Goal: Transaction & Acquisition: Subscribe to service/newsletter

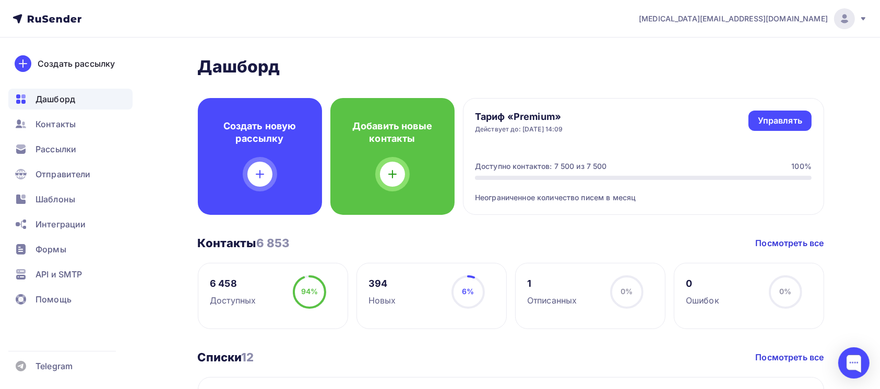
click at [859, 19] on icon at bounding box center [863, 19] width 8 height 8
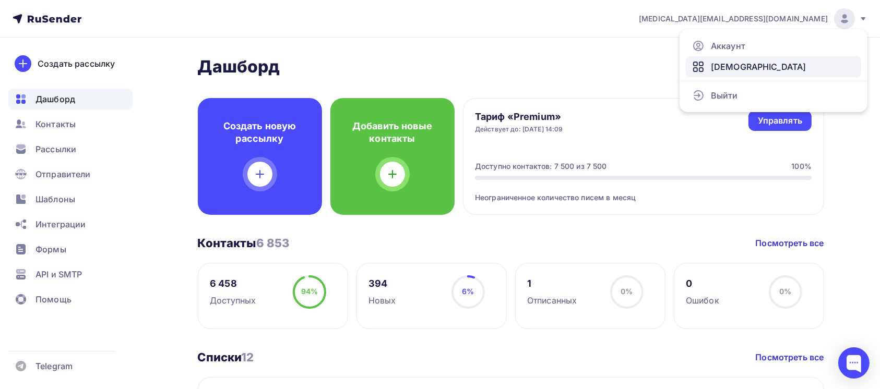
click at [797, 67] on link "[DEMOGRAPHIC_DATA]" at bounding box center [772, 66] width 175 height 21
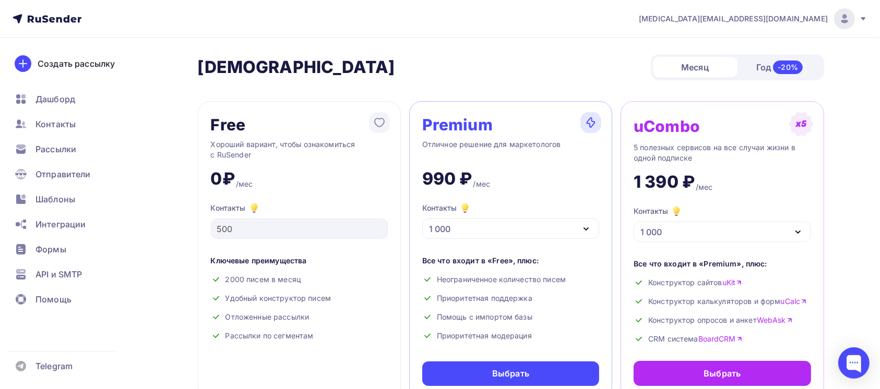
click at [841, 10] on div at bounding box center [844, 18] width 21 height 21
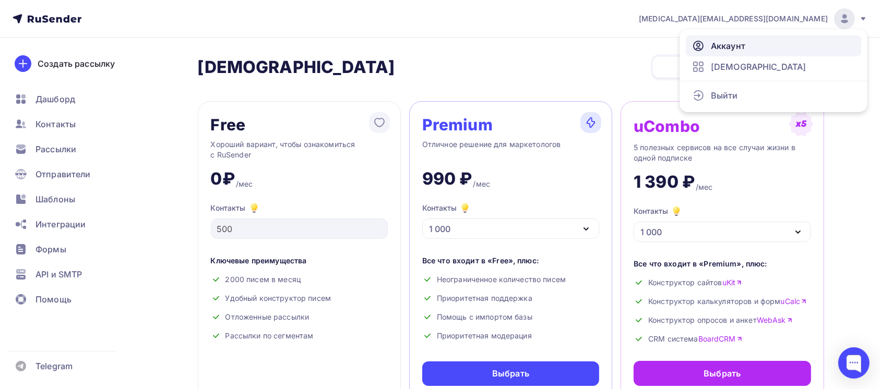
click at [782, 42] on link "Аккаунт" at bounding box center [772, 45] width 175 height 21
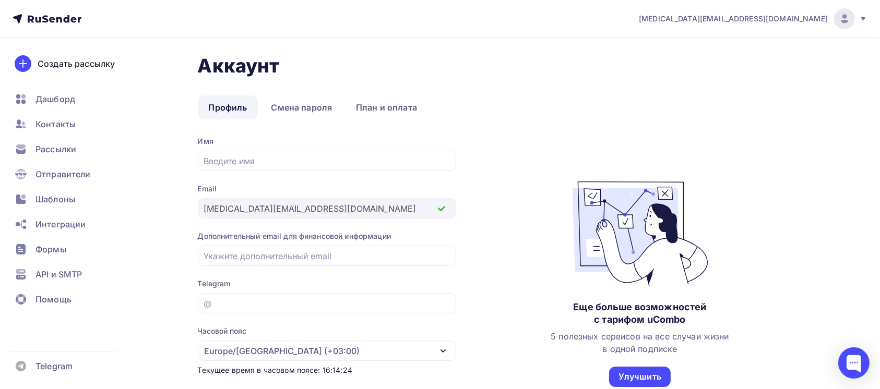
click at [45, 23] on icon at bounding box center [47, 19] width 69 height 13
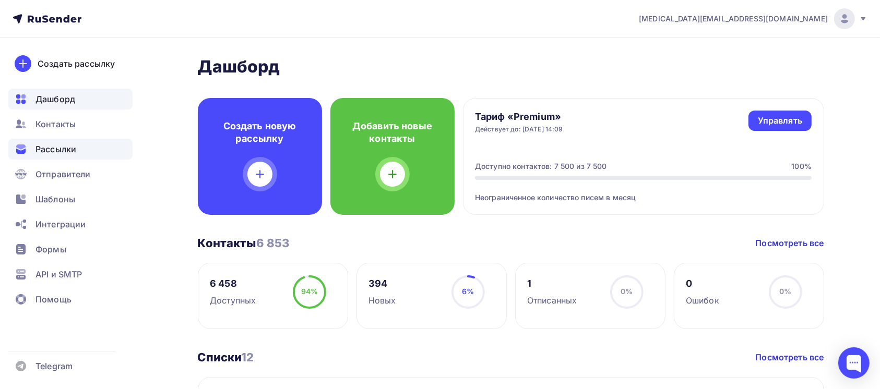
click at [78, 155] on div "Рассылки" at bounding box center [70, 149] width 124 height 21
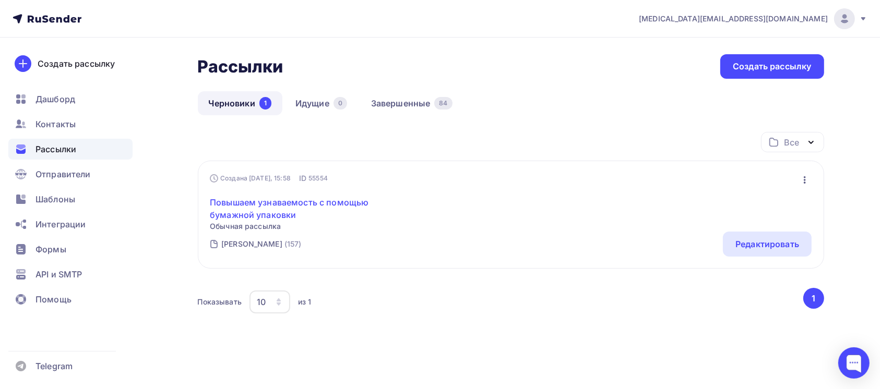
click at [273, 196] on link "Повышаем узнаваемость с помощью бумажной упаковки" at bounding box center [299, 208] width 179 height 25
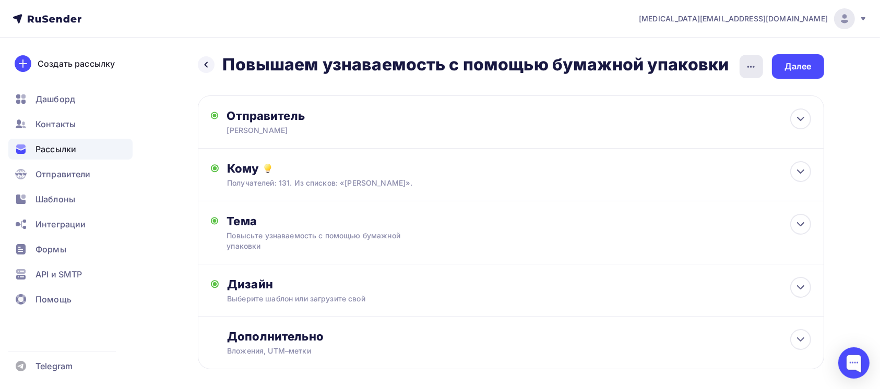
click at [750, 64] on icon "button" at bounding box center [750, 67] width 13 height 13
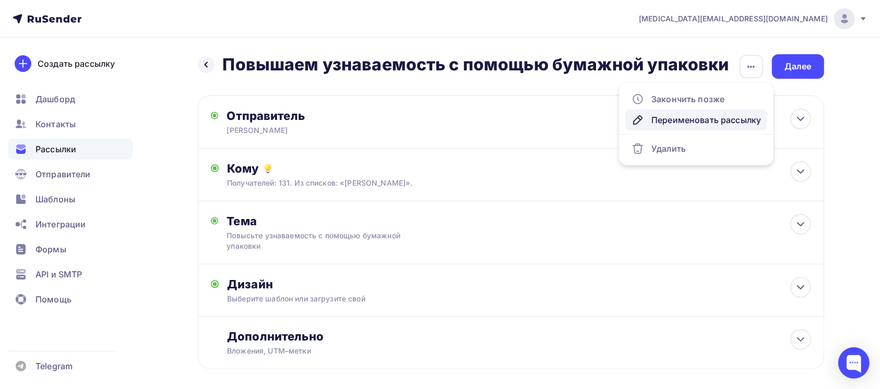
click at [721, 112] on link "Переименовать рассылку" at bounding box center [696, 120] width 142 height 21
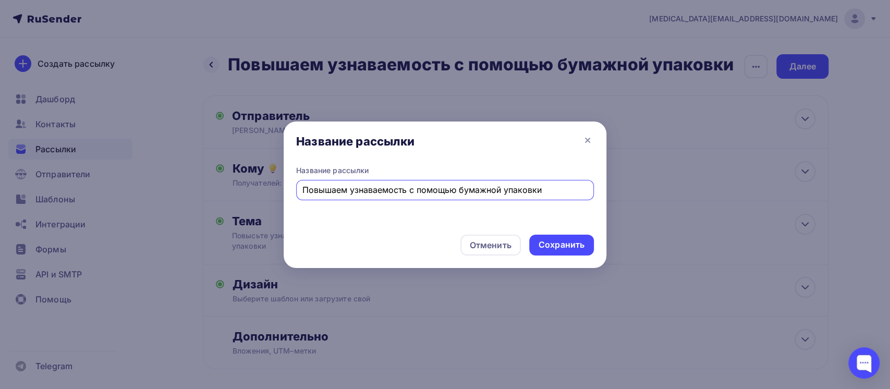
drag, startPoint x: 548, startPoint y: 190, endPoint x: 282, endPoint y: 201, distance: 265.8
click at [282, 201] on div "Название рассылки Название рассылки Повышаем узнаваемость с помощью бумажной уп…" at bounding box center [445, 194] width 890 height 389
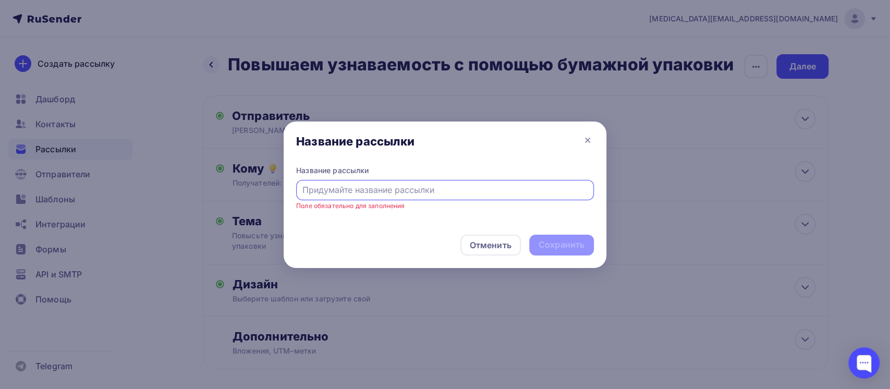
paste input "Печатаем до 15 сентября по себестоимости листовки , буклеты , брошюры , календа…"
click at [586, 190] on input "Печатаем до 15 сентября по себестоимости листовки , буклеты , брошюры , календа…" at bounding box center [446, 190] width 286 height 13
type input "Печатаем до 15 сентября по себестоимости листовки, буклеты, брошюры, календари,…"
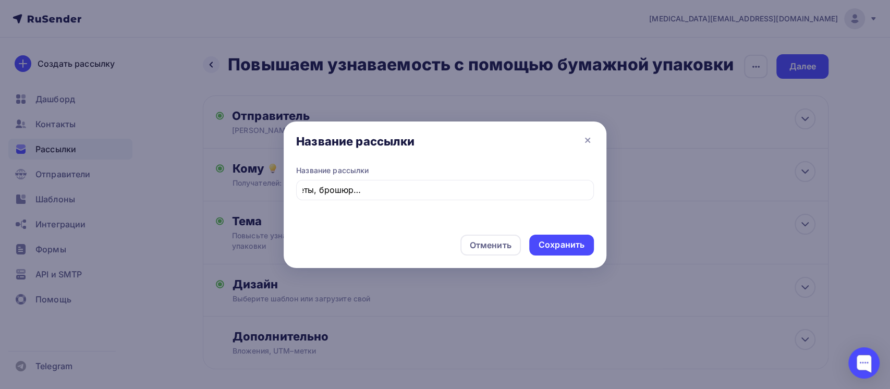
scroll to position [0, 0]
click at [567, 251] on div "Сохранить" at bounding box center [561, 245] width 65 height 21
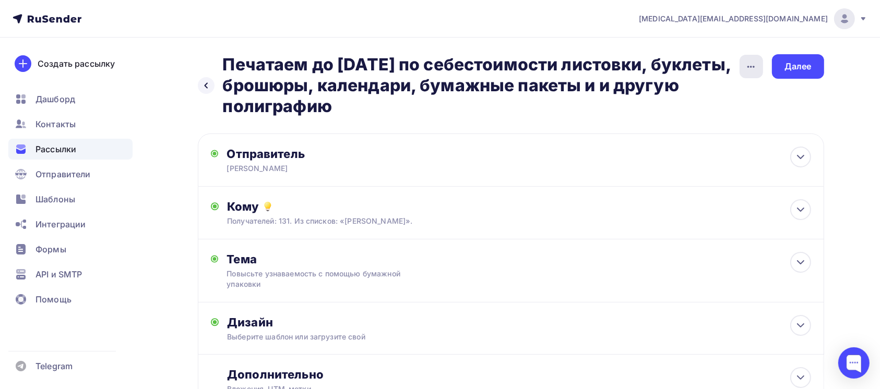
click at [749, 64] on icon "button" at bounding box center [750, 67] width 13 height 13
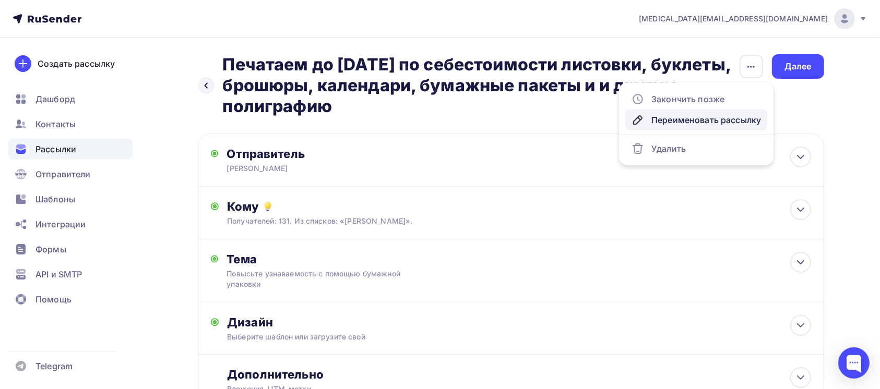
click at [705, 115] on div "Переименовать рассылку" at bounding box center [695, 120] width 129 height 13
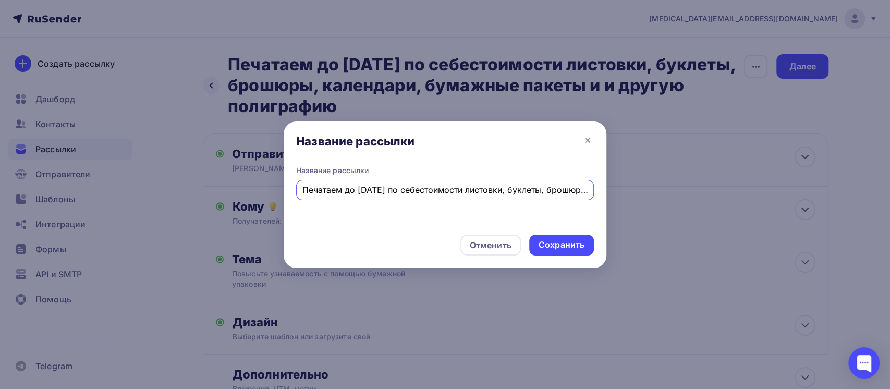
scroll to position [0, 246]
drag, startPoint x: 498, startPoint y: 192, endPoint x: 610, endPoint y: 189, distance: 111.7
click at [610, 189] on div "Название рассылки Название рассылки Печатаем до 15 сентября по себестоимости ли…" at bounding box center [445, 194] width 890 height 389
click at [514, 192] on input "Печатаем до 15 сентября по себестоимости листовки, буклеты, брошюры, календари,…" at bounding box center [446, 190] width 286 height 13
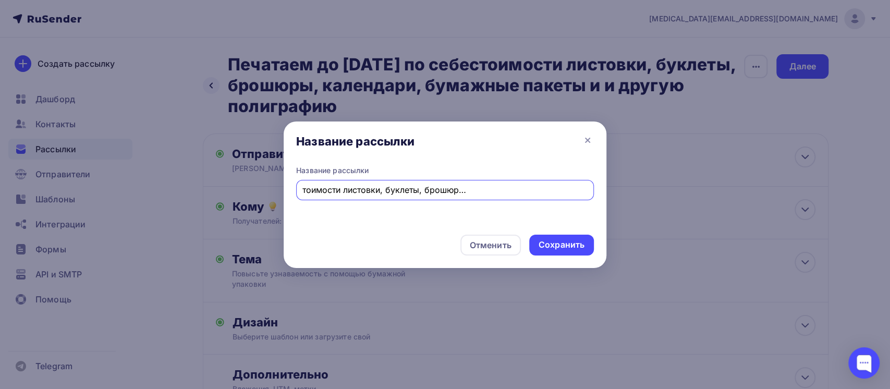
scroll to position [0, 141]
type input "Печатаем до [DATE] по себестоимости листовки, буклеты, брошюры, календари и бум…"
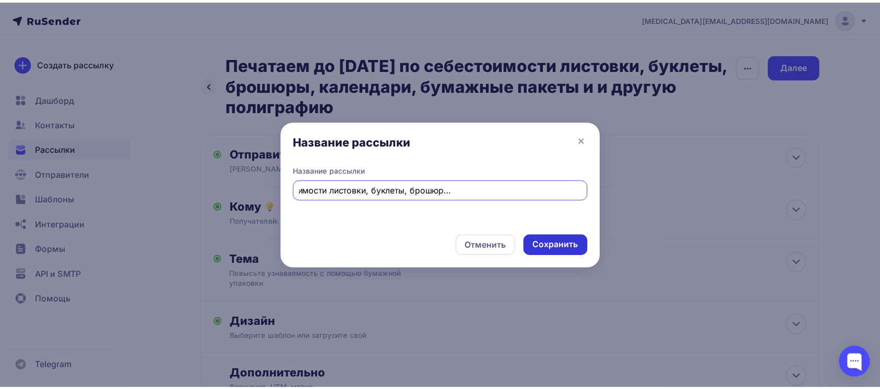
scroll to position [0, 0]
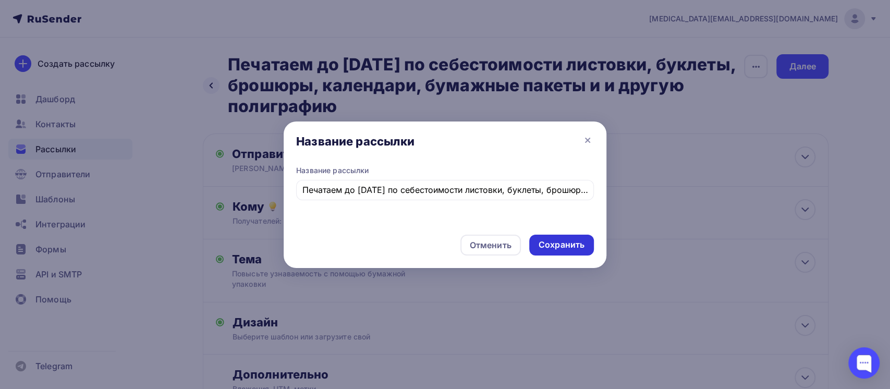
click at [553, 237] on div "Сохранить" at bounding box center [561, 245] width 65 height 21
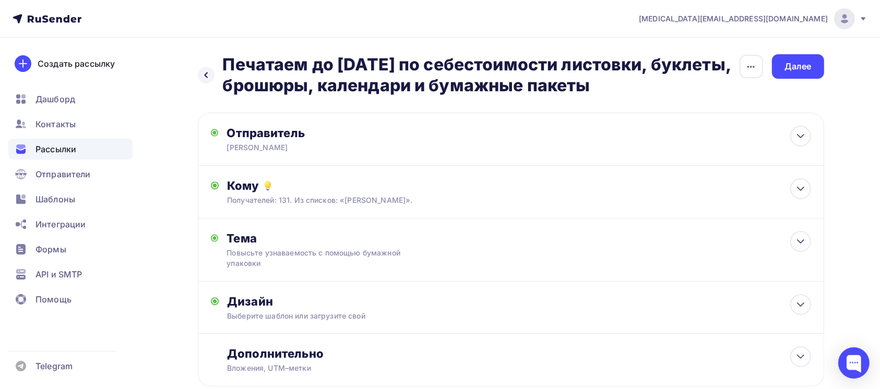
drag, startPoint x: 223, startPoint y: 61, endPoint x: 675, endPoint y: 89, distance: 453.2
click at [675, 89] on h2 "Печатаем до [DATE] по себестоимости листовки, буклеты, брошюры, календари и бум…" at bounding box center [481, 75] width 516 height 42
copy h2 "Печатаем до [DATE] по себестоимости листовки, буклеты, брошюры, календари и бум…"
click at [567, 198] on div "Получателей: 131. Из списков: «Орлова»." at bounding box center [489, 200] width 525 height 10
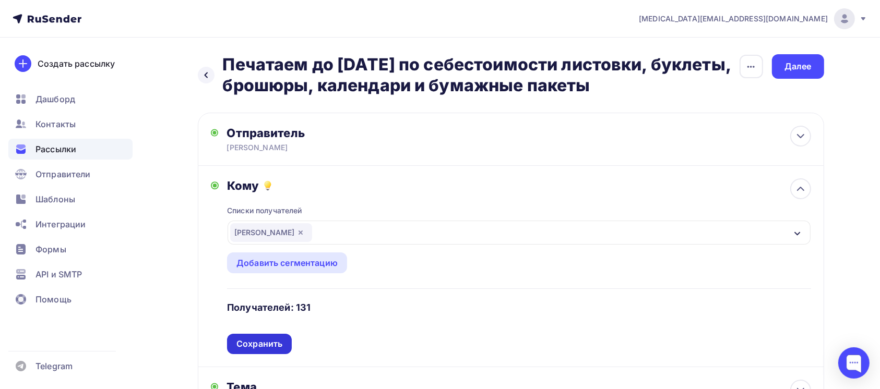
click at [244, 346] on div "Сохранить" at bounding box center [259, 344] width 46 height 12
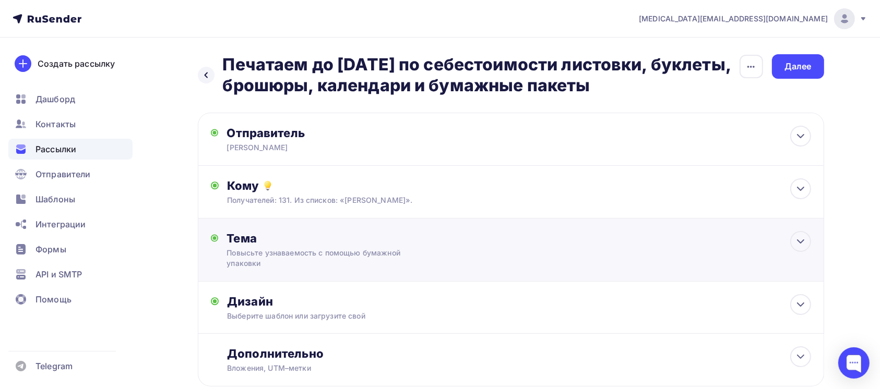
click at [311, 239] on div "Тема" at bounding box center [329, 238] width 206 height 15
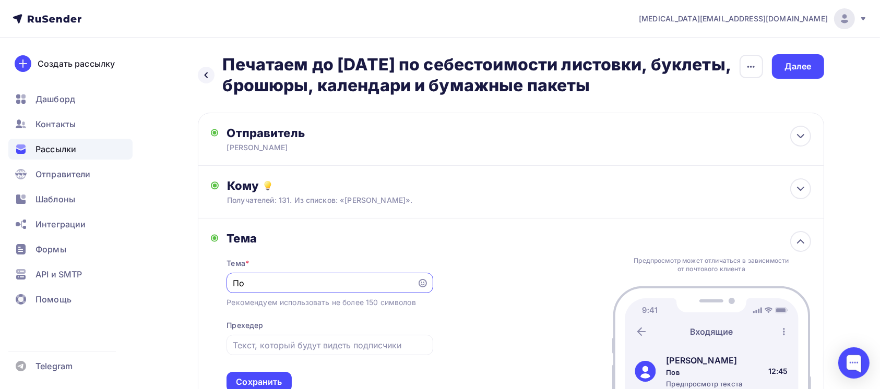
type input "П"
paste input "Печатаем до [DATE] по себестоимости листовки, буклеты, брошюры, календари и бум…"
type input "Печатаем до [DATE] по себестоимости листовки, буклеты, брошюры, календари и бум…"
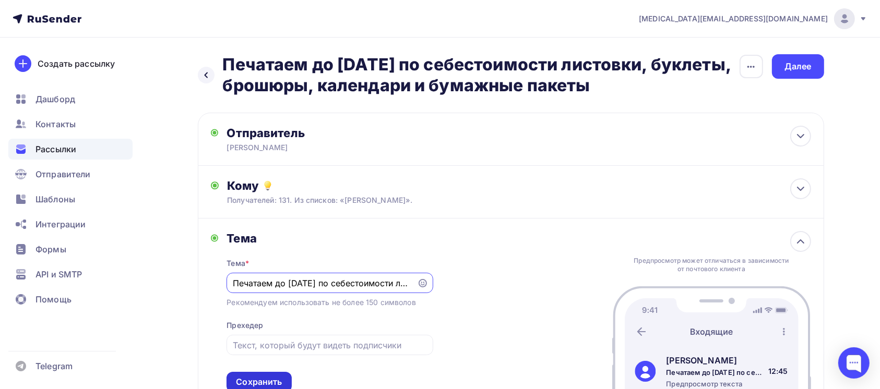
click at [273, 372] on div "Сохранить" at bounding box center [258, 382] width 65 height 20
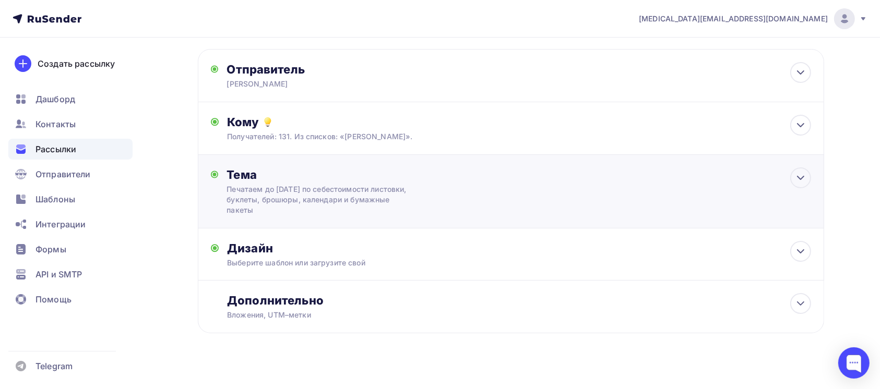
scroll to position [75, 0]
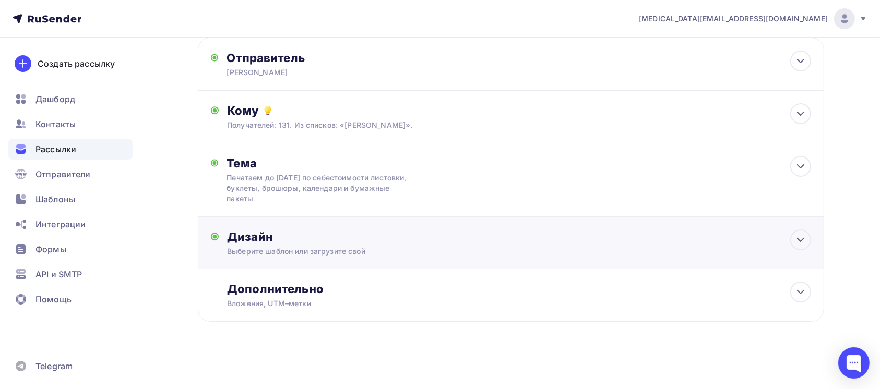
click at [512, 249] on div "Выберите шаблон или загрузите свой" at bounding box center [489, 251] width 525 height 10
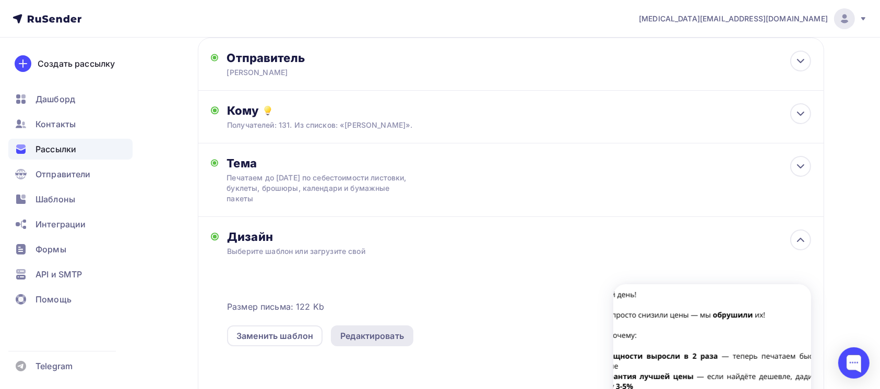
click at [384, 332] on div "Редактировать" at bounding box center [372, 336] width 64 height 13
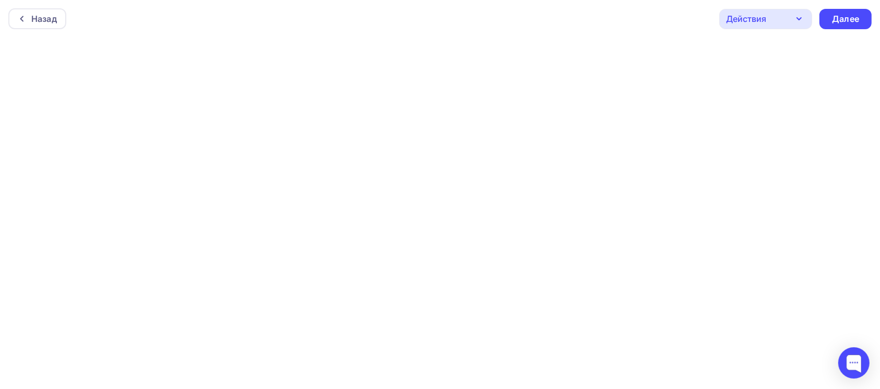
click at [799, 20] on icon "button" at bounding box center [798, 19] width 13 height 13
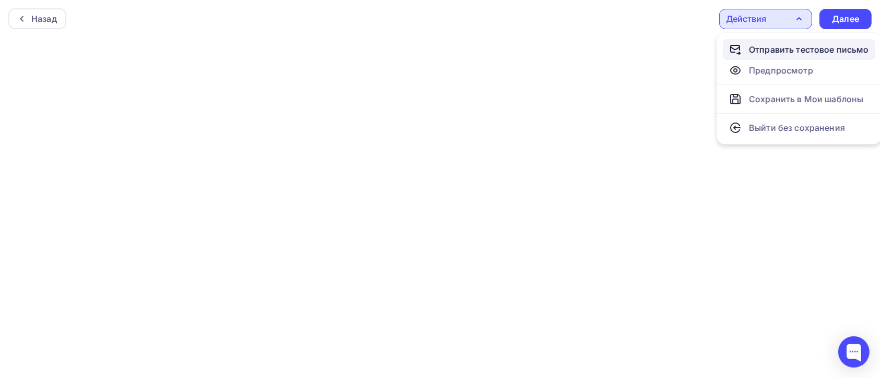
click at [801, 52] on div "Отправить тестовое письмо" at bounding box center [809, 49] width 120 height 13
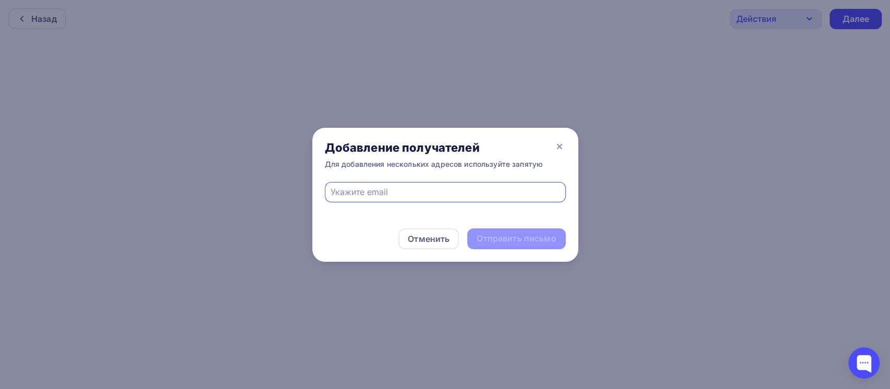
click at [436, 197] on input "text" at bounding box center [445, 192] width 229 height 13
type input "nikstep@list.ru"
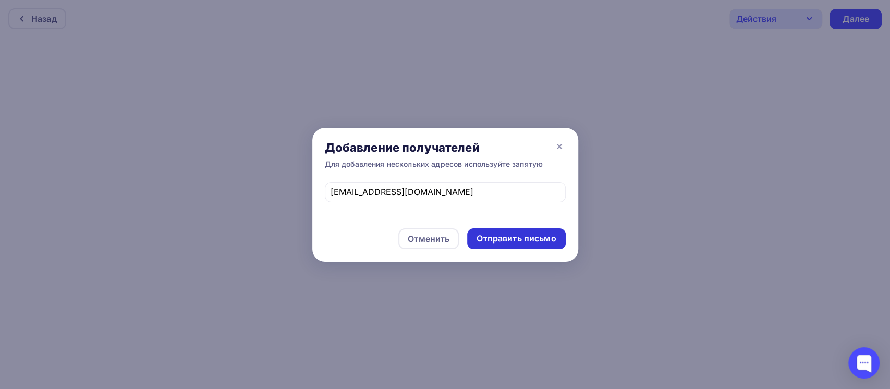
click at [527, 236] on div "Отправить письмо" at bounding box center [516, 239] width 79 height 12
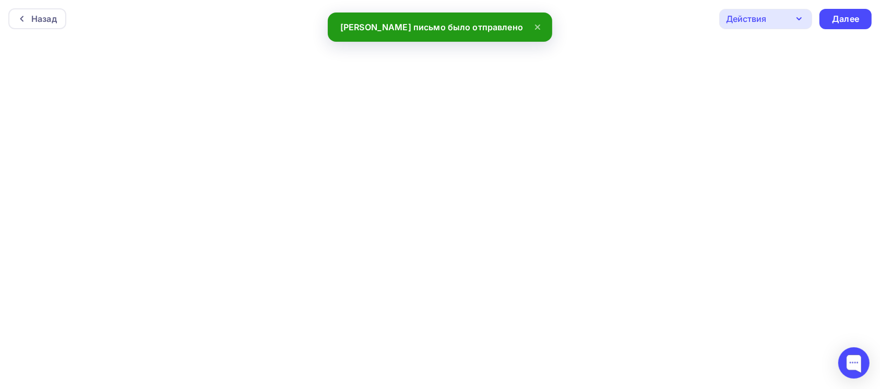
click at [531, 26] on icon at bounding box center [537, 27] width 13 height 13
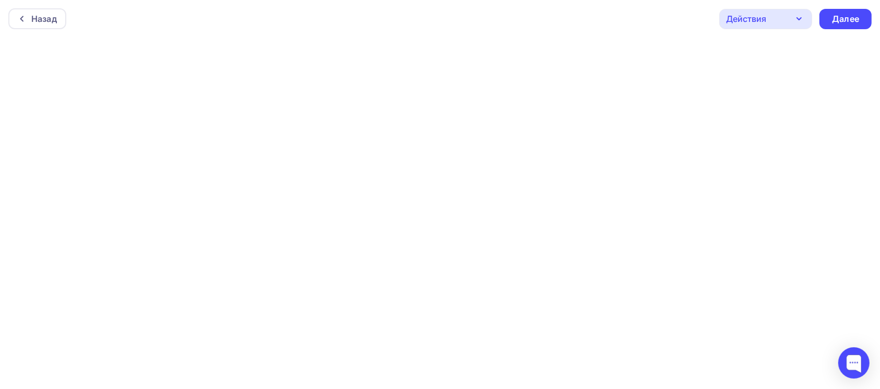
click at [805, 12] on div "Действия" at bounding box center [765, 19] width 93 height 20
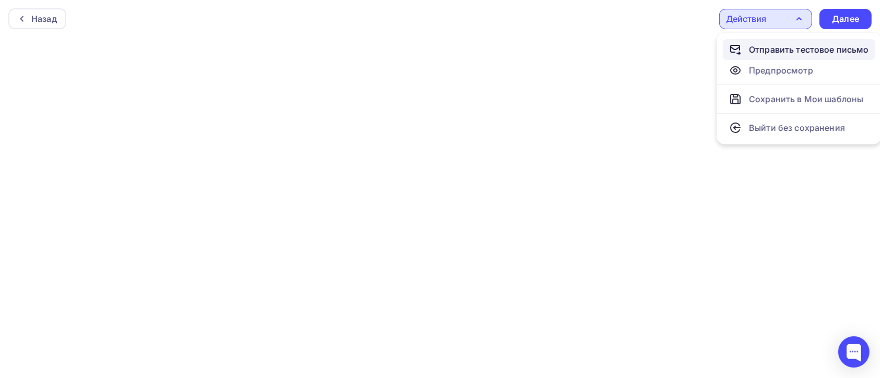
click at [806, 46] on div "Отправить тестовое письмо" at bounding box center [809, 49] width 120 height 13
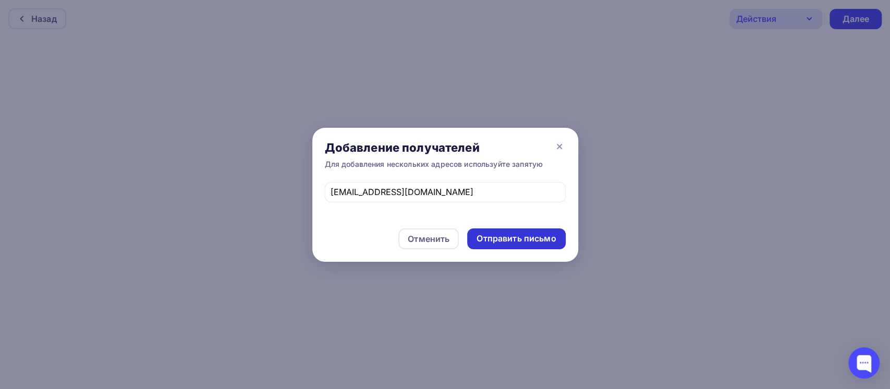
click at [534, 236] on div "Отправить письмо" at bounding box center [516, 239] width 79 height 12
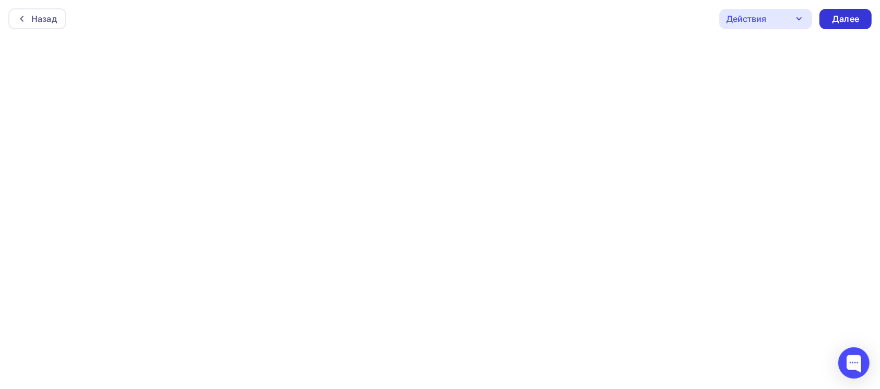
click at [852, 20] on div "Далее" at bounding box center [845, 19] width 27 height 12
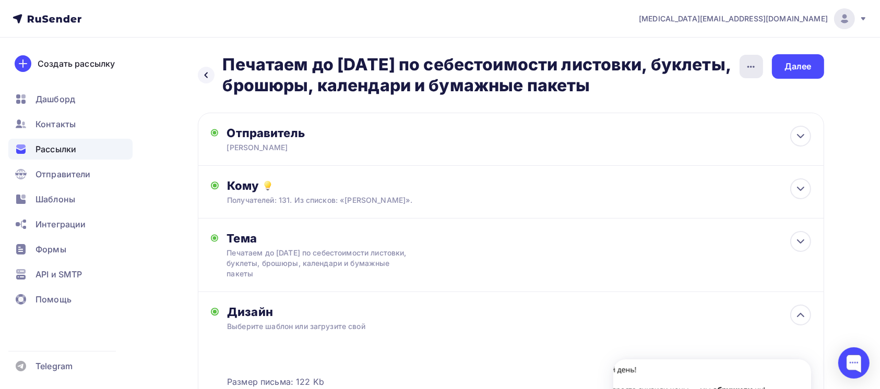
click at [749, 77] on div "button" at bounding box center [750, 66] width 23 height 23
click at [808, 242] on div at bounding box center [800, 241] width 21 height 21
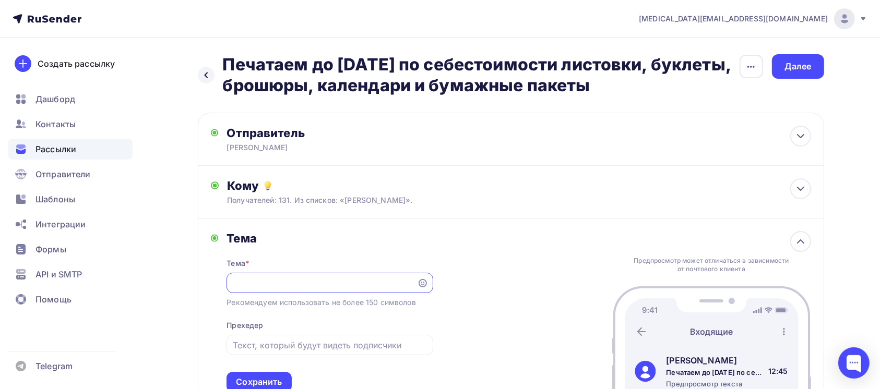
drag, startPoint x: 380, startPoint y: 280, endPoint x: 434, endPoint y: 288, distance: 54.9
click at [434, 288] on div "Тема Тема * Печатаем до 15 сентября по себестоимости листовки, буклеты, брошюры…" at bounding box center [511, 312] width 626 height 187
click at [391, 284] on input "Печатаем до [DATE] по себестоимости листовки, буклеты, брошюры, календари и бум…" at bounding box center [322, 283] width 178 height 13
type input "Печатаем до 15 сентября по себестоимости листовки, буклеты, брошюры, календари …"
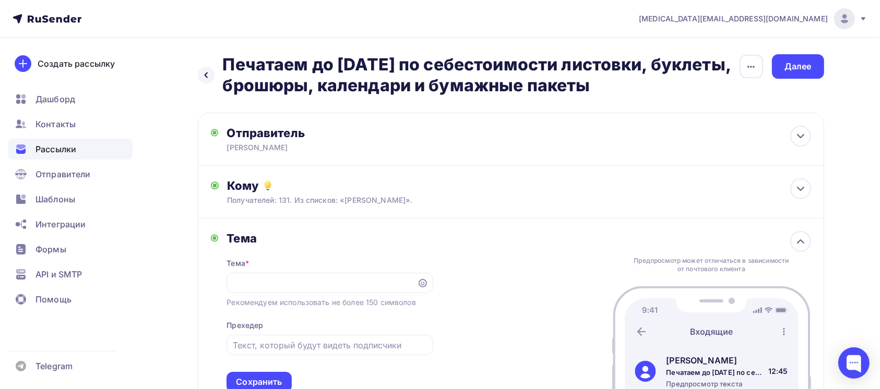
scroll to position [0, 0]
click at [520, 269] on div "Тема Тема * Печатаем до 15 сентября по себестоимости листовки, буклеты, брошюры…" at bounding box center [511, 312] width 626 height 187
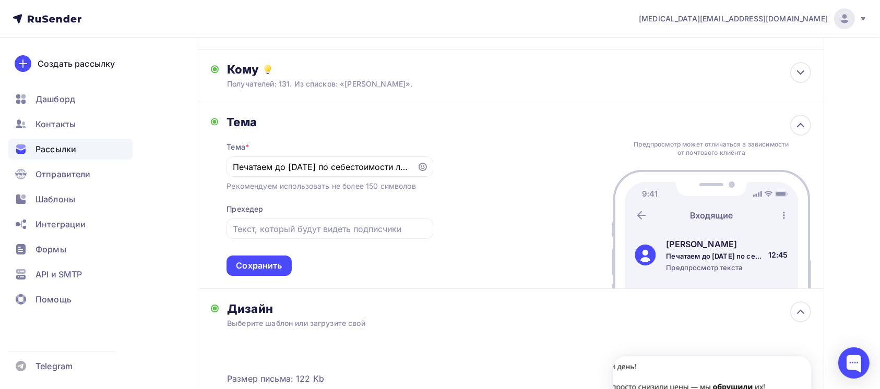
scroll to position [118, 0]
click at [275, 268] on div "Сохранить" at bounding box center [259, 264] width 46 height 12
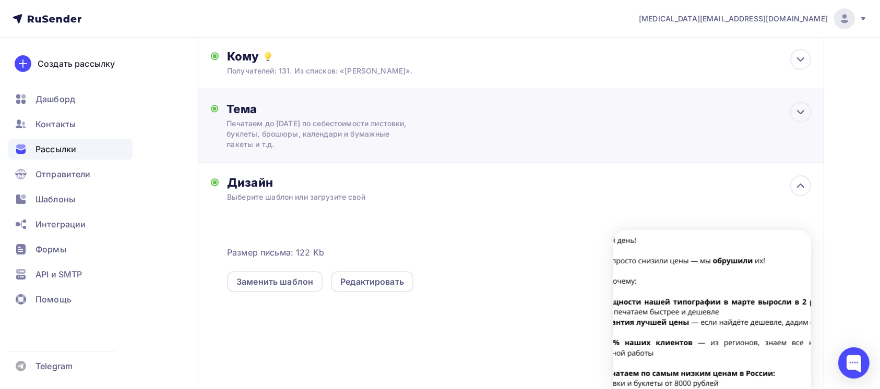
scroll to position [0, 0]
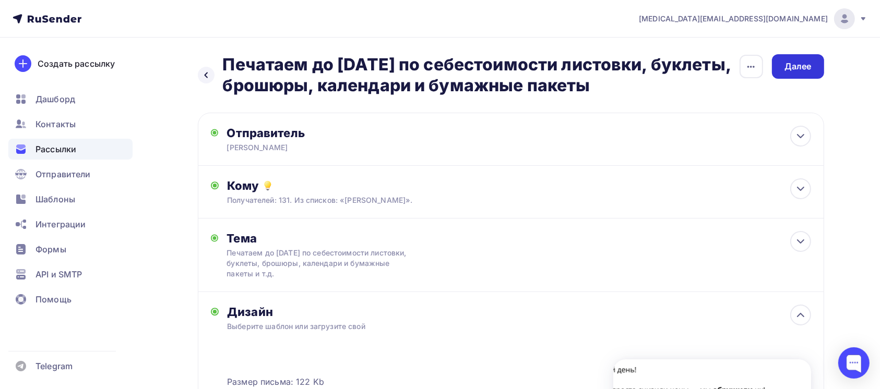
click at [788, 67] on div "Далее" at bounding box center [797, 67] width 27 height 12
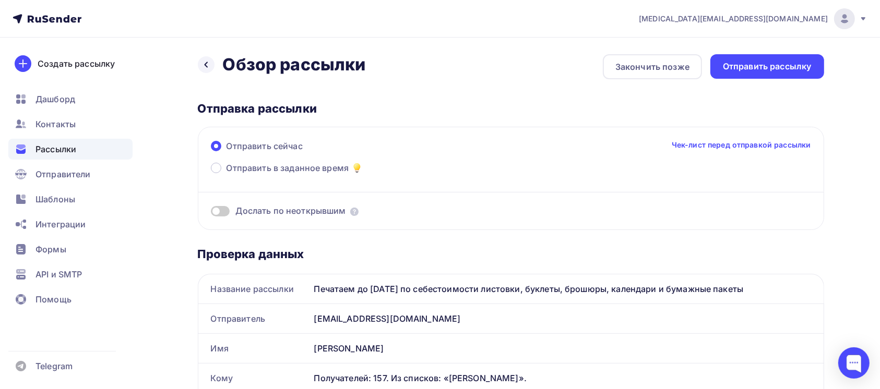
scroll to position [23, 0]
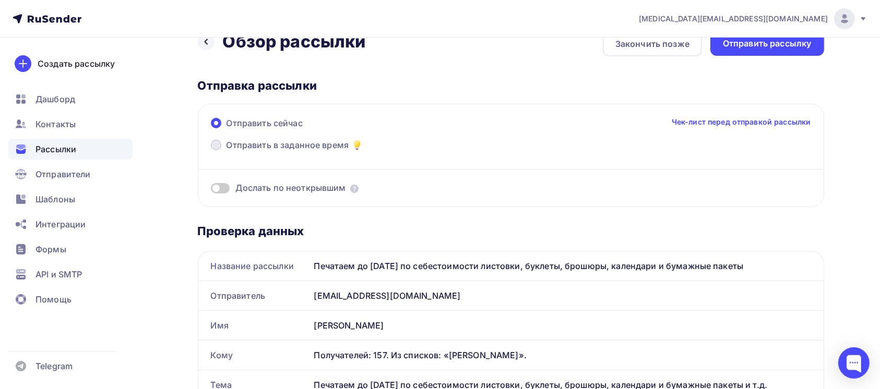
click at [317, 142] on span "Отправить в заданное время" at bounding box center [287, 145] width 123 height 13
click at [226, 151] on input "Отправить в заданное время" at bounding box center [226, 151] width 0 height 0
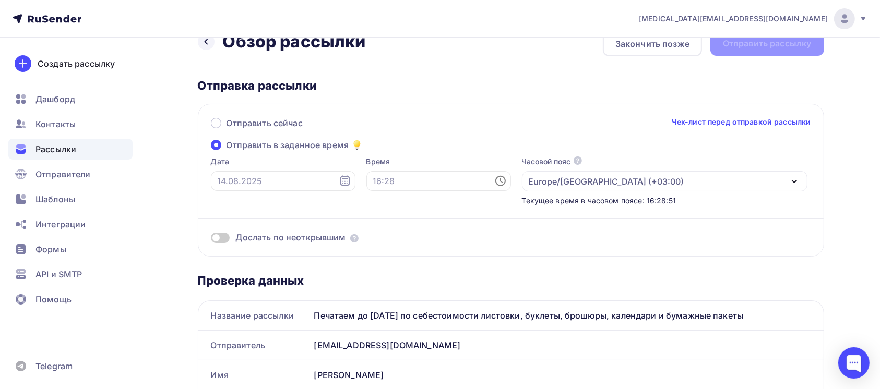
click at [317, 142] on span "Отправить в заданное время" at bounding box center [287, 145] width 123 height 13
click at [226, 151] on input "Отправить в заданное время" at bounding box center [226, 151] width 0 height 0
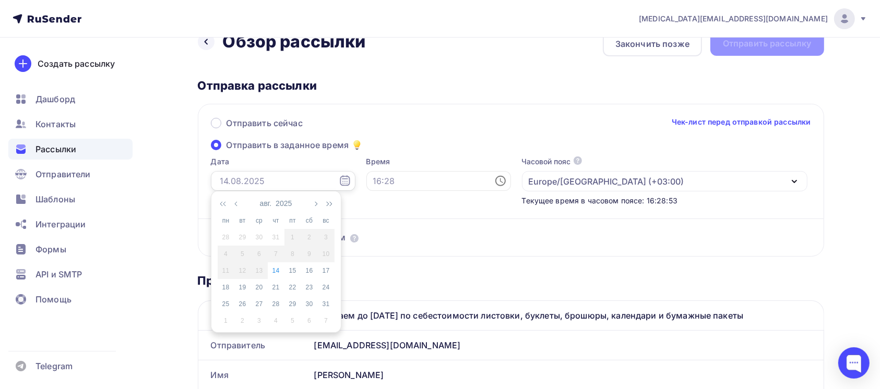
click at [290, 183] on input "text" at bounding box center [283, 181] width 145 height 20
click at [288, 273] on div "15" at bounding box center [292, 270] width 17 height 9
type input "15.08.2025"
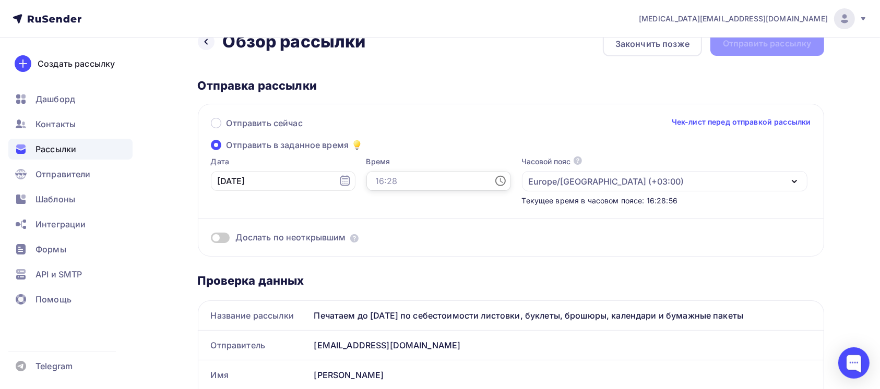
click at [394, 186] on input "text" at bounding box center [438, 181] width 145 height 20
click at [374, 228] on li "08" at bounding box center [382, 225] width 56 height 17
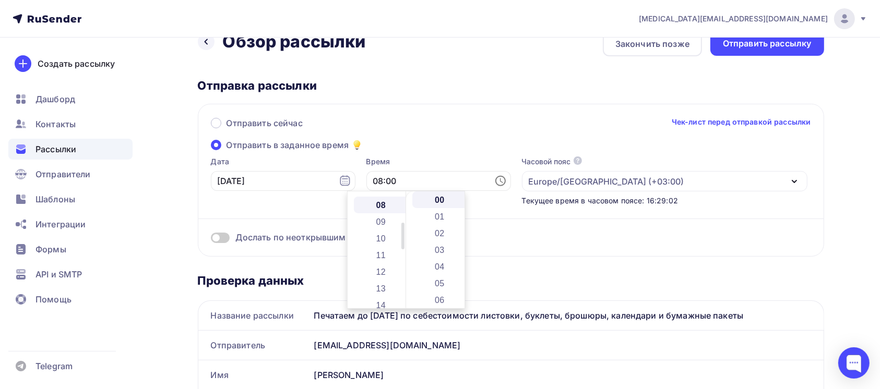
scroll to position [134, 0]
click at [380, 237] on li "10" at bounding box center [382, 233] width 56 height 17
type input "10:00"
click at [434, 195] on li "00" at bounding box center [440, 199] width 56 height 17
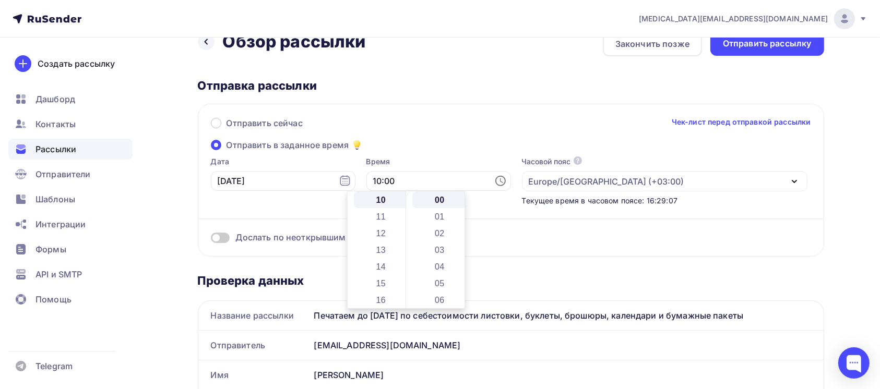
click at [423, 137] on div "Отправить сейчас Чек-лист перед отправкой рассылки" at bounding box center [511, 128] width 600 height 22
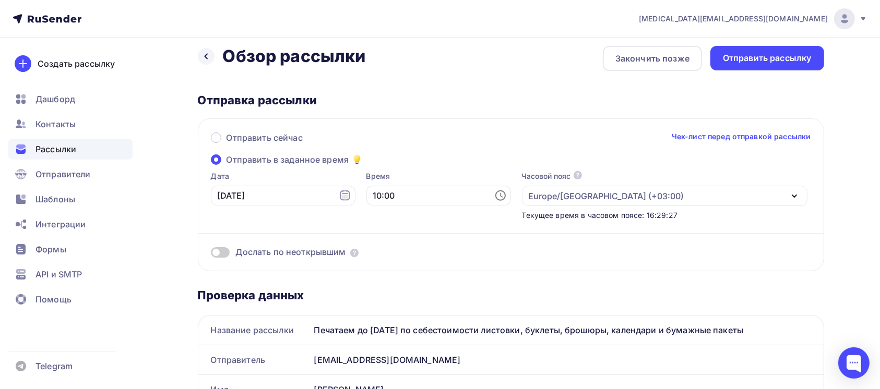
scroll to position [0, 0]
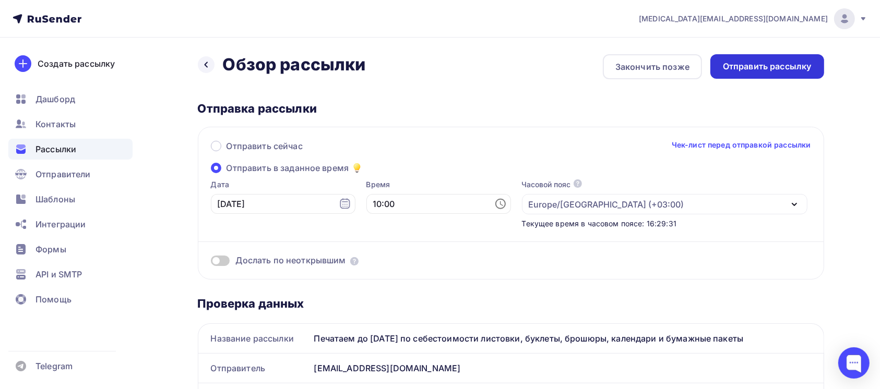
click at [768, 71] on div "Отправить рассылку" at bounding box center [767, 67] width 89 height 12
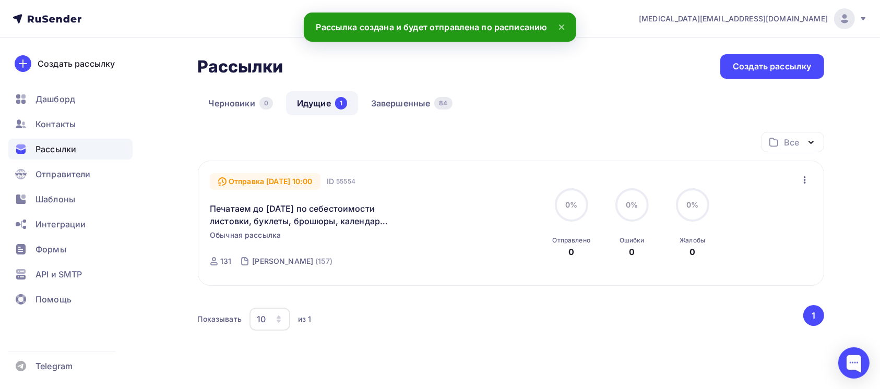
click at [806, 180] on icon "button" at bounding box center [804, 180] width 13 height 13
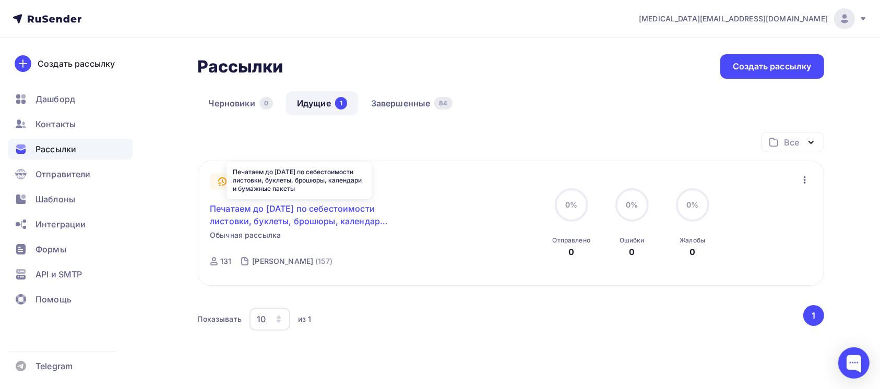
click at [238, 223] on link "Печатаем до [DATE] по себестоимости листовки, буклеты, брошюры, календари и бум…" at bounding box center [299, 214] width 179 height 25
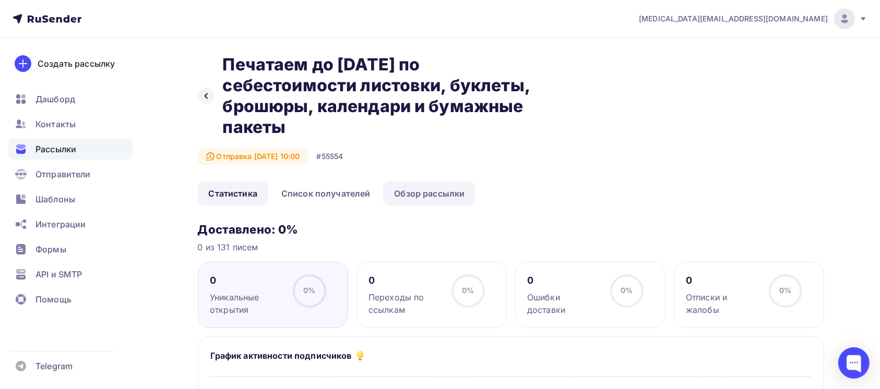
click at [427, 200] on link "Обзор рассылки" at bounding box center [429, 194] width 92 height 24
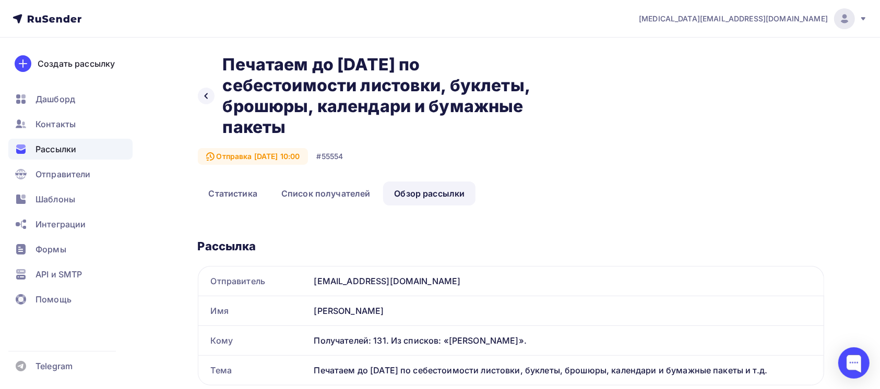
click at [427, 200] on link "Обзор рассылки" at bounding box center [429, 194] width 92 height 24
drag, startPoint x: 427, startPoint y: 200, endPoint x: 697, endPoint y: 215, distance: 270.1
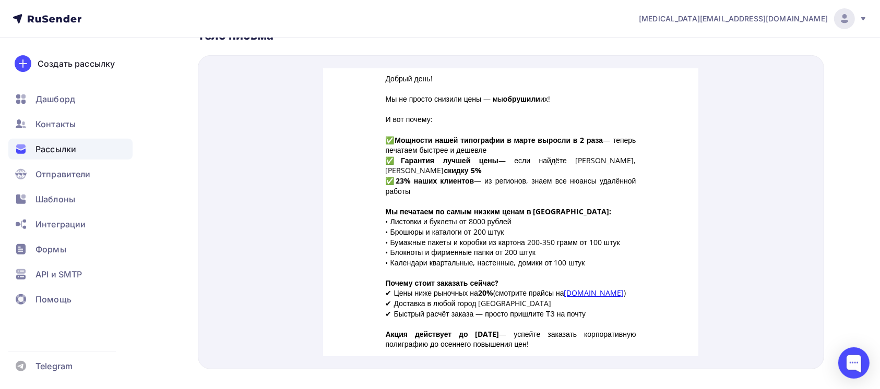
scroll to position [376, 0]
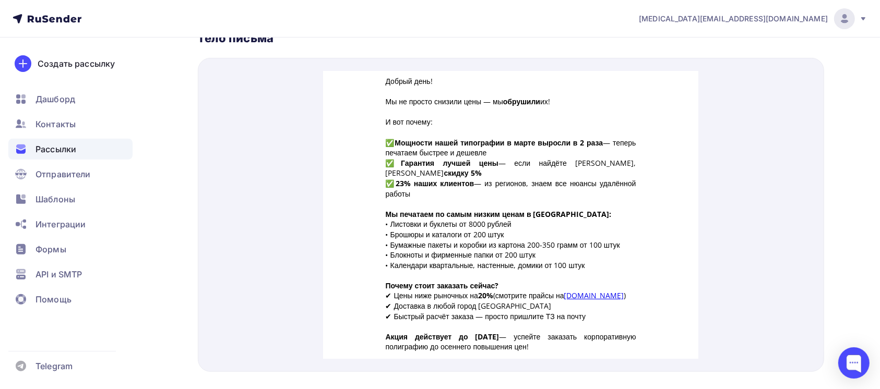
drag, startPoint x: 383, startPoint y: 68, endPoint x: 552, endPoint y: 245, distance: 244.2
click at [552, 245] on div "Добрый день! Мы не просто снизили цены — мы обрушили их! И вот почему: ✅ Мощнос…" at bounding box center [511, 232] width 250 height 338
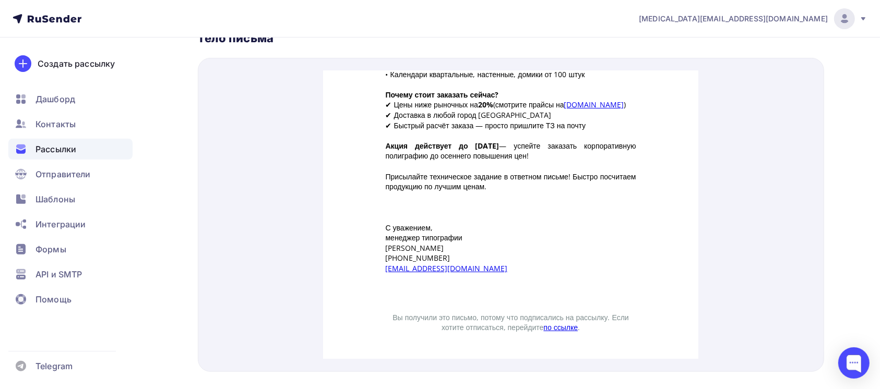
scroll to position [400, 0]
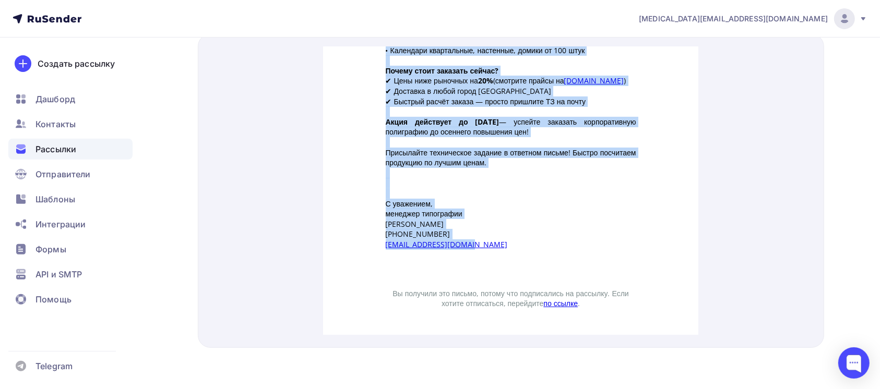
drag, startPoint x: 381, startPoint y: 44, endPoint x: 495, endPoint y: 239, distance: 226.5
click at [495, 239] on td "Добрый день! Мы не просто снизили цены — мы обрушили их! И вот почему: ✅ Мощнос…" at bounding box center [510, 46] width 261 height 407
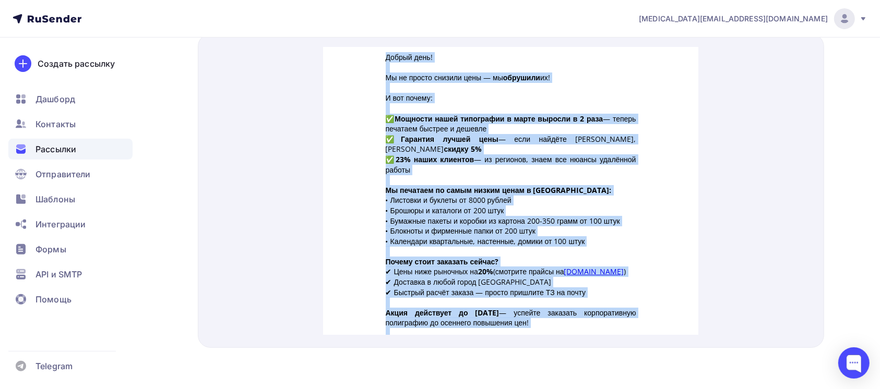
copy div "Добрый день! Мы не просто снизили цены — мы обрушили их! И вот почему: ✅ Мощнос…"
click at [475, 213] on p "Мы печатаем по самым низким ценам в России: • Листовки и буклеты от 8000 рублей…" at bounding box center [511, 203] width 250 height 62
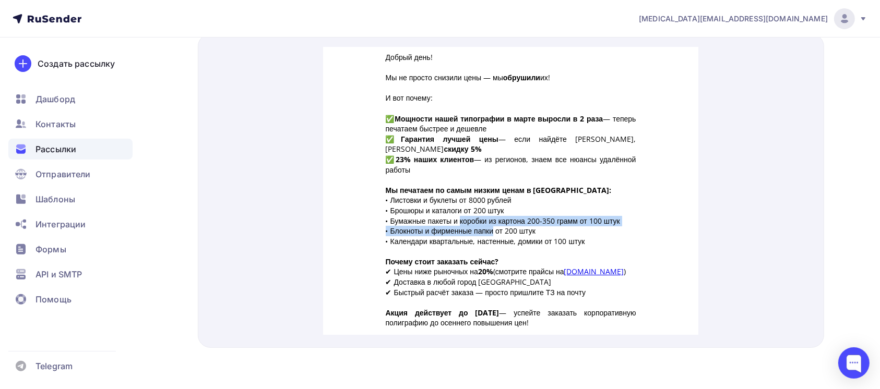
click at [475, 213] on p "Мы печатаем по самым низким ценам в России: • Листовки и буклеты от 8000 рублей…" at bounding box center [511, 203] width 250 height 62
click at [389, 47] on p "Добрый день!" at bounding box center [511, 44] width 250 height 10
click at [381, 43] on td "Добрый день! Мы не просто снизили цены — мы обрушили их! И вот почему: ✅ Мощнос…" at bounding box center [510, 237] width 261 height 407
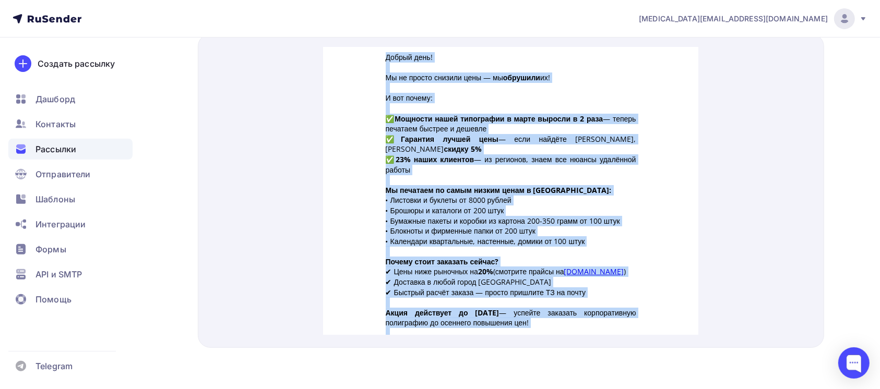
scroll to position [191, 0]
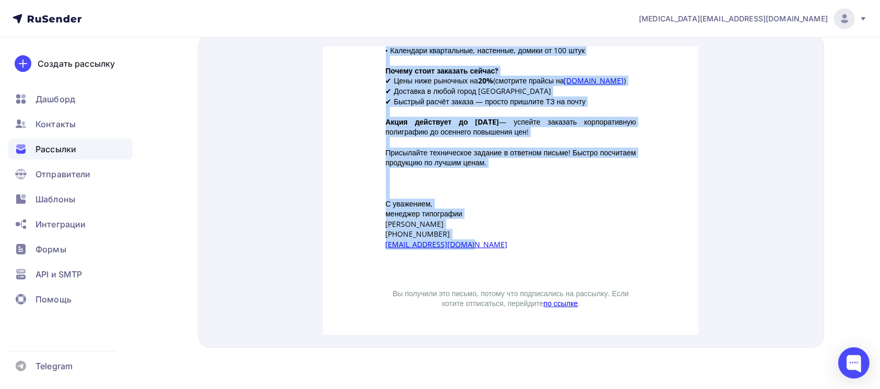
drag, startPoint x: 381, startPoint y: 43, endPoint x: 471, endPoint y: 236, distance: 212.9
click at [471, 236] on div "Добрый день! Мы не просто снизили цены — мы обрушили их! И вот почему: ✅ Мощнос…" at bounding box center [511, 42] width 250 height 389
copy div "Добрый день! Мы не просто снизили цены — мы обрушили их! И вот почему: ✅ Мощнос…"
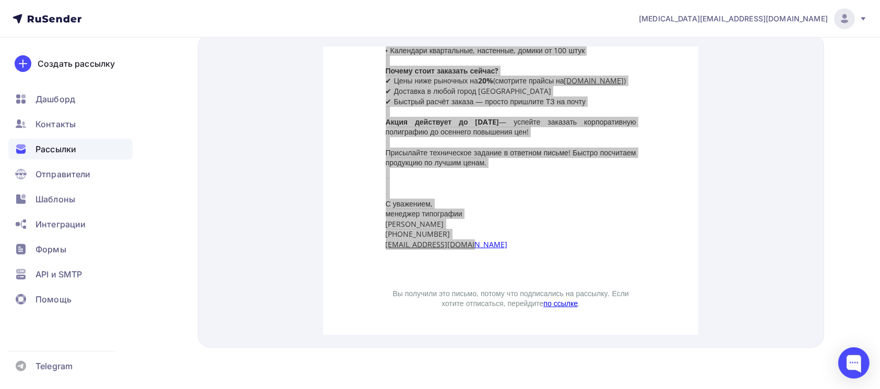
scroll to position [0, 0]
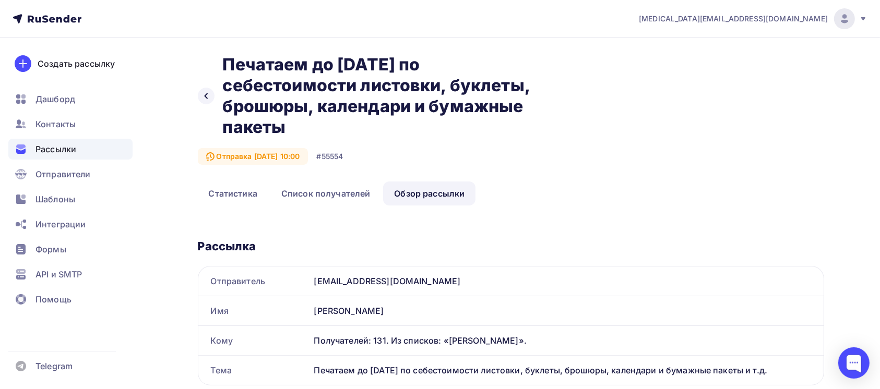
click at [46, 11] on nav "nikita@avroraprint.ru Аккаунт Тарифы Выйти Создать рассылку Дашборд Контакты Ра…" at bounding box center [440, 19] width 880 height 38
click at [53, 20] on icon at bounding box center [47, 19] width 69 height 13
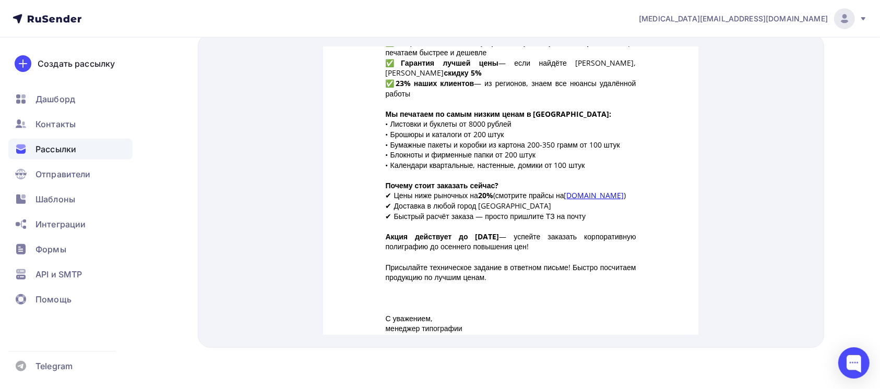
scroll to position [191, 0]
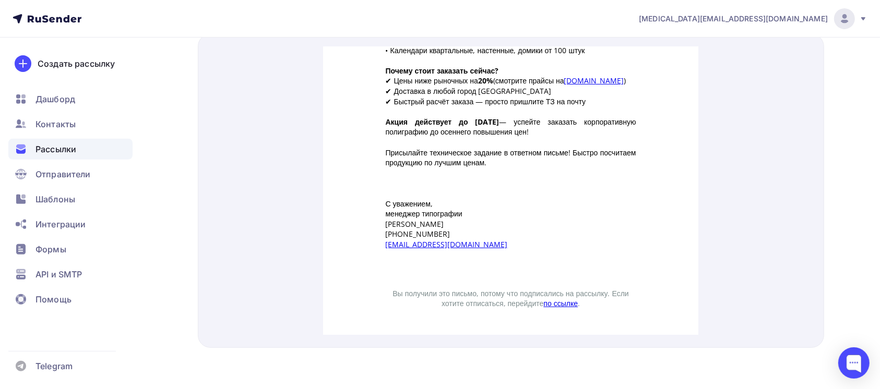
click at [770, 151] on div at bounding box center [511, 191] width 626 height 314
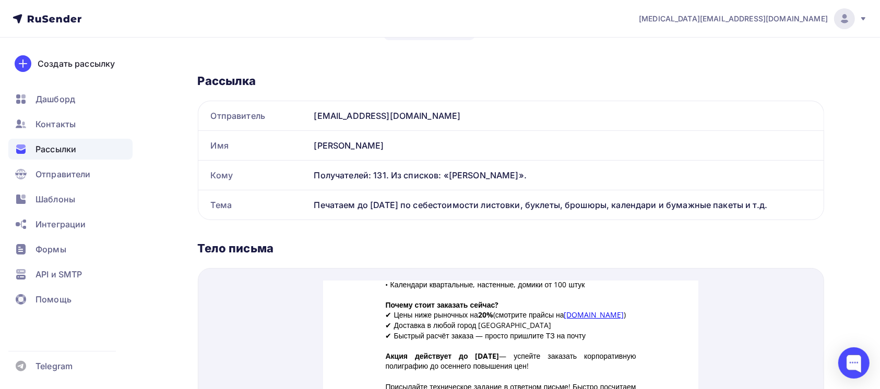
scroll to position [164, 0]
drag, startPoint x: 315, startPoint y: 203, endPoint x: 801, endPoint y: 215, distance: 486.3
click at [801, 215] on div "Печатаем до 15 сентября по себестоимости листовки, буклеты, брошюры, календари …" at bounding box center [566, 205] width 513 height 29
copy div "Печатаем до 15 сентября по себестоимости листовки, буклеты, брошюры, календари …"
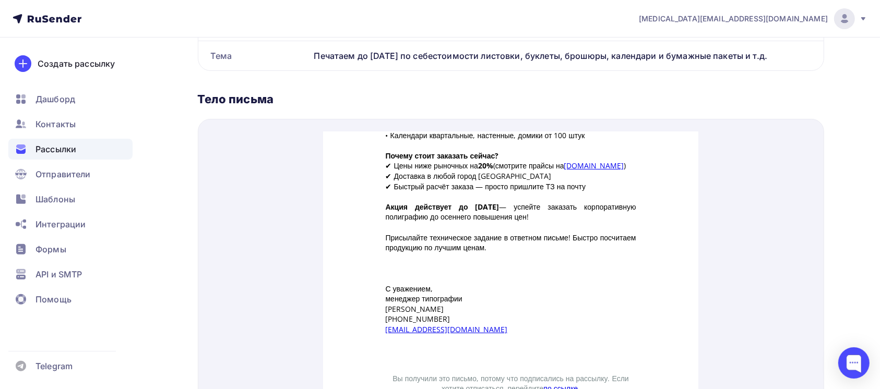
scroll to position [400, 0]
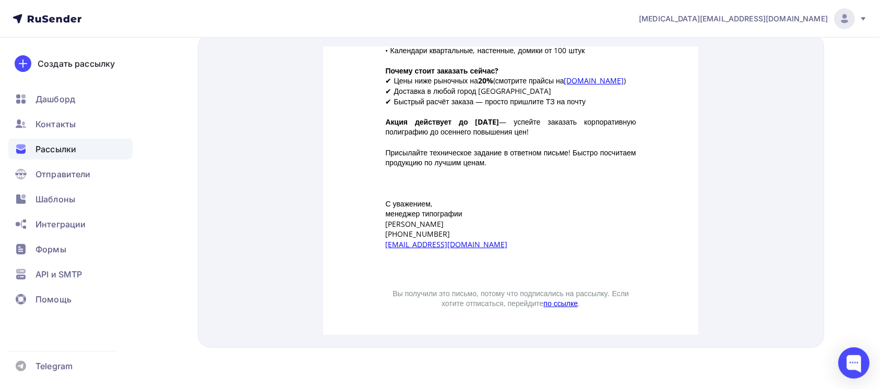
drag, startPoint x: 392, startPoint y: 50, endPoint x: 588, endPoint y: 153, distance: 221.9
click at [588, 153] on div "Добрый день! Мы не просто снизили цены — мы обрушили их! И вот почему: ✅ Мощнос…" at bounding box center [511, 17] width 250 height 338
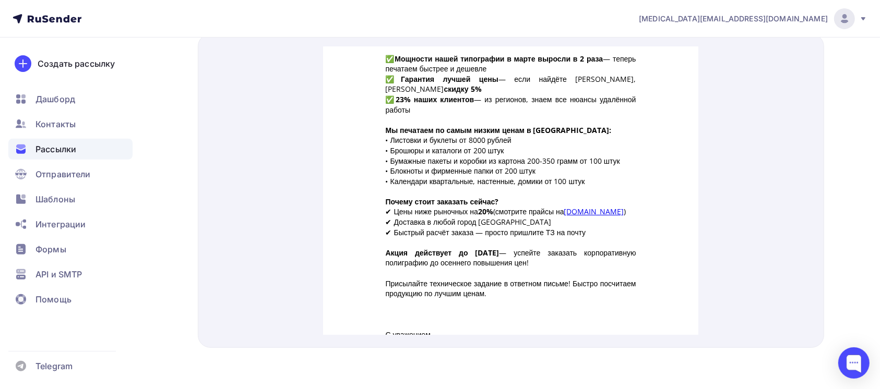
scroll to position [0, 0]
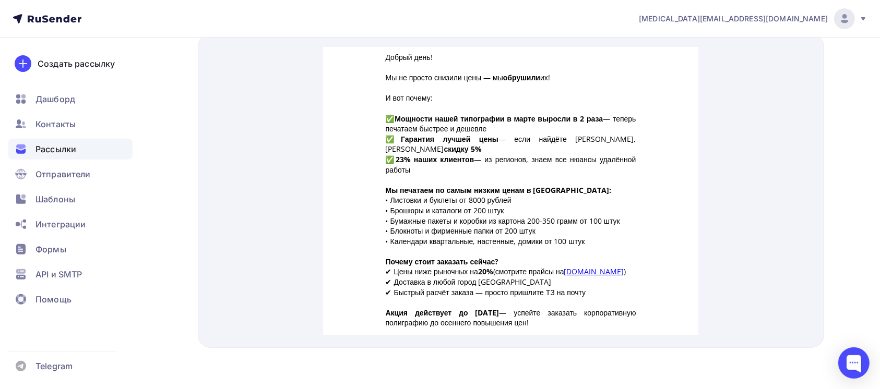
copy div "Добрый день! Мы не просто снизили цены — мы обрушили их! И вот почему: ✅ Мощнос…"
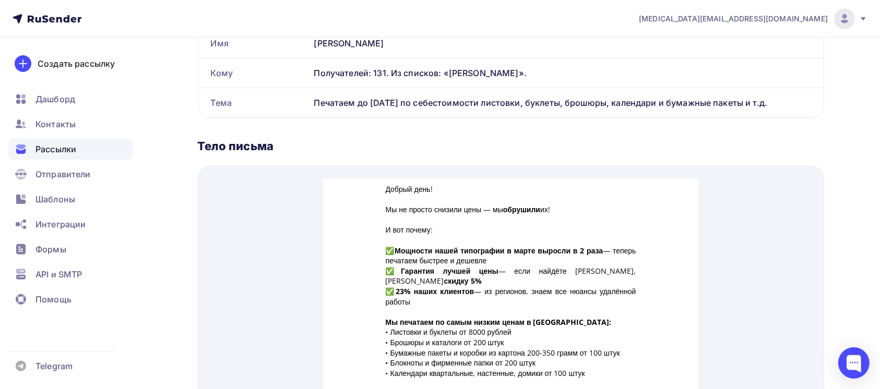
scroll to position [260, 0]
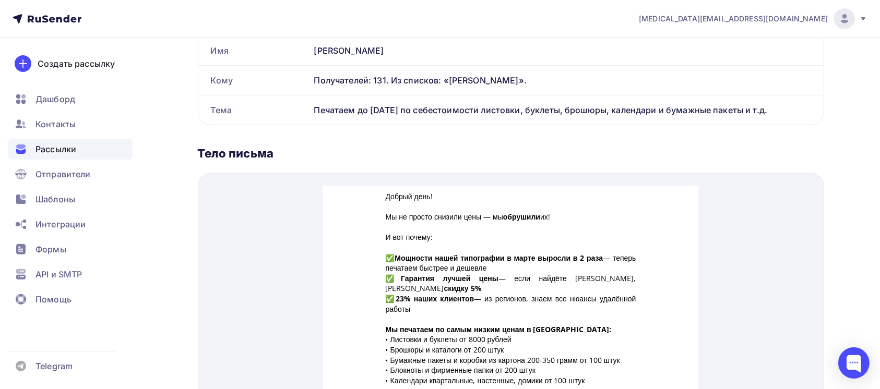
click at [354, 104] on div "Печатаем до 15 сентября по себестоимости листовки, буклеты, брошюры, календари …" at bounding box center [566, 109] width 513 height 29
drag, startPoint x: 314, startPoint y: 102, endPoint x: 793, endPoint y: 110, distance: 479.5
click at [793, 110] on div "Печатаем до 15 сентября по себестоимости листовки, буклеты, брошюры, календари …" at bounding box center [566, 109] width 513 height 29
copy div "Печатаем до 15 сентября по себестоимости листовки, буклеты, брошюры, календари …"
click at [418, 210] on p at bounding box center [511, 214] width 250 height 10
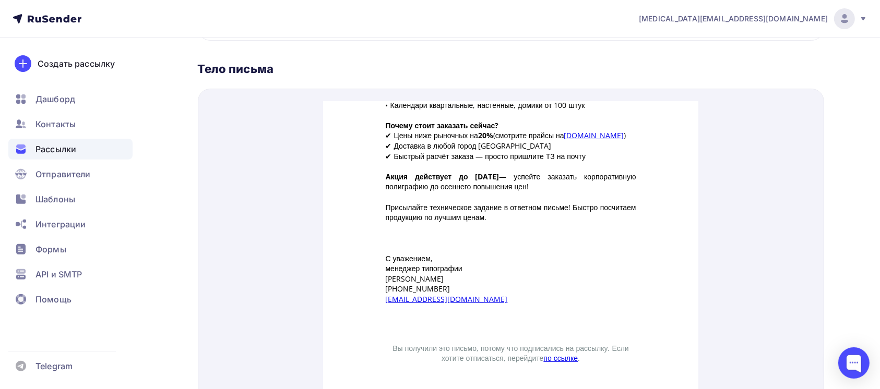
scroll to position [400, 0]
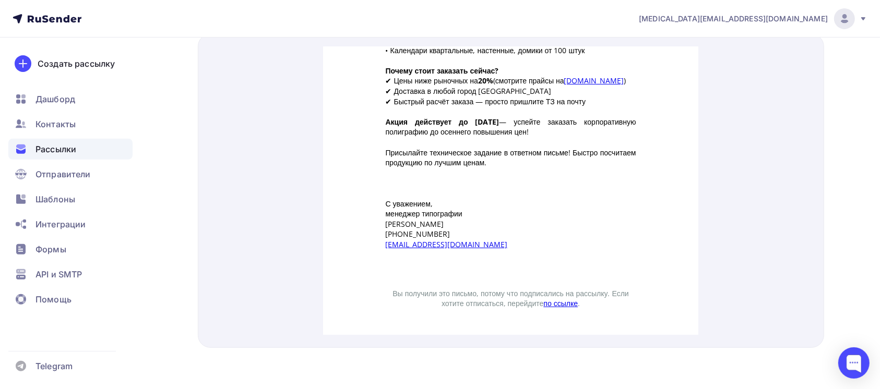
drag, startPoint x: 378, startPoint y: 39, endPoint x: 544, endPoint y: 150, distance: 199.7
click at [544, 150] on td "Добрый день! Мы не просто снизили цены — мы обрушили их! И вот почему: ✅ Мощнос…" at bounding box center [510, 46] width 261 height 407
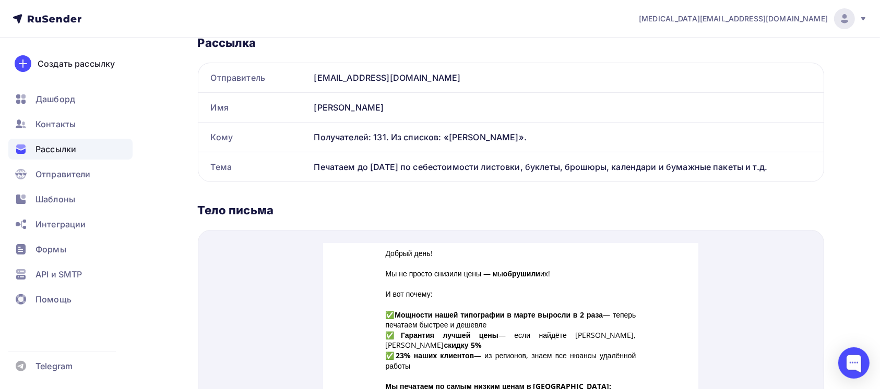
scroll to position [209, 0]
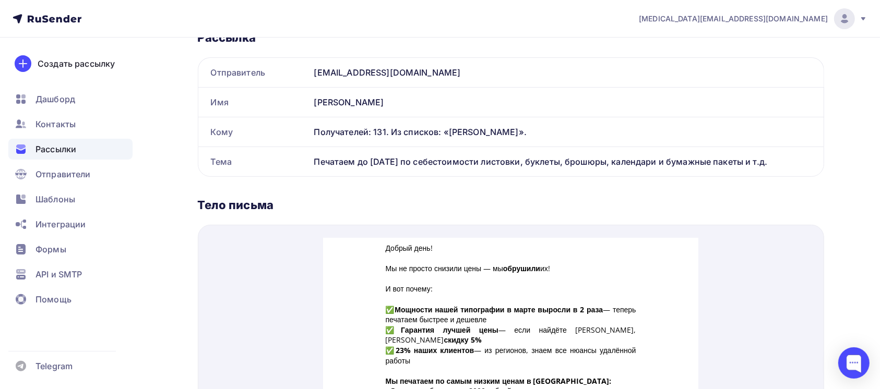
drag, startPoint x: 404, startPoint y: 154, endPoint x: 333, endPoint y: 140, distance: 72.8
click at [333, 140] on div "Получателей: 131. Из списков: «Орлова»." at bounding box center [566, 131] width 513 height 29
drag, startPoint x: 314, startPoint y: 158, endPoint x: 801, endPoint y: 163, distance: 487.3
click at [801, 163] on div "Печатаем до 15 сентября по себестоимости листовки, буклеты, брошюры, календари …" at bounding box center [566, 161] width 513 height 29
copy div "Печатаем до 15 сентября по себестоимости листовки, буклеты, брошюры, календари …"
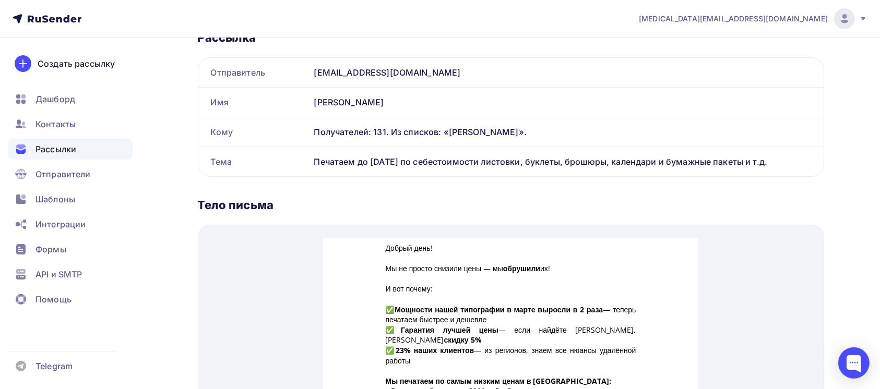
click at [409, 163] on div "Печатаем до 15 сентября по себестоимости листовки, буклеты, брошюры, календари …" at bounding box center [566, 161] width 513 height 29
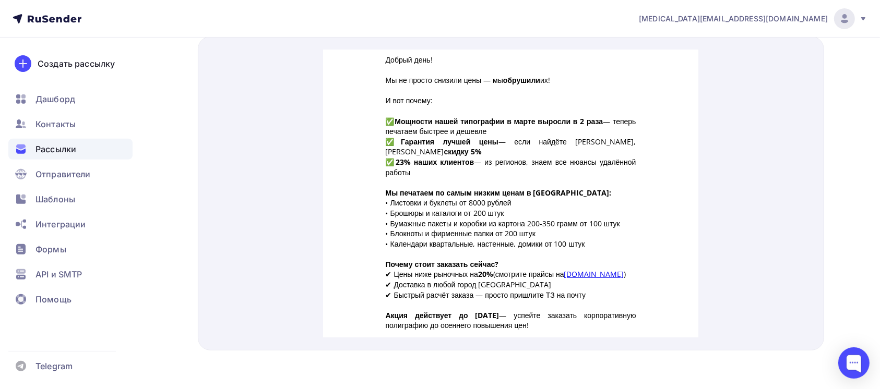
scroll to position [400, 0]
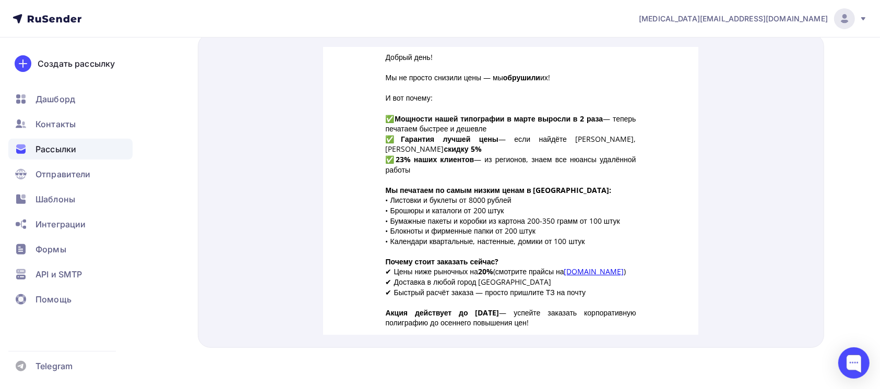
click at [443, 102] on strong "Мощности нашей типографии в марте выросли в 2 раза" at bounding box center [498, 106] width 208 height 10
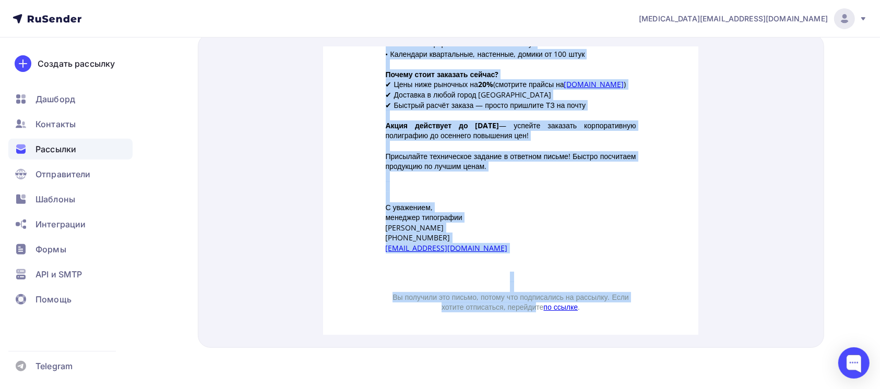
scroll to position [191, 0]
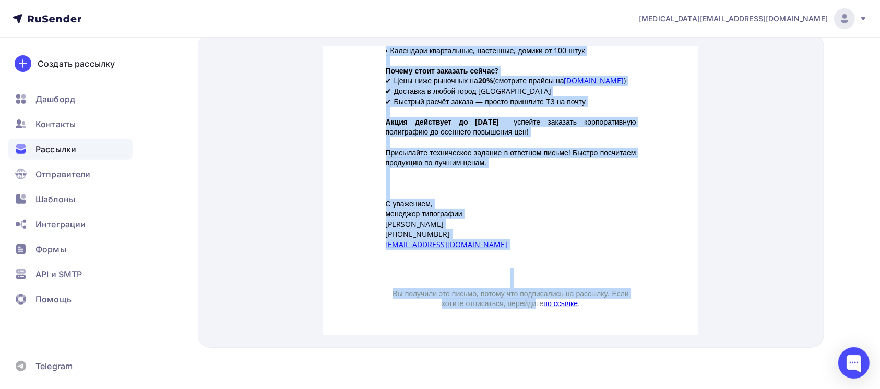
drag, startPoint x: 382, startPoint y: 43, endPoint x: 549, endPoint y: 152, distance: 199.4
click at [549, 152] on div "Добрый день! Мы не просто снизили цены — мы обрушили их! И вот почему: ✅ Мощнос…" at bounding box center [511, 17] width 250 height 338
copy div "Добрый день! Мы не просто снизили цены — мы обрушили их! И вот почему: ✅ Мощнос…"
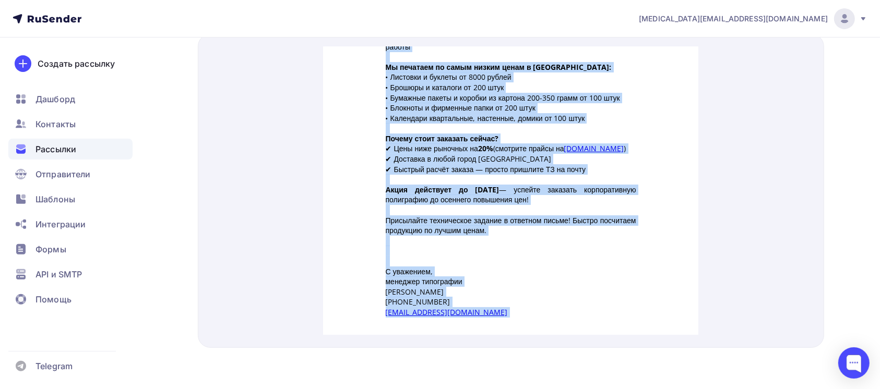
scroll to position [0, 0]
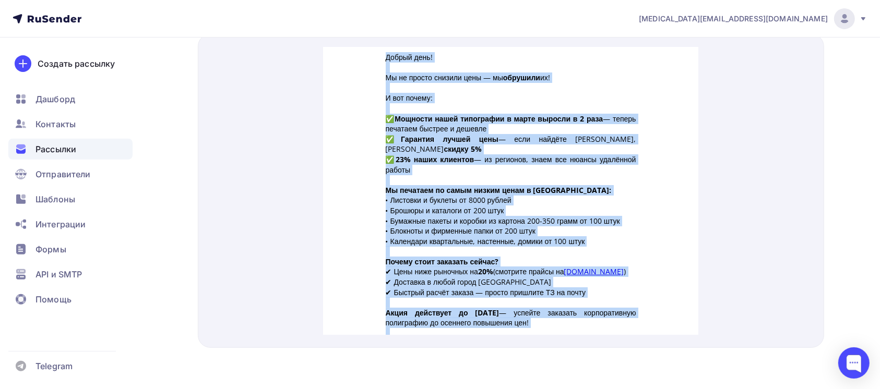
copy div "Добрый день! Мы не просто снизили цены — мы обрушили их! И вот почему: ✅ Мощнос…"
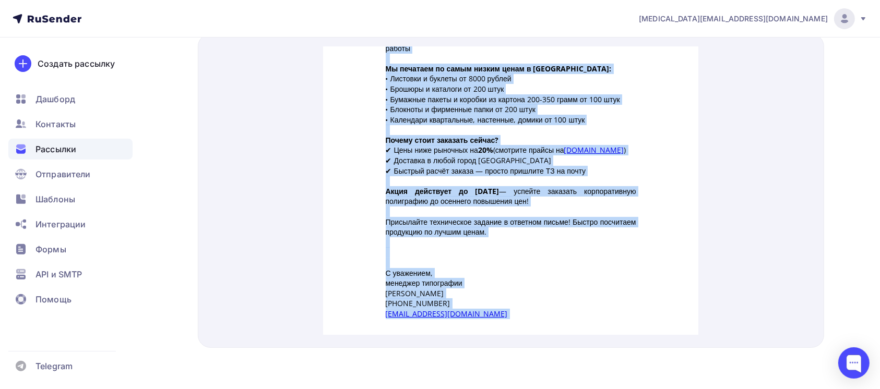
scroll to position [191, 0]
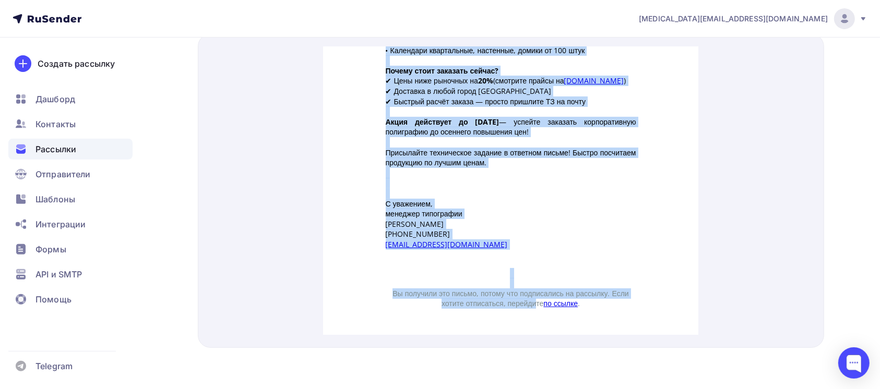
copy div "Добрый день! Мы не просто снизили цены — мы обрушили их! И вот почему: ✅ Мощнос…"
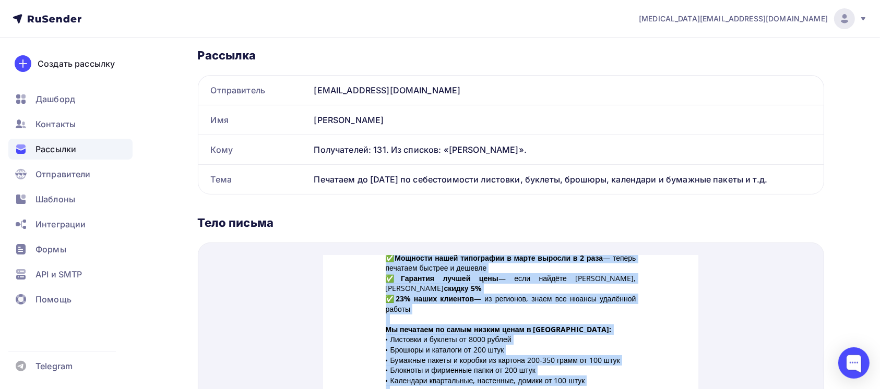
scroll to position [52, 0]
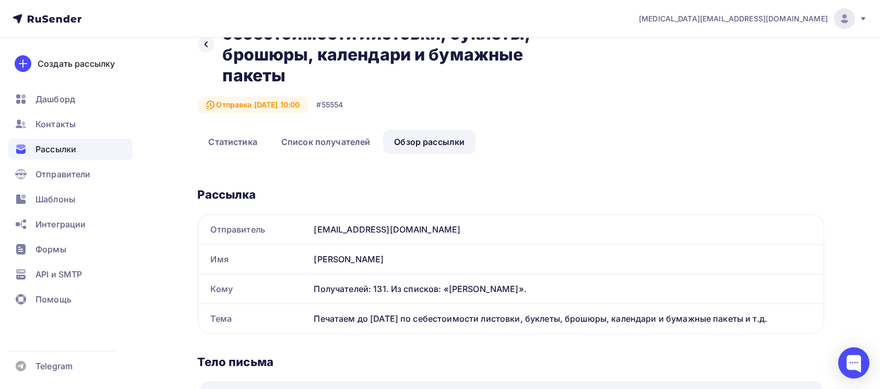
drag, startPoint x: 342, startPoint y: 324, endPoint x: 814, endPoint y: 323, distance: 471.6
click at [814, 323] on div "Тема Печатаем до 15 сентября по себестоимости листовки, буклеты, брошюры, кален…" at bounding box center [511, 319] width 626 height 30
copy div "Тема Печатаем до 15 сентября по себестоимости листовки, буклеты, брошюры, кален…"
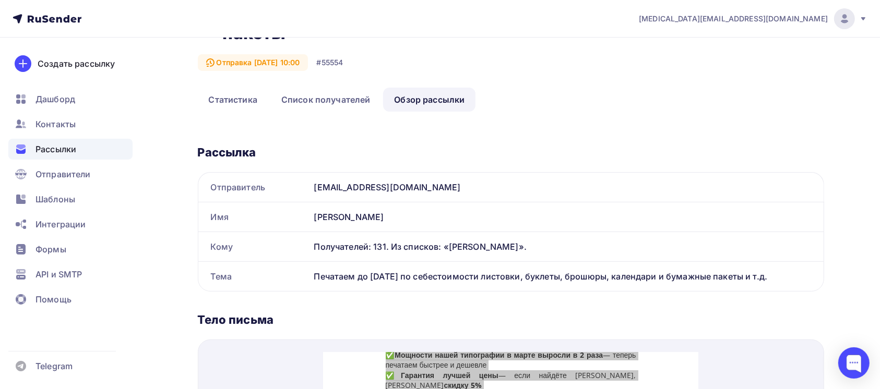
scroll to position [191, 0]
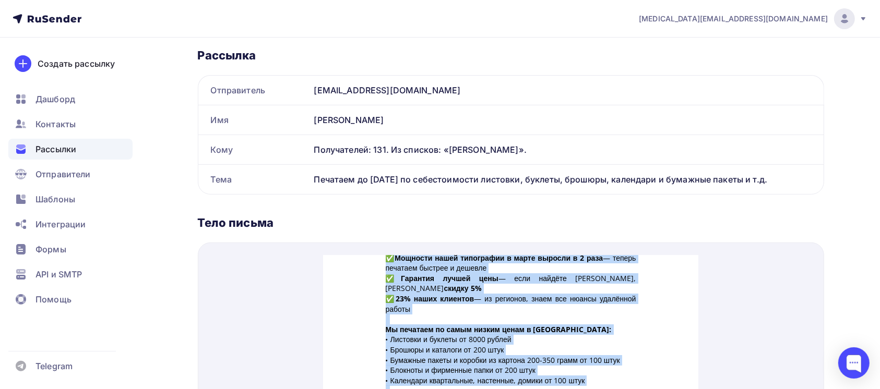
click at [460, 257] on p "✅ Мощности нашей типографии в марте выросли в 2 раза — теперь печатаем быстрее …" at bounding box center [511, 271] width 250 height 62
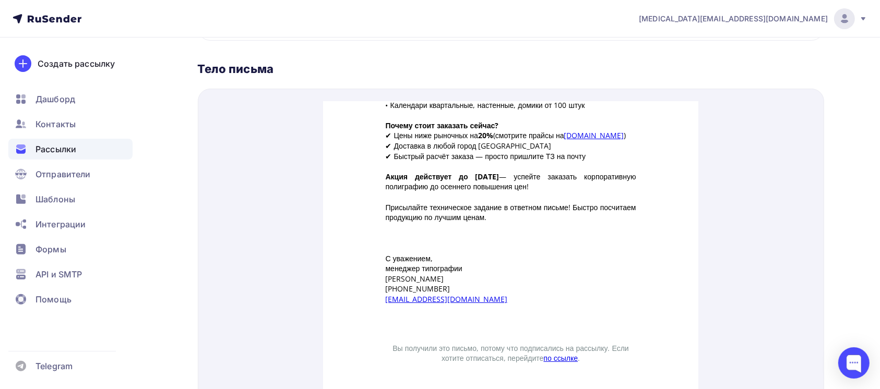
scroll to position [358, 0]
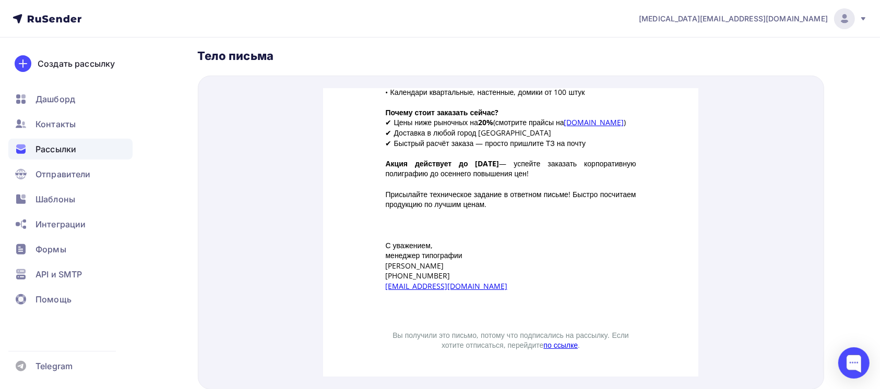
drag, startPoint x: 381, startPoint y: 86, endPoint x: 568, endPoint y: 193, distance: 215.2
click at [568, 193] on div "Добрый день! Мы не просто снизили цены — мы обрушили их! И вот почему: ✅ Мощнос…" at bounding box center [511, 59] width 250 height 338
copy div "Добрый день! Мы не просто снизили цены — мы обрушили их! И вот почему: ✅ Мощнос…"
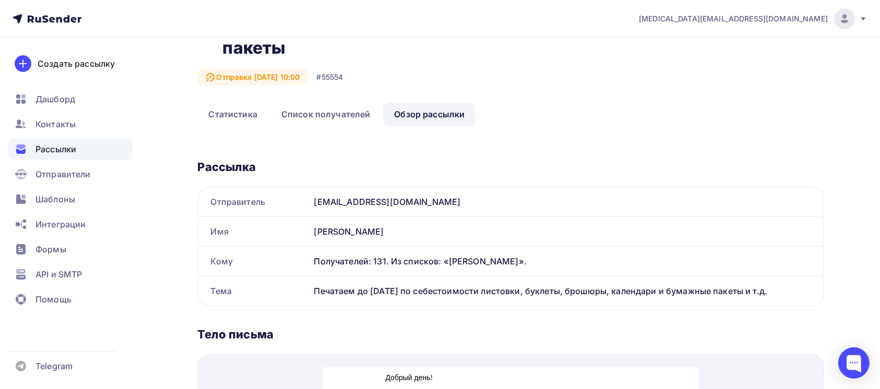
scroll to position [79, 0]
copy div "Добрый день! Мы не просто снизили цены — мы обрушили их! И вот почему: ✅ Мощнос…"
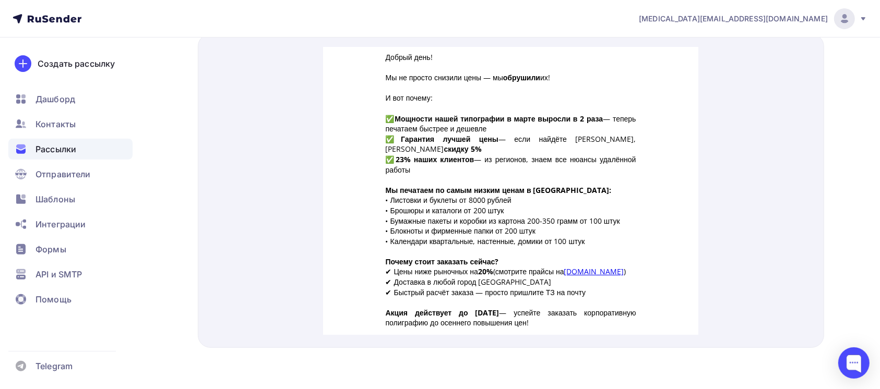
click at [423, 139] on p "✅ Мощности нашей типографии в марте выросли в 2 раза — теперь печатаем быстрее …" at bounding box center [511, 132] width 250 height 62
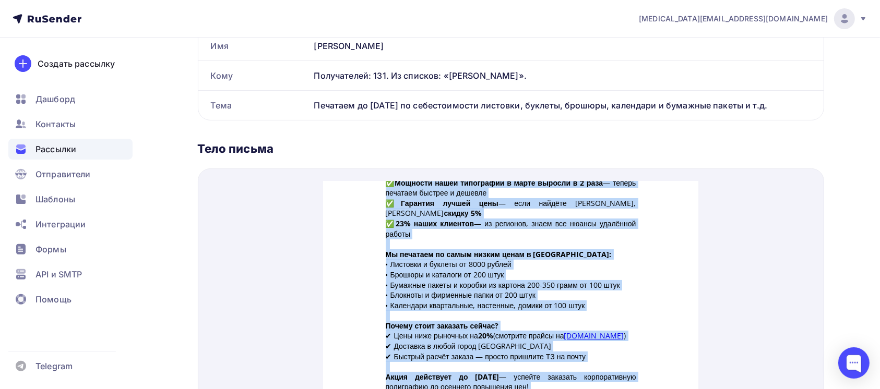
scroll to position [345, 0]
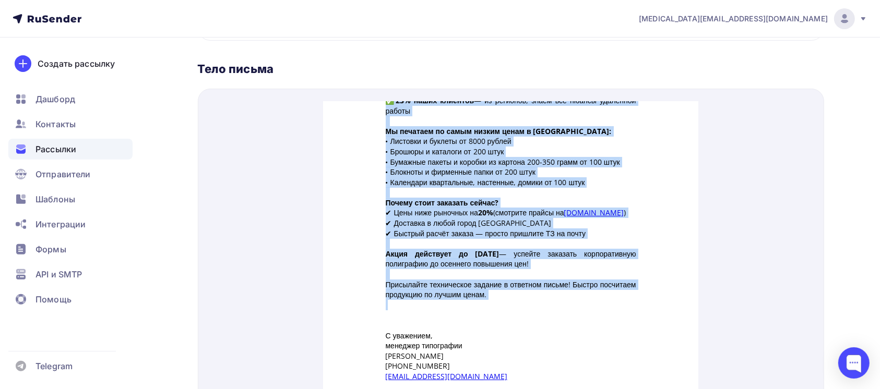
drag, startPoint x: 406, startPoint y: 114, endPoint x: 562, endPoint y: 288, distance: 233.5
click at [562, 288] on div "Добрый день! Мы не просто снизили цены — мы обрушили их! И вот почему: ✅ Мощнос…" at bounding box center [510, 214] width 375 height 479
click at [434, 151] on p "Мы печатаем по самым низким ценам в России: • Листовки и буклеты от 8000 рублей…" at bounding box center [511, 144] width 250 height 62
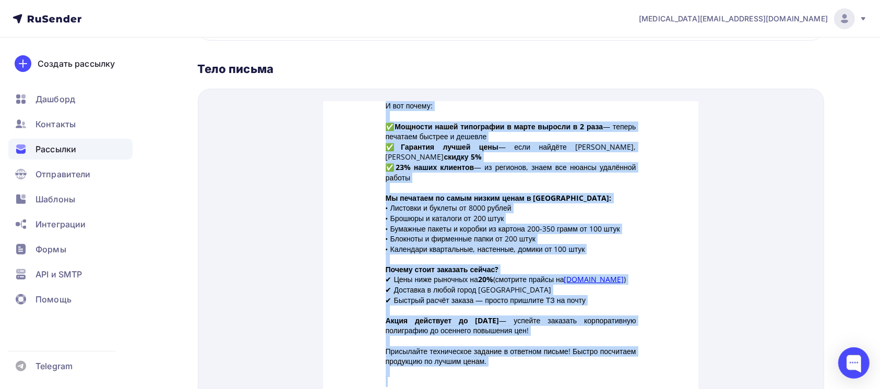
scroll to position [54, 0]
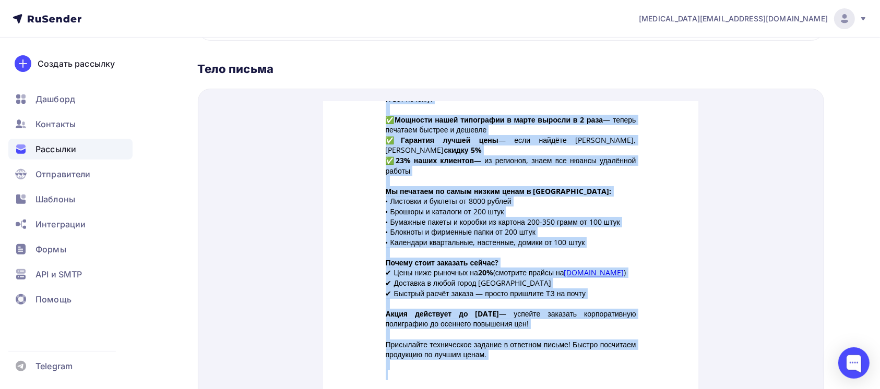
drag, startPoint x: 379, startPoint y: 94, endPoint x: 561, endPoint y: 339, distance: 305.0
click at [561, 339] on td "Добрый день! Мы не просто снизили цены — мы обрушили их! И вот почему: ✅ Мощнос…" at bounding box center [510, 238] width 261 height 407
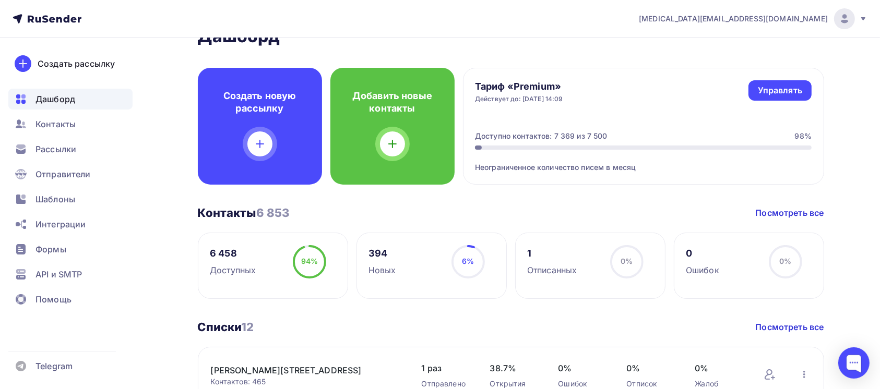
scroll to position [21, 0]
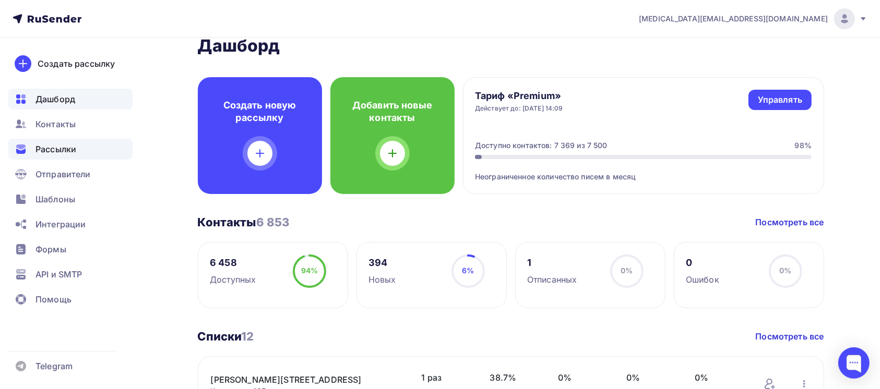
click at [88, 140] on div "Рассылки" at bounding box center [70, 149] width 124 height 21
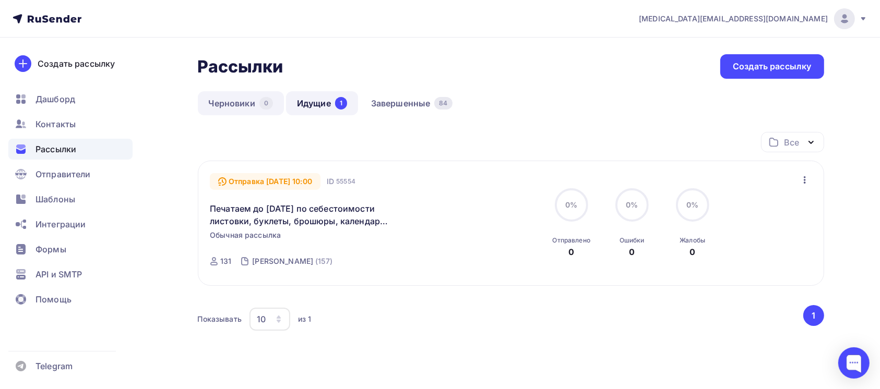
click at [236, 97] on link "Черновики 0" at bounding box center [241, 103] width 86 height 24
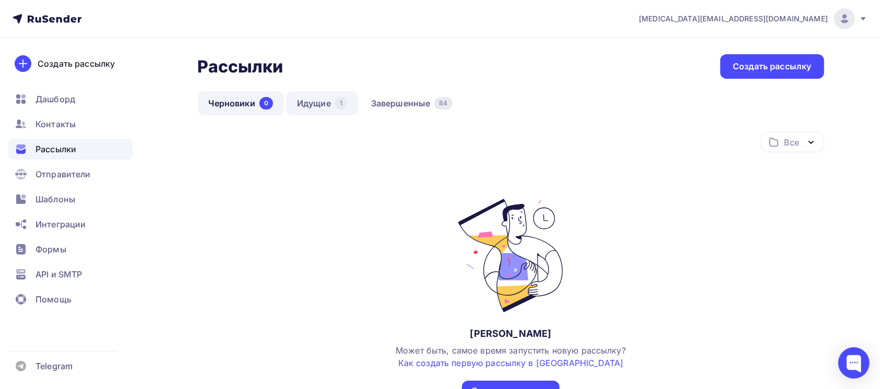
click at [346, 98] on link "Идущие 1" at bounding box center [322, 103] width 72 height 24
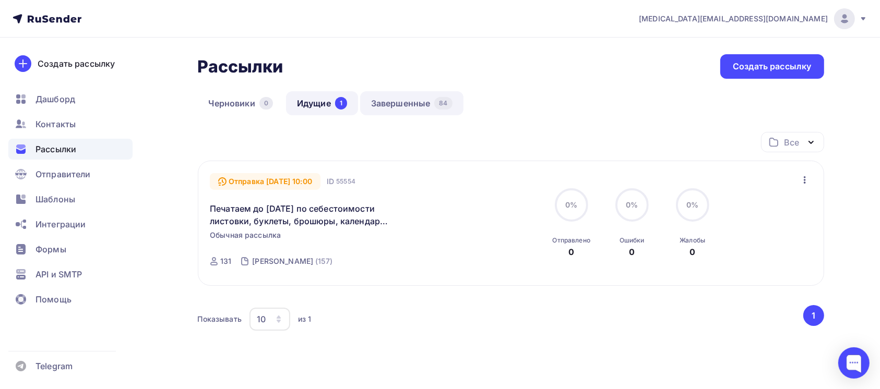
click at [407, 94] on link "Завершенные 84" at bounding box center [411, 103] width 103 height 24
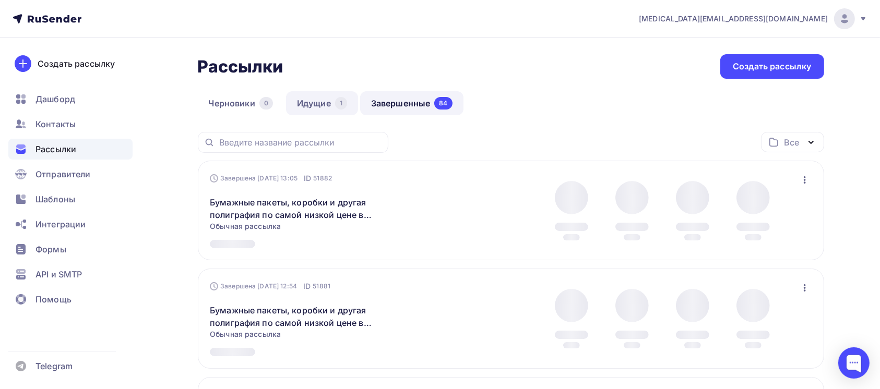
click at [347, 106] on link "Идущие 1" at bounding box center [322, 103] width 72 height 24
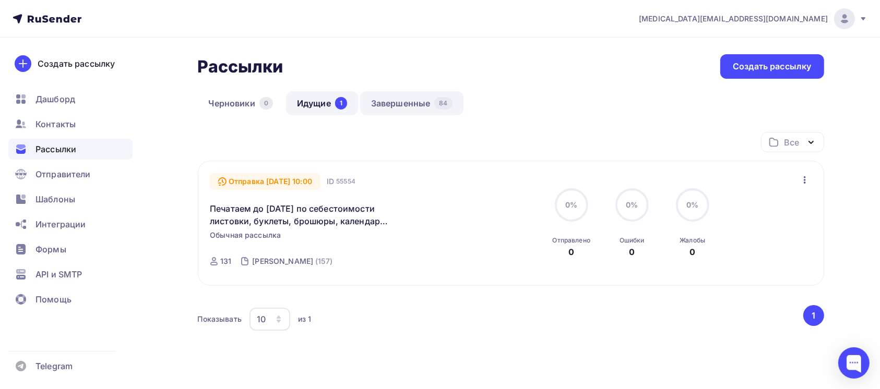
click at [423, 95] on link "Завершенные 84" at bounding box center [411, 103] width 103 height 24
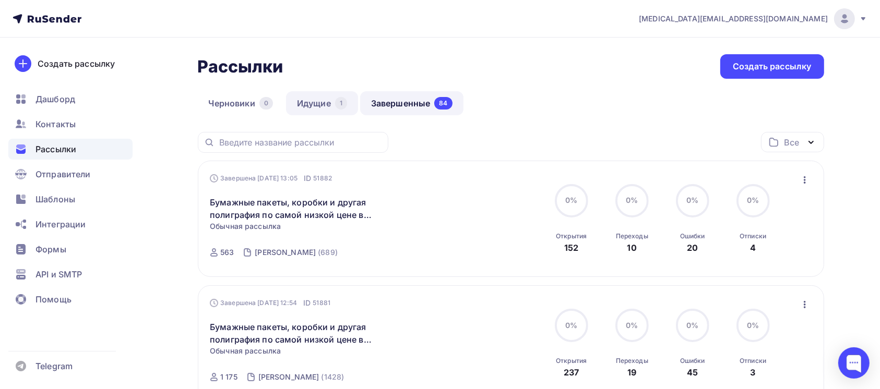
click at [300, 98] on link "Идущие 1" at bounding box center [322, 103] width 72 height 24
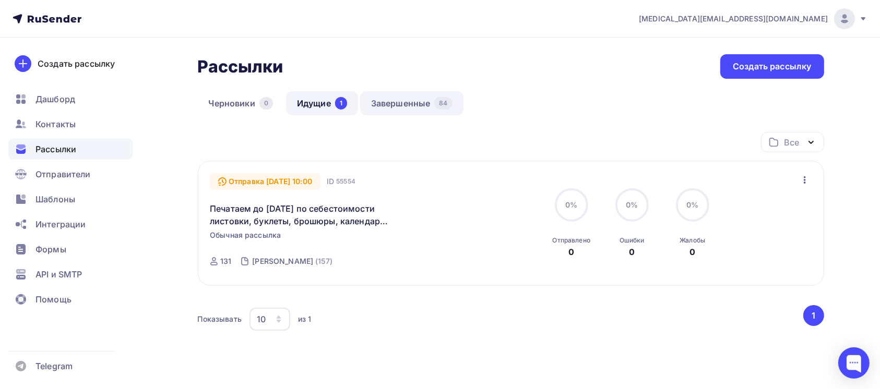
click at [424, 110] on link "Завершенные 84" at bounding box center [411, 103] width 103 height 24
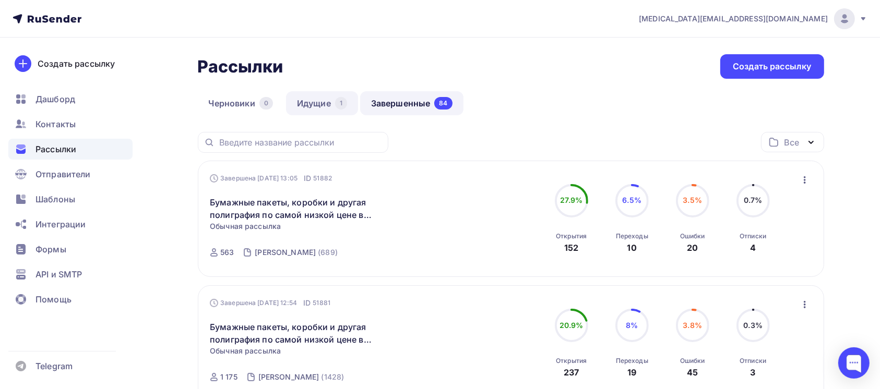
click at [314, 106] on link "Идущие 1" at bounding box center [322, 103] width 72 height 24
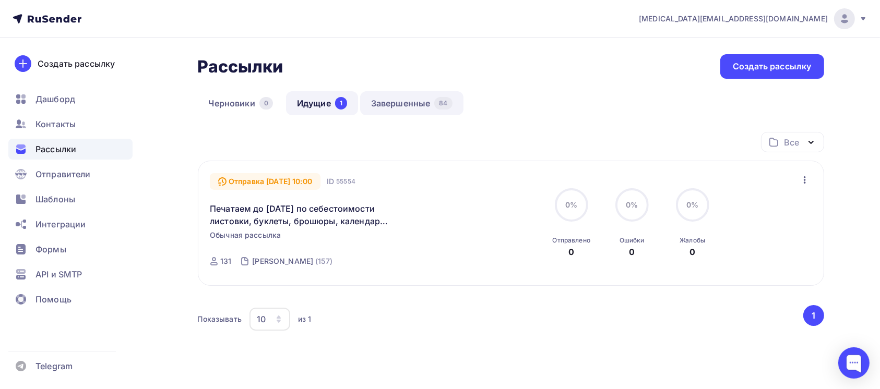
click at [412, 98] on link "Завершенные 84" at bounding box center [411, 103] width 103 height 24
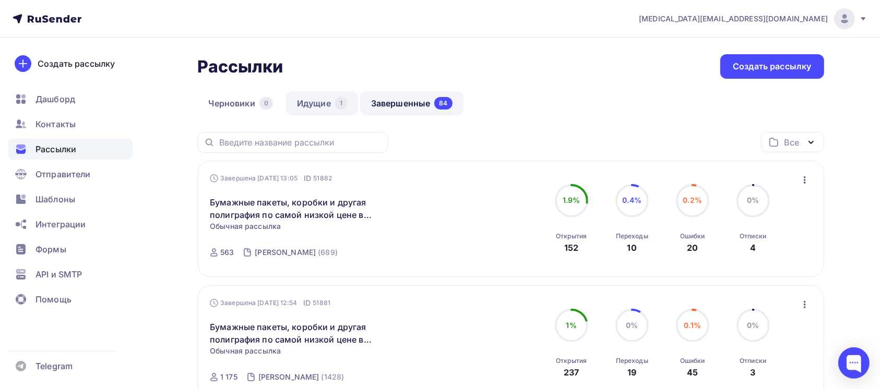
click at [298, 106] on link "Идущие 1" at bounding box center [322, 103] width 72 height 24
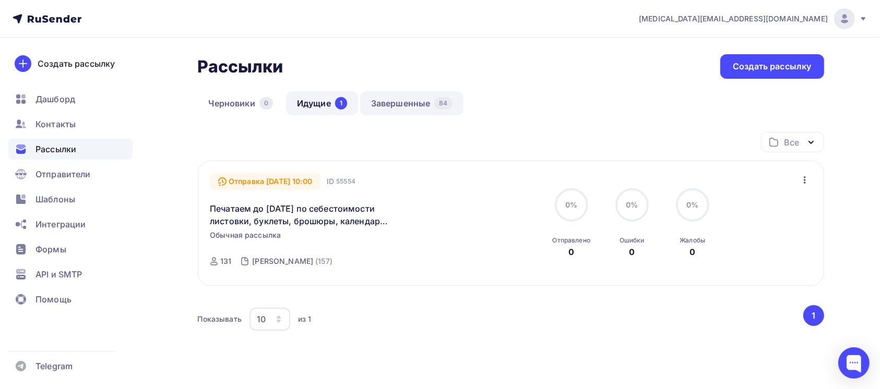
click at [425, 105] on link "Завершенные 84" at bounding box center [411, 103] width 103 height 24
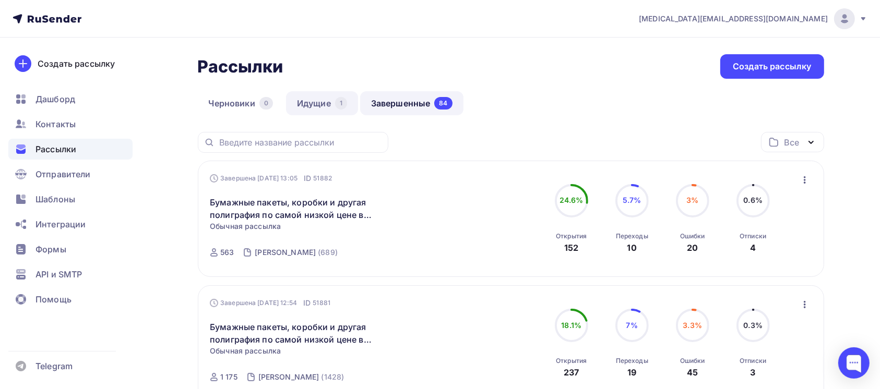
click at [312, 108] on link "Идущие 1" at bounding box center [322, 103] width 72 height 24
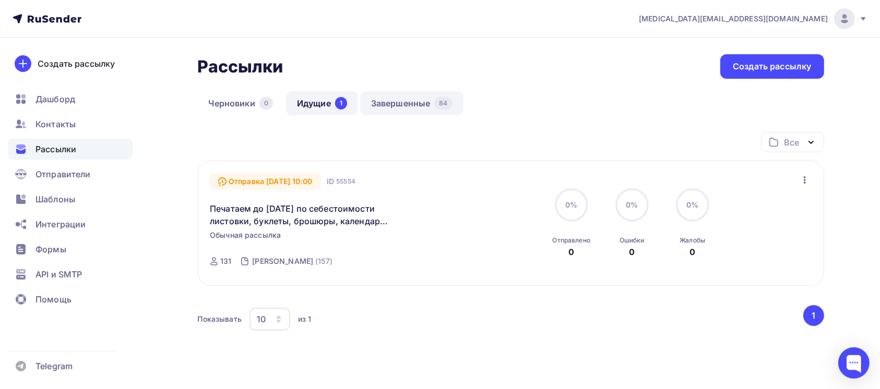
click at [416, 99] on link "Завершенные 84" at bounding box center [411, 103] width 103 height 24
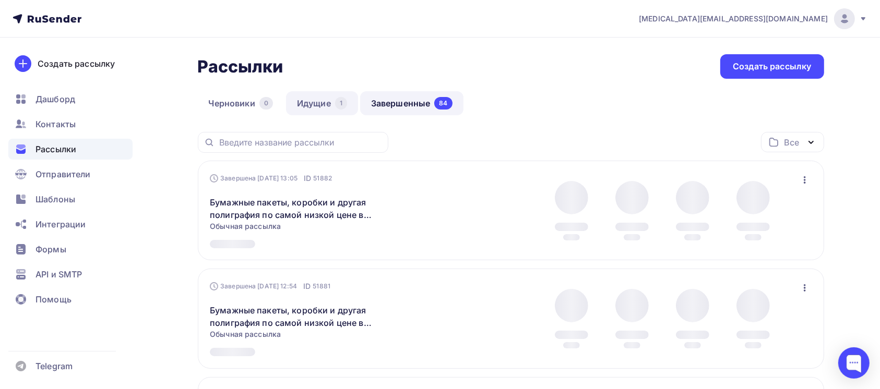
click at [307, 108] on link "Идущие 1" at bounding box center [322, 103] width 72 height 24
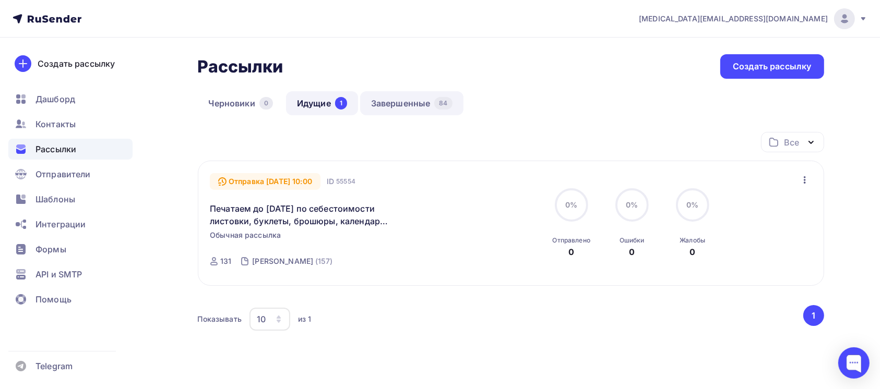
click at [415, 98] on link "Завершенные 84" at bounding box center [411, 103] width 103 height 24
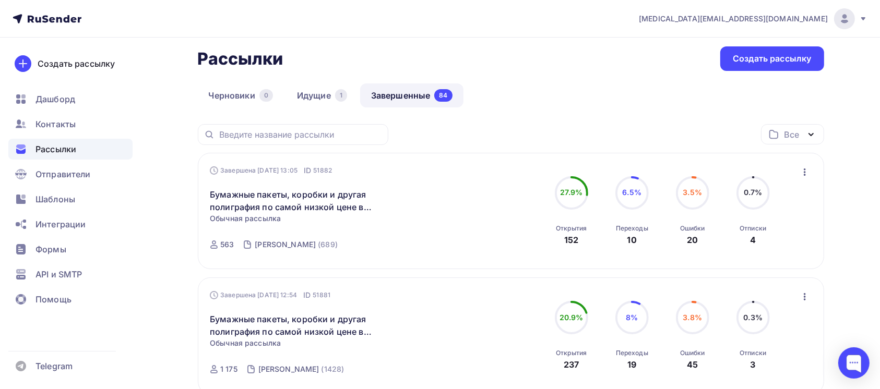
scroll to position [1, 0]
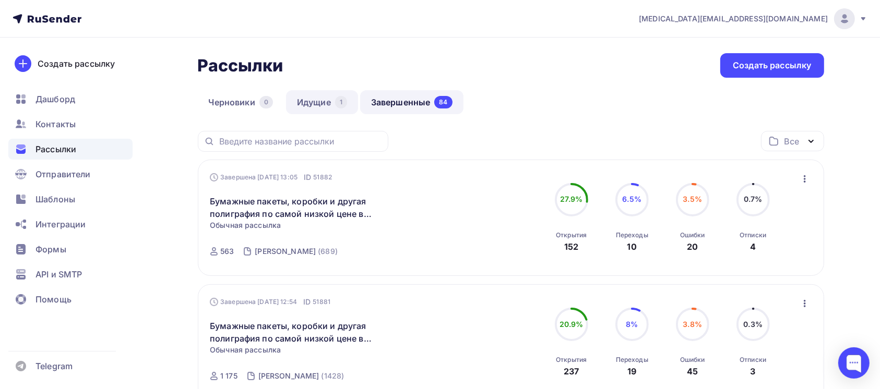
click at [334, 104] on link "Идущие 1" at bounding box center [322, 102] width 72 height 24
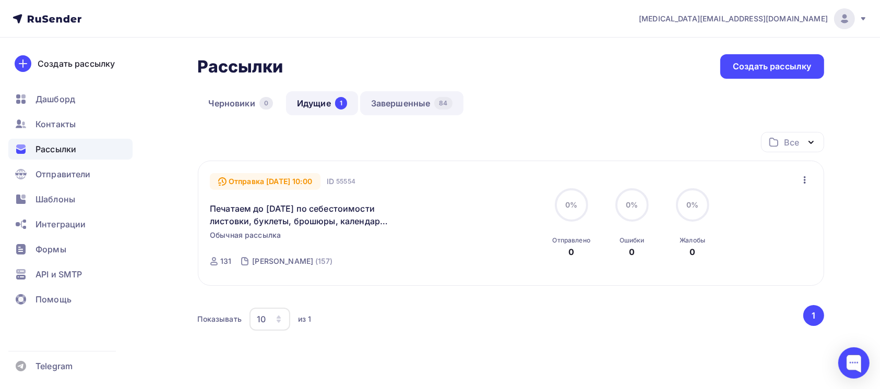
click at [405, 102] on link "Завершенные 84" at bounding box center [411, 103] width 103 height 24
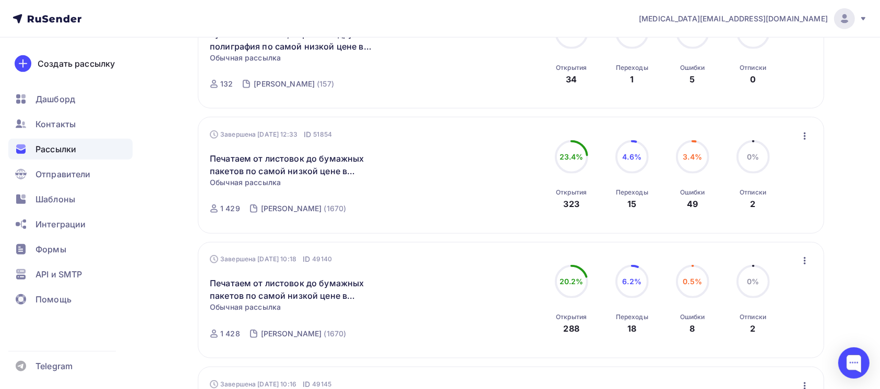
scroll to position [667, 0]
click at [798, 134] on icon "button" at bounding box center [804, 136] width 13 height 13
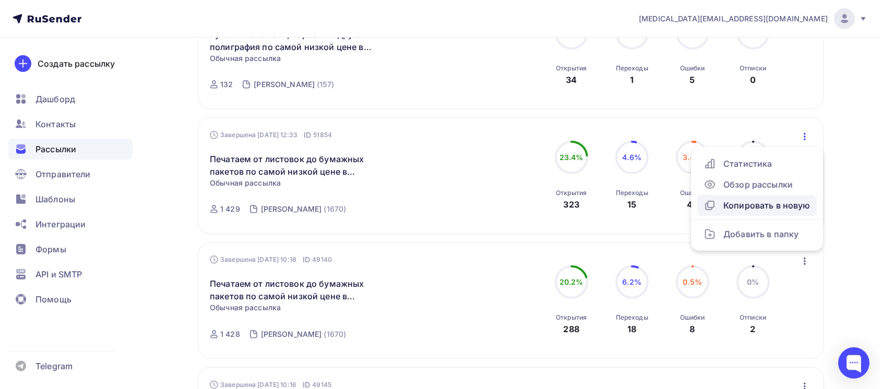
click at [787, 209] on div "Копировать в новую" at bounding box center [756, 205] width 107 height 13
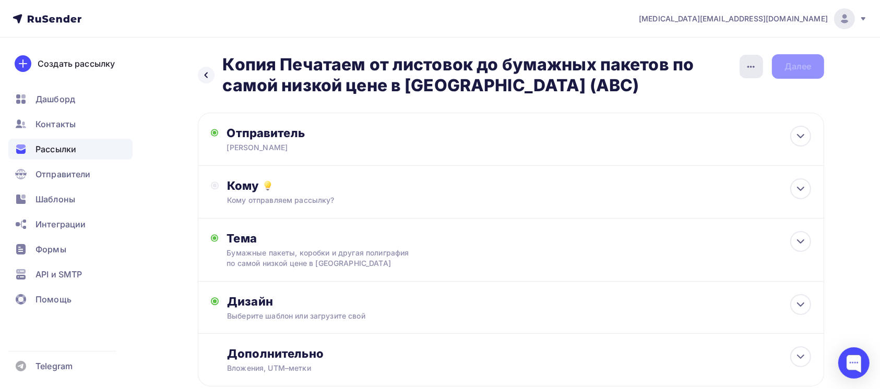
click at [743, 77] on div "button" at bounding box center [750, 66] width 23 height 23
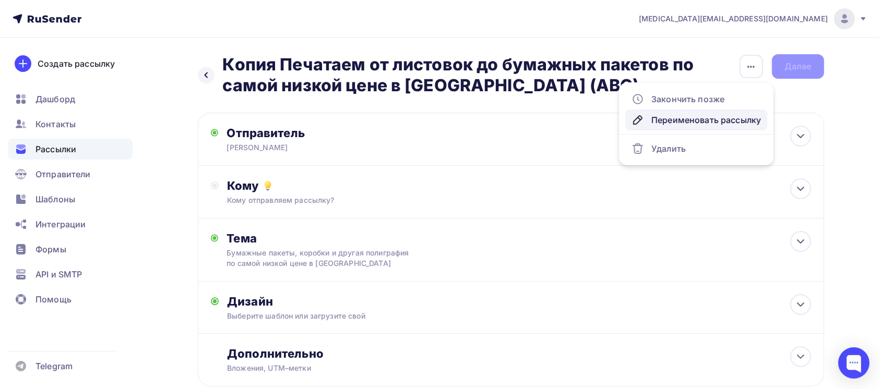
click at [719, 116] on div "Переименовать рассылку" at bounding box center [695, 120] width 129 height 13
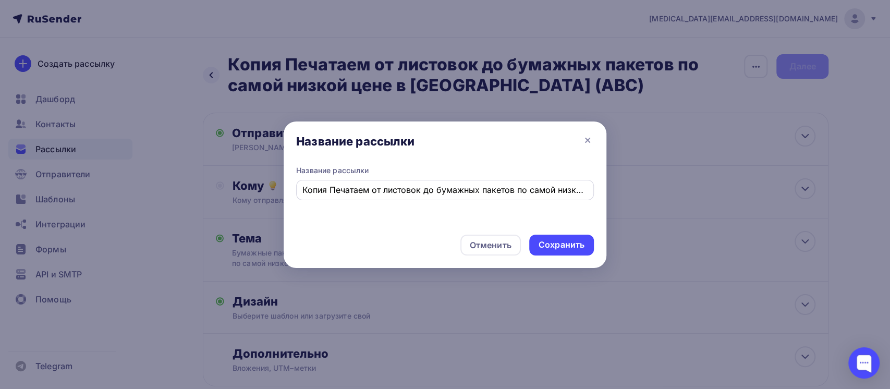
drag, startPoint x: 300, startPoint y: 191, endPoint x: 588, endPoint y: 190, distance: 288.0
click at [588, 190] on div "Копия Печатаем от листовок до бумажных пакетов по самой низкой цене в России (А…" at bounding box center [445, 190] width 298 height 20
click at [546, 194] on input "Копия Печатаем от листовок до бумажных пакетов по самой низкой цене в России (А…" at bounding box center [446, 190] width 286 height 13
drag, startPoint x: 537, startPoint y: 188, endPoint x: 297, endPoint y: 145, distance: 244.4
click at [297, 145] on div "Название рассылки Название рассылки Копия Печатаем от листовок до бумажных паке…" at bounding box center [445, 195] width 323 height 147
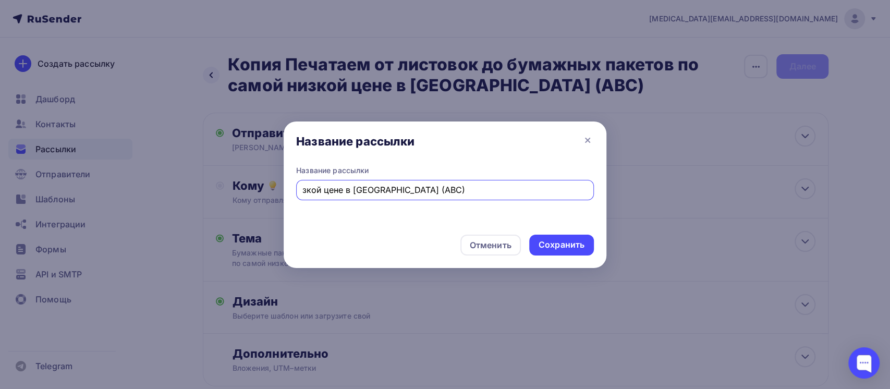
drag, startPoint x: 381, startPoint y: 194, endPoint x: 300, endPoint y: 184, distance: 81.4
click at [300, 184] on div "зкой цене в России (АВС)" at bounding box center [445, 190] width 298 height 20
paste input "Печатаем до 15 сентября по себестоимости листовки, буклеты, брошюры, календари …"
type input "Печатаем до 15 сентября по себестоимости листовки, буклеты, брошюры, календари …"
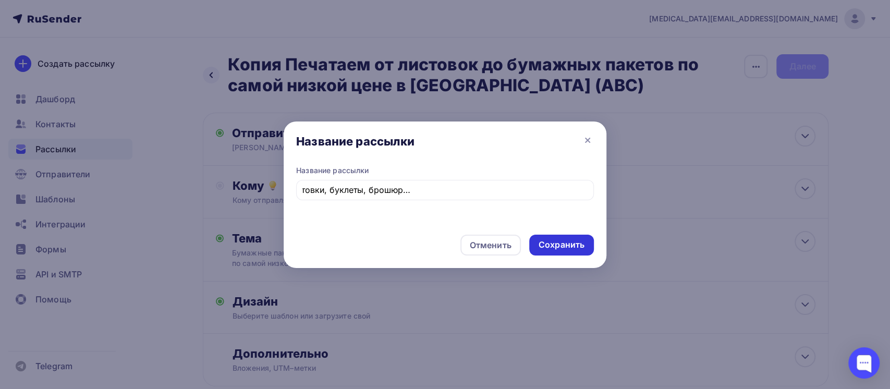
click at [569, 240] on div "Сохранить" at bounding box center [562, 245] width 46 height 12
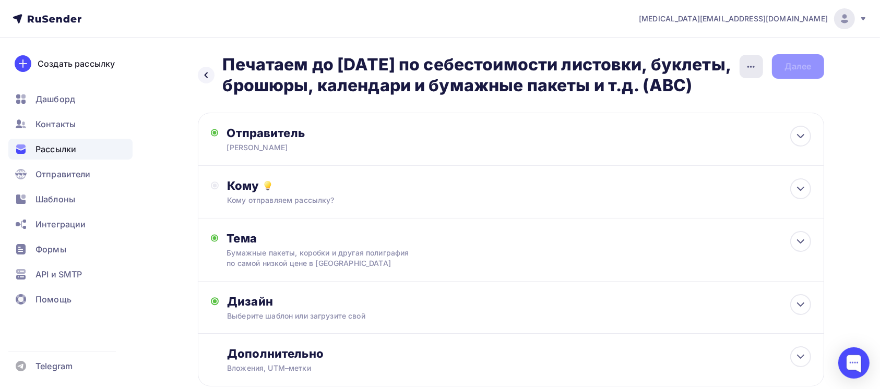
click at [750, 61] on icon "button" at bounding box center [750, 67] width 13 height 13
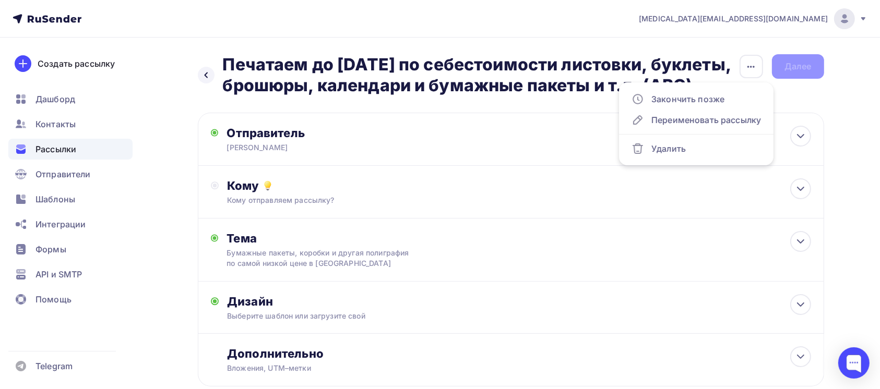
click at [350, 54] on h2 "Печатаем до 15 сентября по себестоимости листовки, буклеты, брошюры, календари …" at bounding box center [481, 75] width 516 height 42
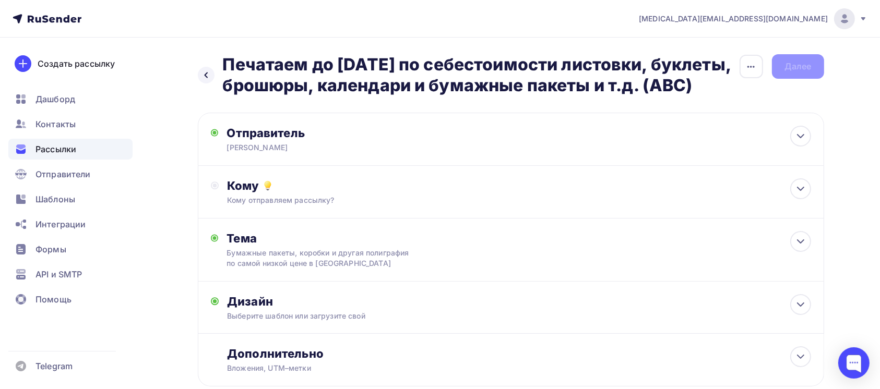
click at [270, 93] on h2 "Печатаем до 15 сентября по себестоимости листовки, буклеты, брошюры, календари …" at bounding box center [481, 75] width 516 height 42
drag, startPoint x: 275, startPoint y: 103, endPoint x: 212, endPoint y: 52, distance: 80.8
click at [212, 52] on div "Назад Печатаем до 15 сентября по себестоимости листовки, буклеты, брошюры, кале…" at bounding box center [440, 246] width 855 height 416
click at [230, 65] on h2 "Печатаем до 15 сентября по себестоимости листовки, буклеты, брошюры, календари …" at bounding box center [481, 75] width 516 height 42
drag, startPoint x: 223, startPoint y: 61, endPoint x: 291, endPoint y: 116, distance: 87.9
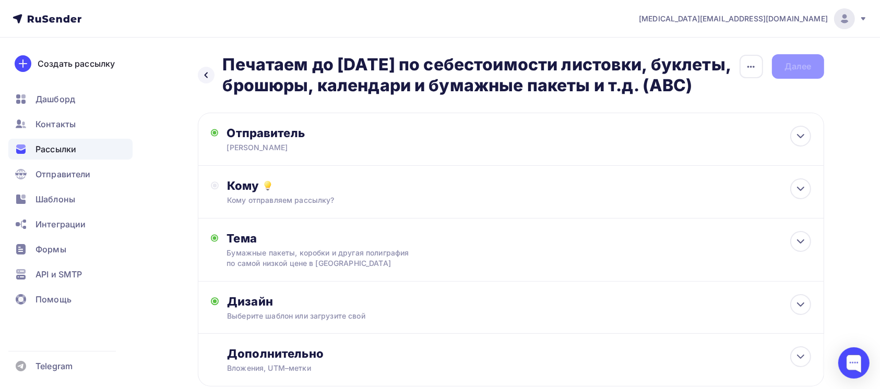
click at [291, 96] on h2 "Печатаем до 15 сентября по себестоимости листовки, буклеты, брошюры, календари …" at bounding box center [481, 75] width 516 height 42
click at [325, 94] on h2 "Печатаем до 15 сентября по себестоимости листовки, буклеты, брошюры, календари …" at bounding box center [481, 75] width 516 height 42
click at [747, 65] on icon "button" at bounding box center [750, 67] width 13 height 13
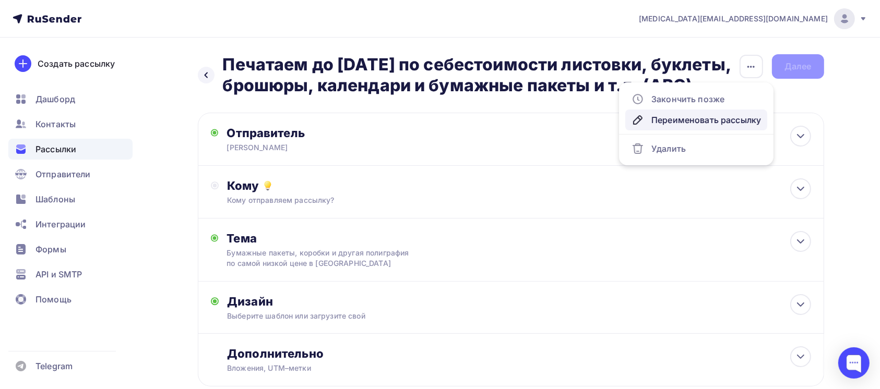
click at [754, 127] on link "Переименовать рассылку" at bounding box center [696, 120] width 142 height 21
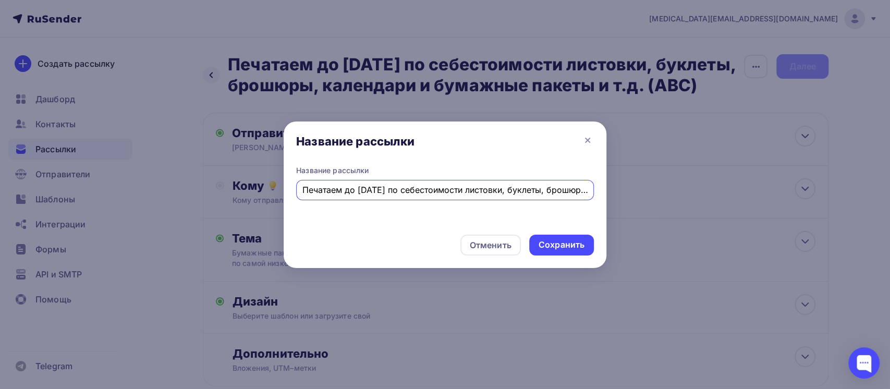
scroll to position [0, 202]
click at [560, 194] on input "Печатаем до 15 сентября по себестоимости листовки, буклеты, брошюры, календари …" at bounding box center [446, 190] width 286 height 13
click at [564, 195] on input "Печатаем до 15 сентября по себестоимости листовки, буклеты, брошюры, календари …" at bounding box center [446, 190] width 286 height 13
type input "Печатаем до 15 сентября по себестоимости листовки, буклеты, брошюры, календари …"
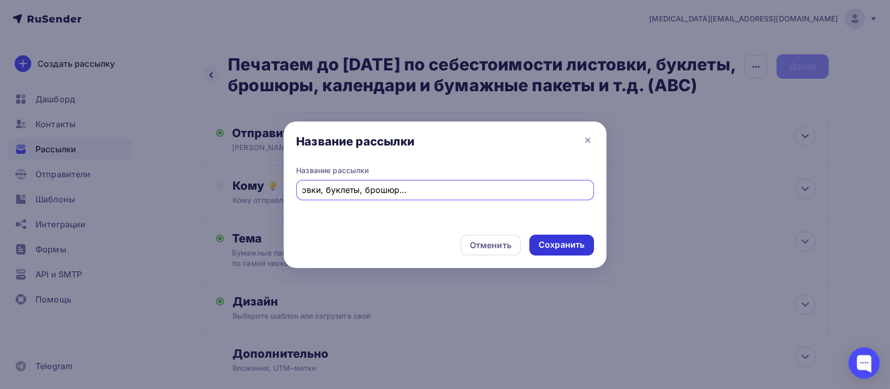
click at [568, 243] on div "Сохранить" at bounding box center [562, 245] width 46 height 12
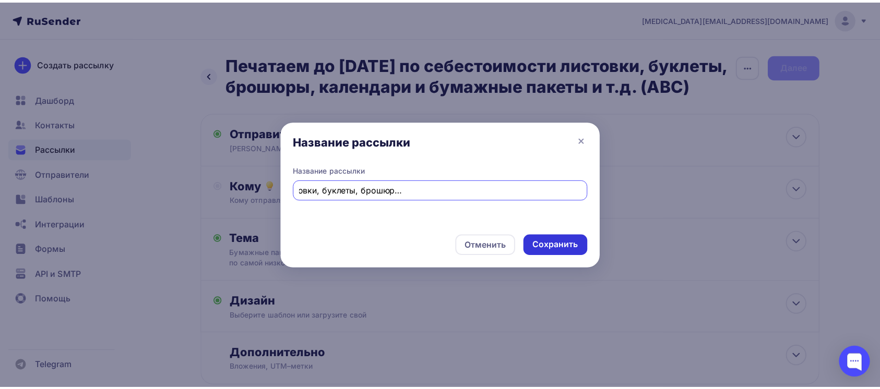
scroll to position [0, 0]
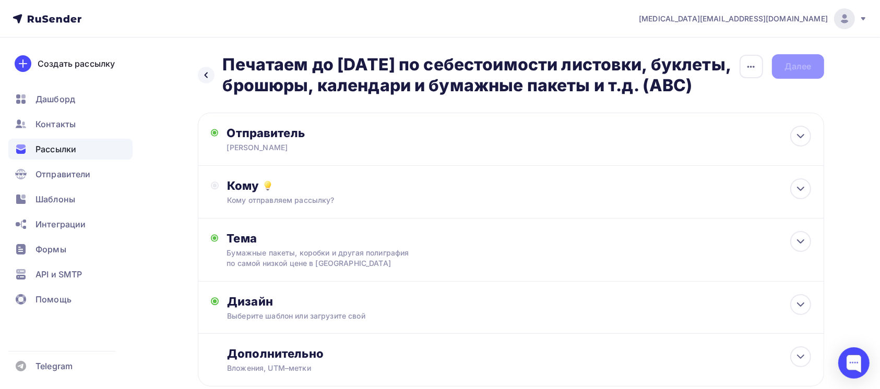
drag, startPoint x: 223, startPoint y: 63, endPoint x: 330, endPoint y: 115, distance: 118.5
click at [330, 96] on h2 "Печатаем до 15 сентября по себестоимости листовки, буклеты, брошюры, календари …" at bounding box center [481, 75] width 516 height 42
click at [331, 96] on h2 "Печатаем до 15 сентября по себестоимости листовки, буклеты, брошюры, календари …" at bounding box center [481, 75] width 516 height 42
click at [351, 96] on h2 "Печатаем до 15 сентября по себестоимости листовки, буклеты, брошюры, календари …" at bounding box center [481, 75] width 516 height 42
drag, startPoint x: 344, startPoint y: 107, endPoint x: 240, endPoint y: 61, distance: 113.7
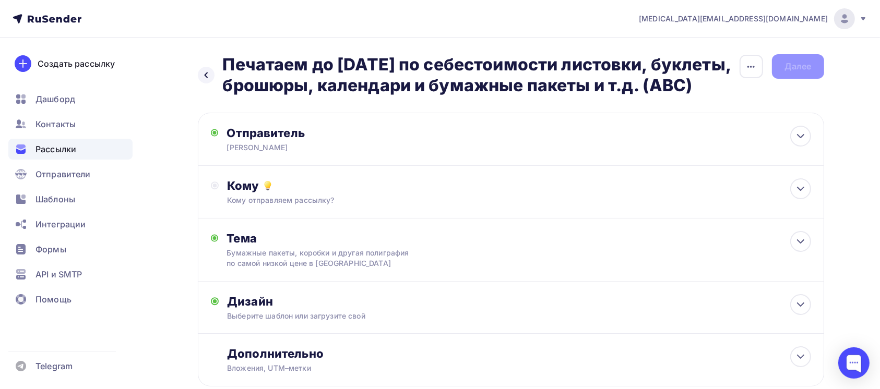
click at [240, 61] on h2 "Печатаем до 15 сентября по себестоимости листовки, буклеты, брошюры, календари …" at bounding box center [481, 75] width 516 height 42
drag, startPoint x: 223, startPoint y: 58, endPoint x: 326, endPoint y: 108, distance: 114.1
click at [326, 96] on h2 "Печатаем до 15 сентября по себестоимости листовки, буклеты, брошюры, календари …" at bounding box center [481, 75] width 516 height 42
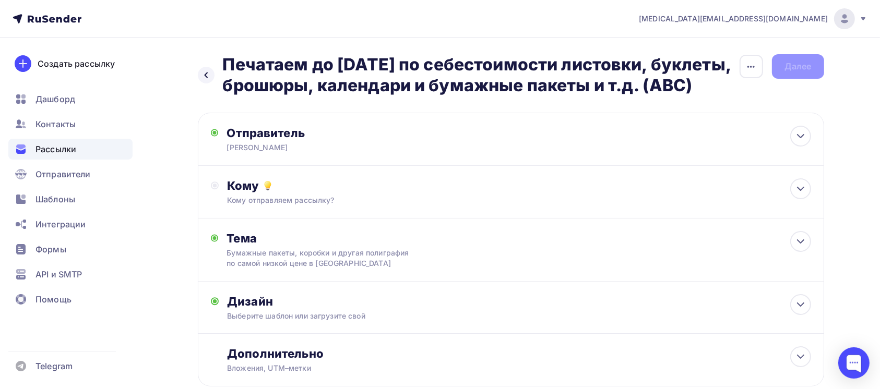
scroll to position [69, 0]
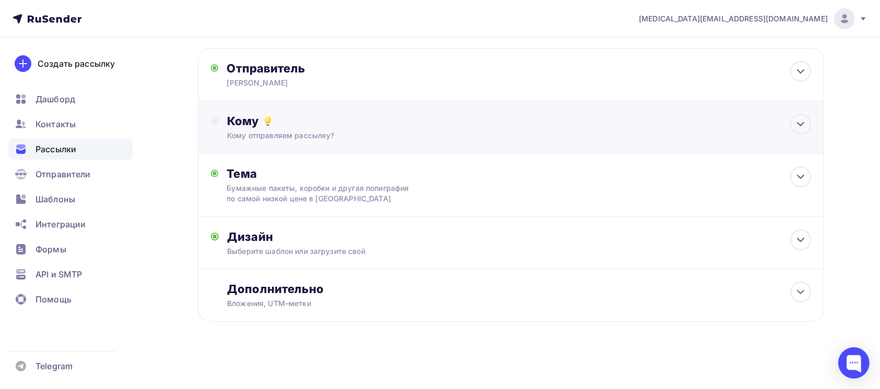
click at [652, 154] on div "Кому Кому отправляем рассылку? Списки получателей Выберите список Все списки id…" at bounding box center [511, 127] width 626 height 53
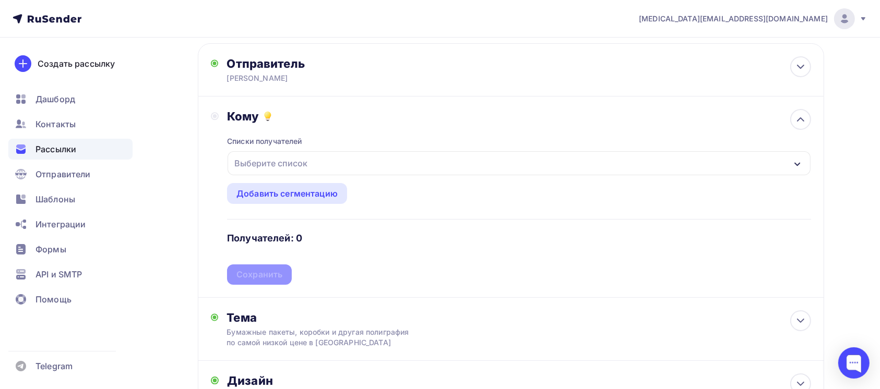
click at [271, 173] on div "Выберите список" at bounding box center [270, 163] width 81 height 19
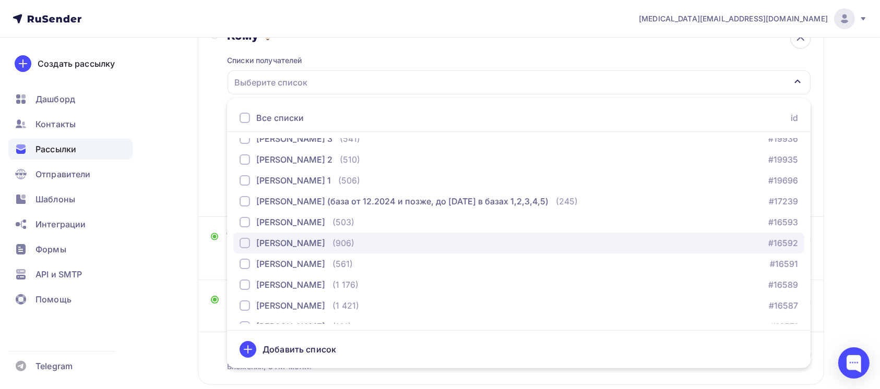
scroll to position [64, 0]
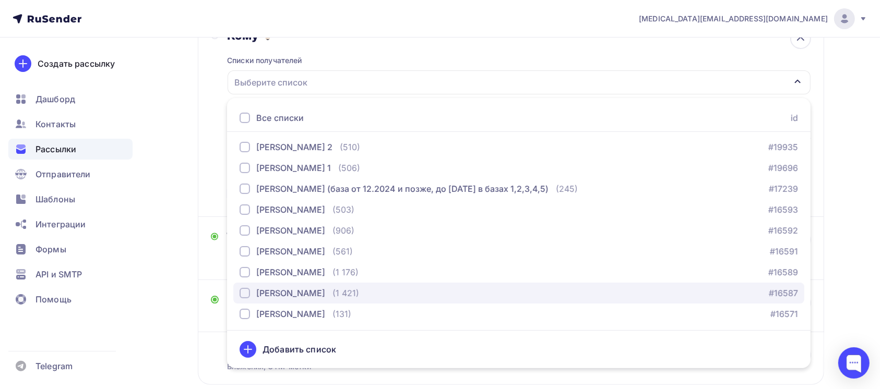
click at [271, 299] on div "[PERSON_NAME]" at bounding box center [290, 293] width 69 height 13
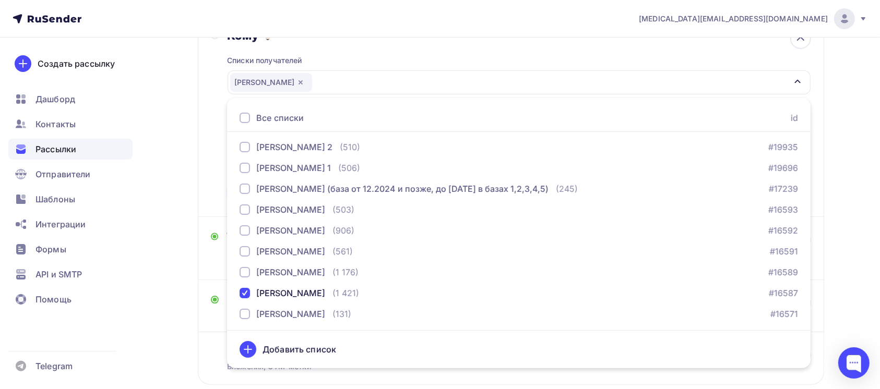
click at [212, 99] on div "Кому Списки получателей Авдюхина Все списки id Новосёлова 5 (465) #19938 Новосё…" at bounding box center [511, 116] width 600 height 176
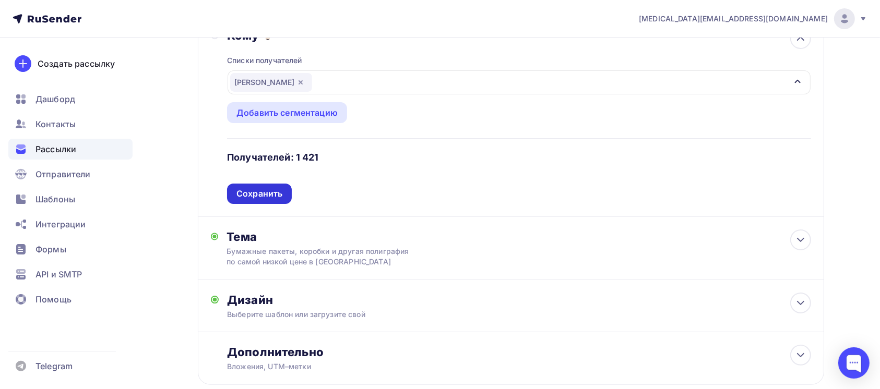
click at [261, 200] on div "Сохранить" at bounding box center [259, 194] width 46 height 12
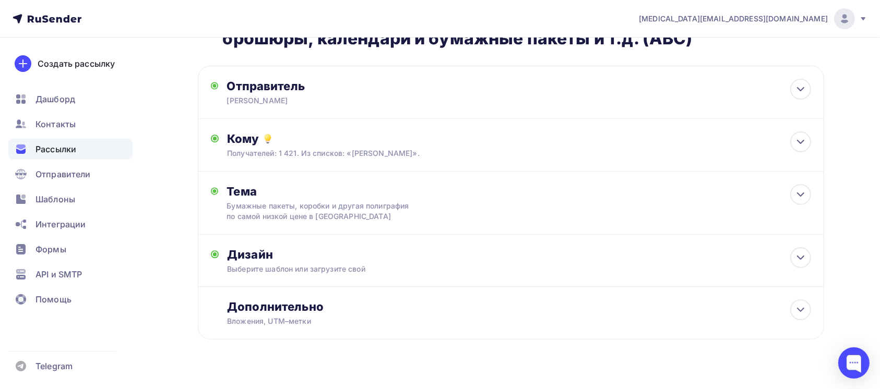
scroll to position [69, 0]
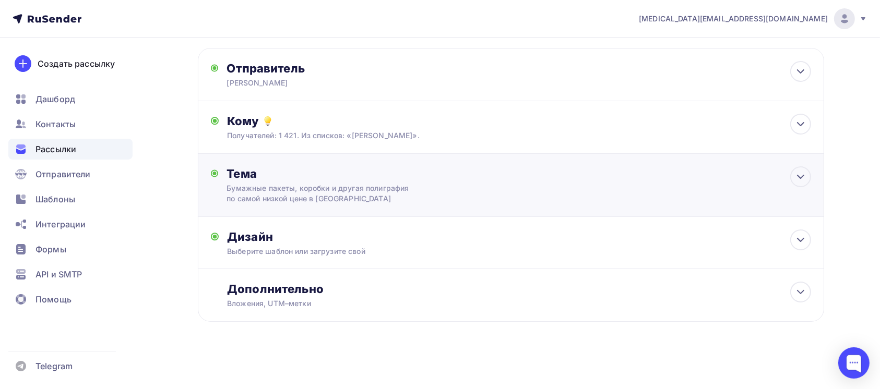
click at [526, 194] on div "Тема Бумажные пакеты, коробки и другая полиграфия по самой низкой цене в России…" at bounding box center [511, 185] width 626 height 63
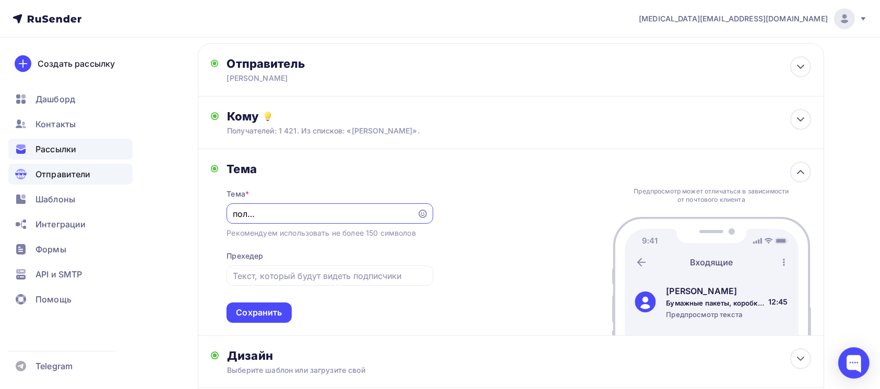
scroll to position [0, 0]
drag, startPoint x: 409, startPoint y: 234, endPoint x: 42, endPoint y: 178, distance: 371.5
click at [42, 178] on div "nikita@avroraprint.ru Аккаунт Тарифы Выйти Создать рассылку Дашборд Контакты Ра…" at bounding box center [440, 219] width 880 height 577
paste input "Печатаем до 15 сентября по себестоимости листовки, буклеты, брошюры, календари …"
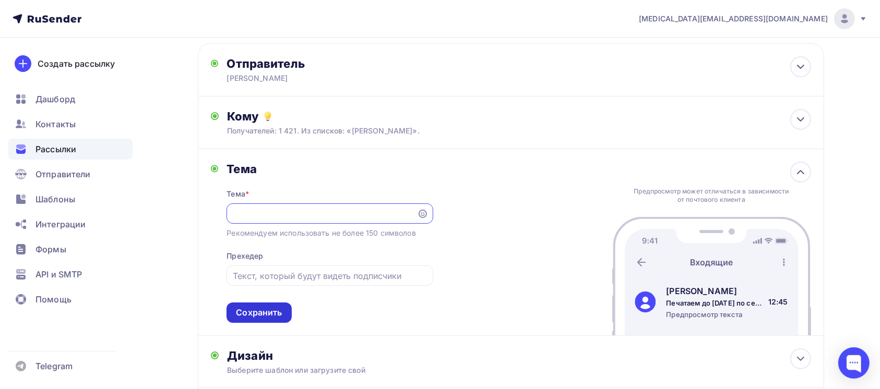
type input "Печатаем до 15 сентября по себестоимости листовки, буклеты, брошюры, календари …"
click at [250, 319] on div "Сохранить" at bounding box center [259, 313] width 46 height 12
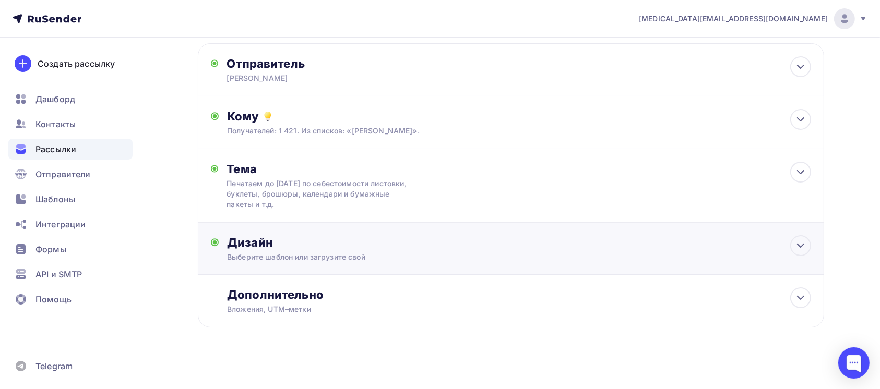
click at [396, 250] on div "Дизайн" at bounding box center [518, 242] width 583 height 15
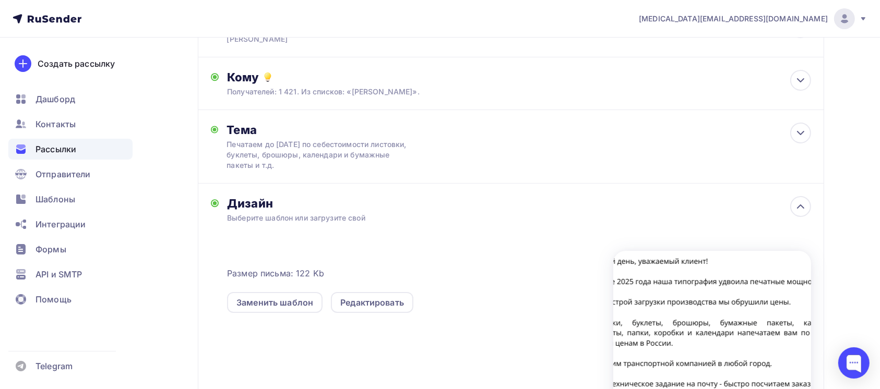
scroll to position [139, 0]
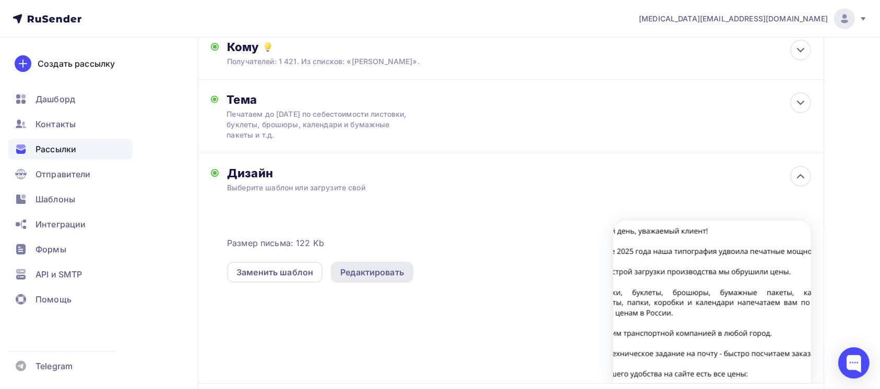
click at [400, 283] on div "Редактировать" at bounding box center [372, 272] width 82 height 21
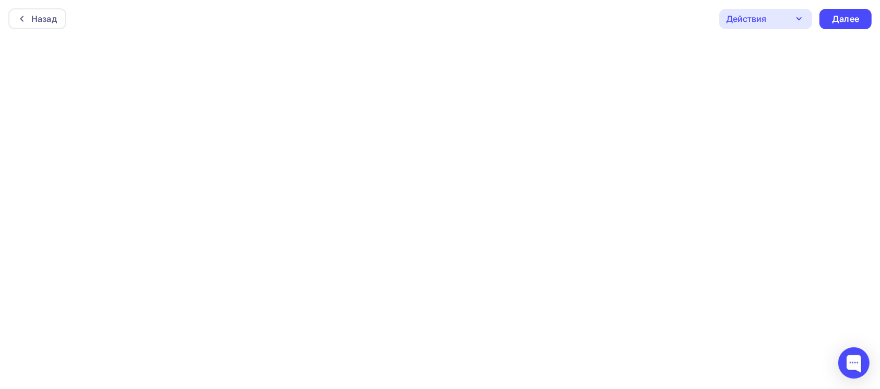
click at [799, 16] on icon "button" at bounding box center [798, 19] width 13 height 13
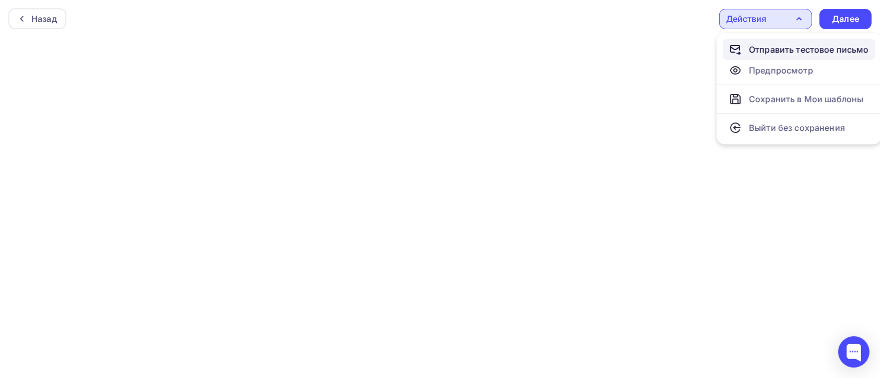
click at [821, 51] on div "Отправить тестовое письмо" at bounding box center [809, 49] width 120 height 13
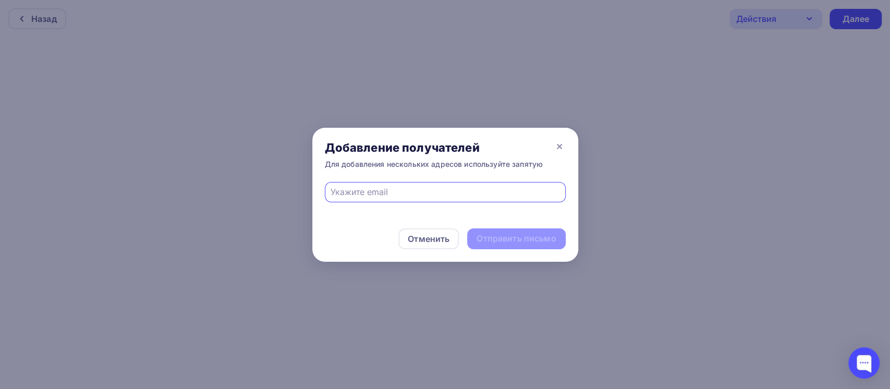
click at [370, 204] on div at bounding box center [445, 199] width 266 height 34
click at [365, 192] on input "text" at bounding box center [445, 192] width 229 height 13
type input "nikstep@list.ru"
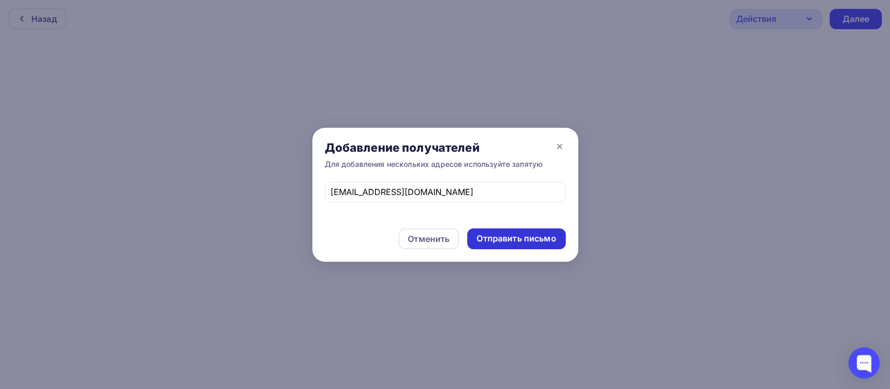
click at [497, 236] on div "Отправить письмо" at bounding box center [516, 239] width 79 height 12
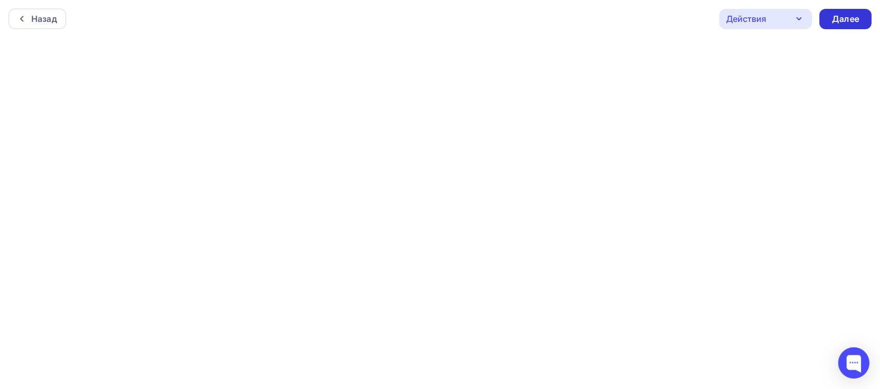
click at [844, 18] on div "Далее" at bounding box center [845, 19] width 27 height 12
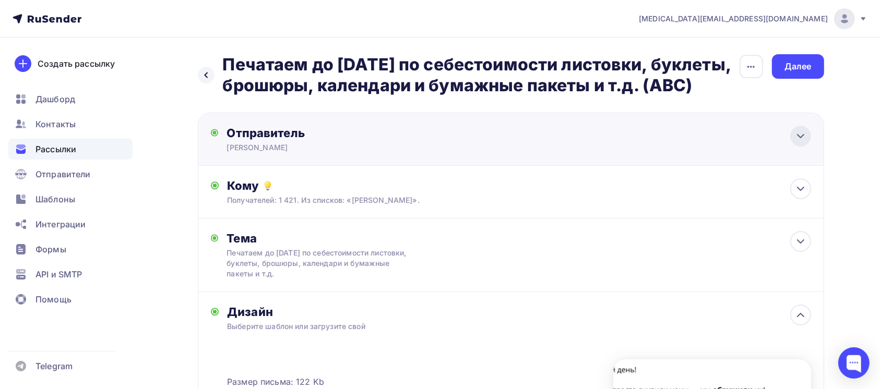
click at [805, 142] on icon at bounding box center [800, 136] width 13 height 13
type input "Светлана Авдюхина"
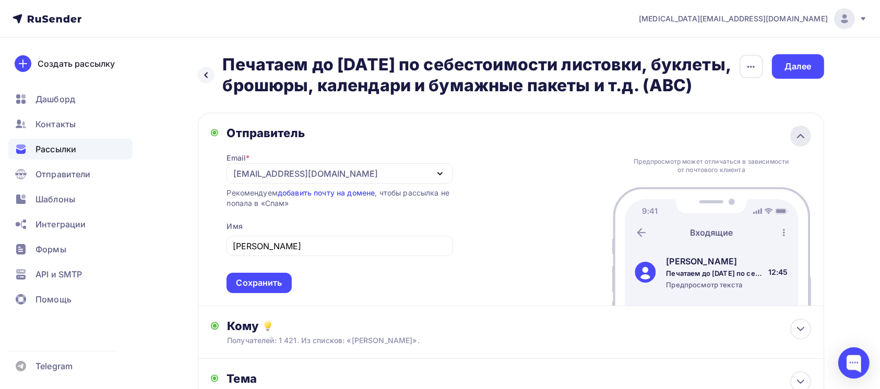
click at [801, 142] on icon at bounding box center [800, 136] width 13 height 13
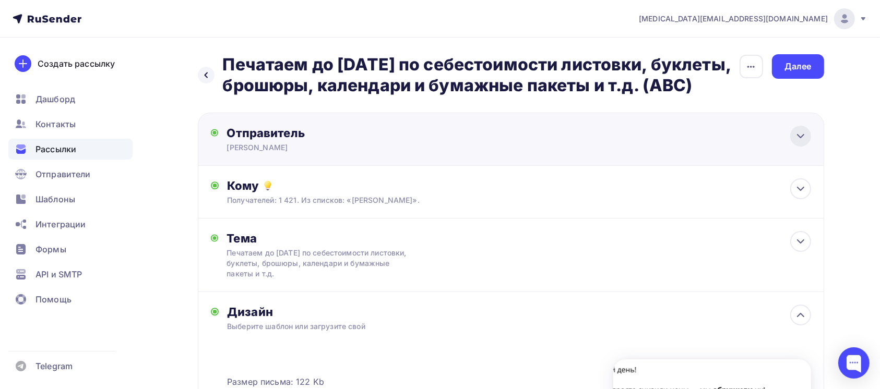
click at [799, 142] on icon at bounding box center [800, 136] width 13 height 13
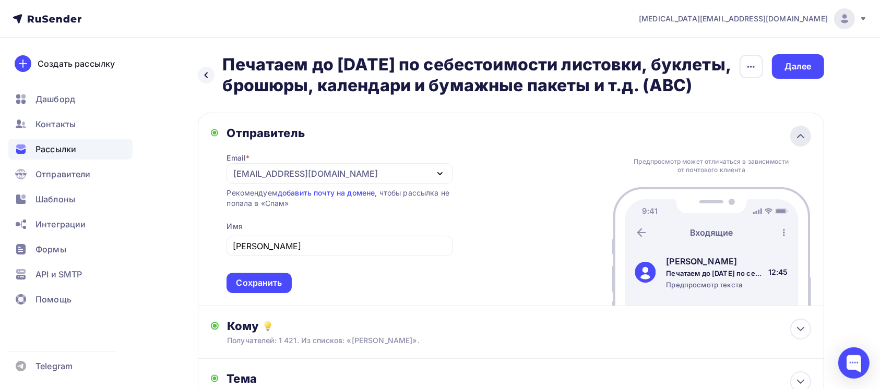
click at [805, 142] on icon at bounding box center [800, 136] width 13 height 13
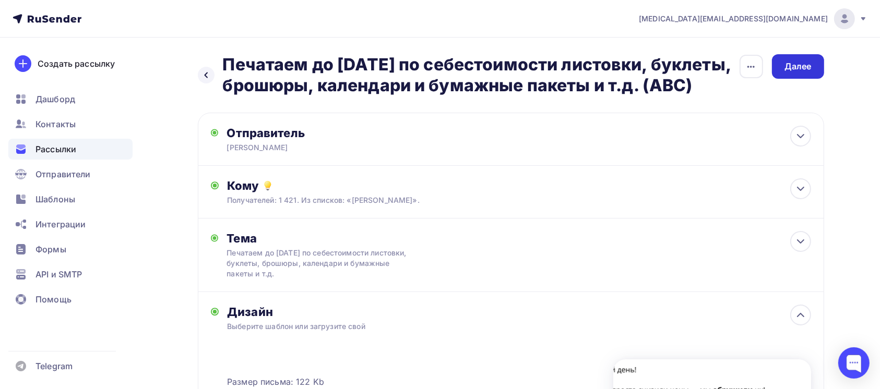
click at [791, 61] on div "Далее" at bounding box center [797, 67] width 27 height 12
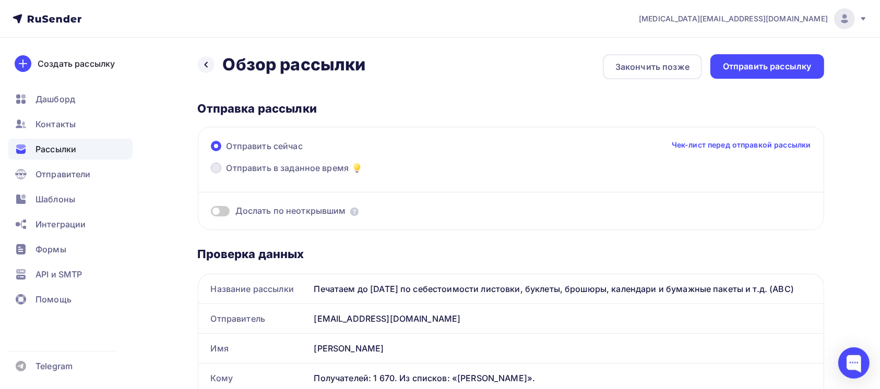
click at [243, 174] on label "Отправить в заданное время" at bounding box center [287, 169] width 153 height 15
click at [226, 174] on input "Отправить в заданное время" at bounding box center [226, 174] width 0 height 0
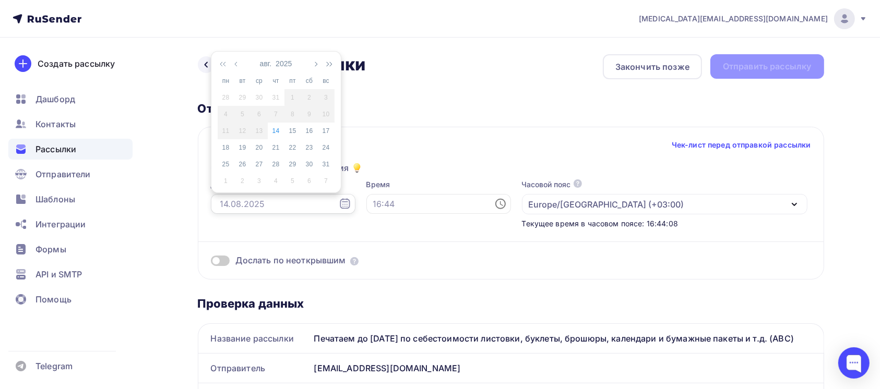
click at [293, 202] on input "text" at bounding box center [283, 204] width 145 height 20
click at [295, 131] on div "15" at bounding box center [292, 130] width 17 height 9
type input "15.08.2025"
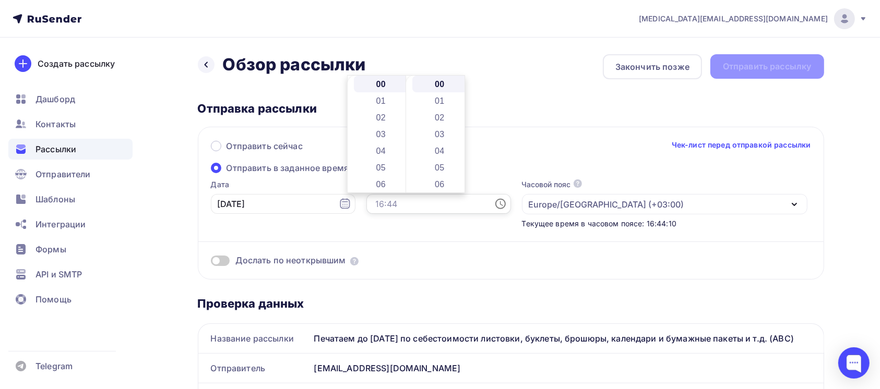
click at [405, 204] on input "text" at bounding box center [438, 204] width 145 height 20
click at [382, 177] on li "10" at bounding box center [382, 181] width 56 height 17
type input "10:00"
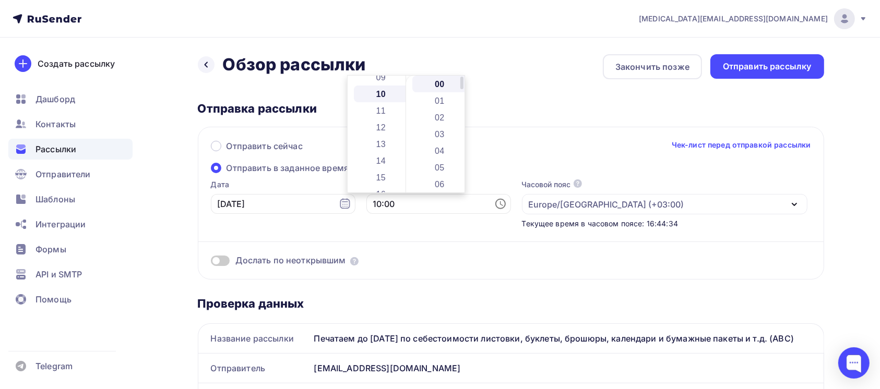
scroll to position [167, 0]
click at [441, 86] on li "00" at bounding box center [440, 84] width 56 height 17
click at [488, 145] on div "Отправить сейчас Чек-лист перед отправкой рассылки" at bounding box center [511, 151] width 600 height 22
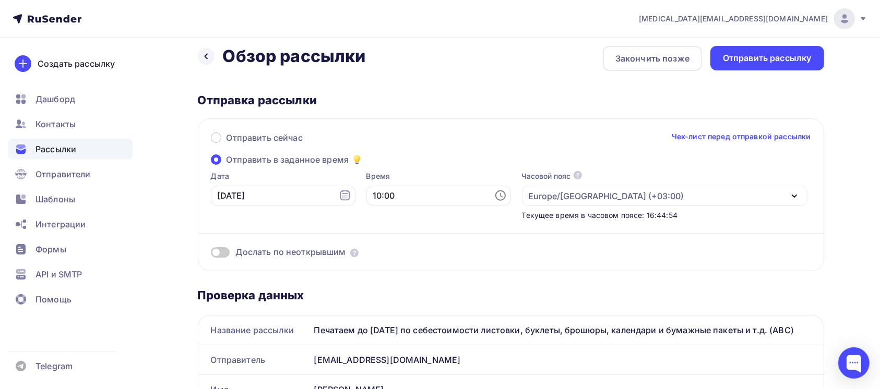
scroll to position [0, 0]
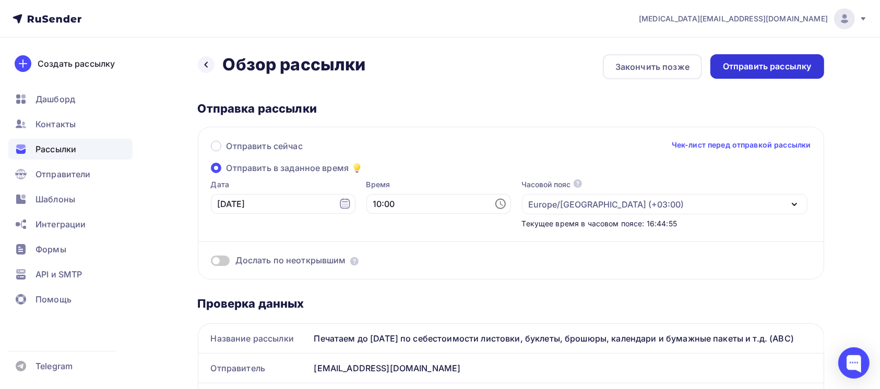
click at [754, 69] on div "Отправить рассылку" at bounding box center [767, 67] width 89 height 12
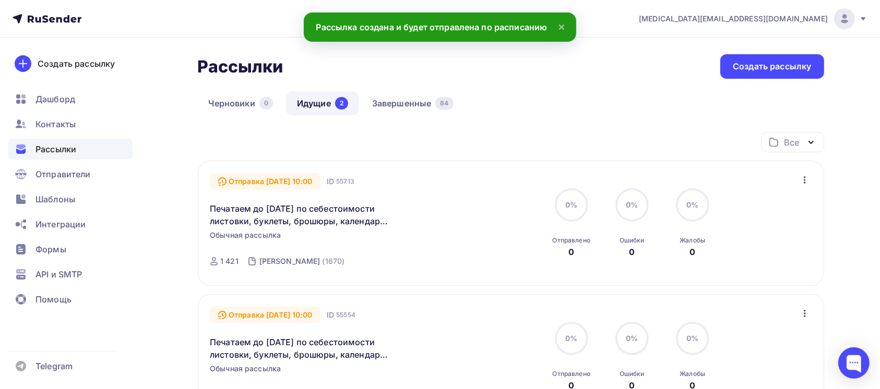
click at [565, 25] on icon at bounding box center [561, 27] width 13 height 13
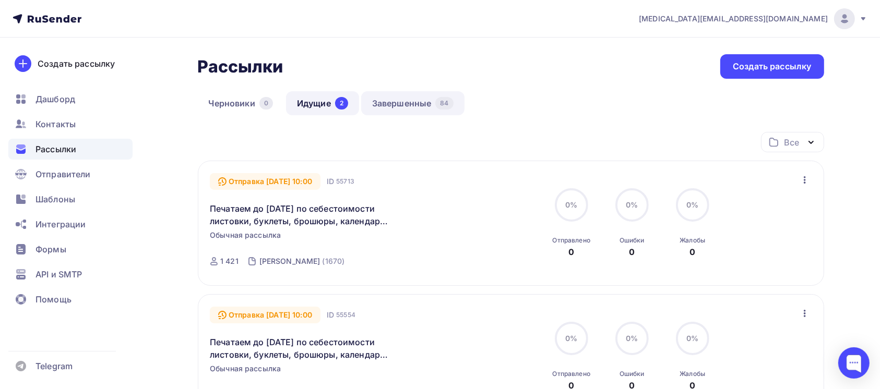
click at [417, 106] on link "Завершенные 84" at bounding box center [412, 103] width 103 height 24
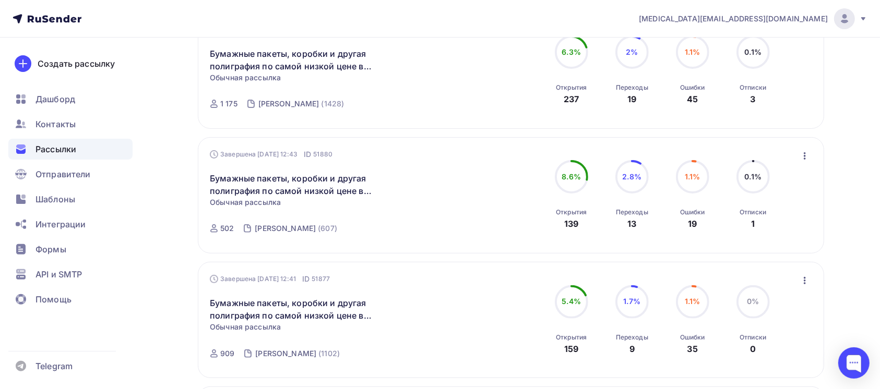
scroll to position [209, 0]
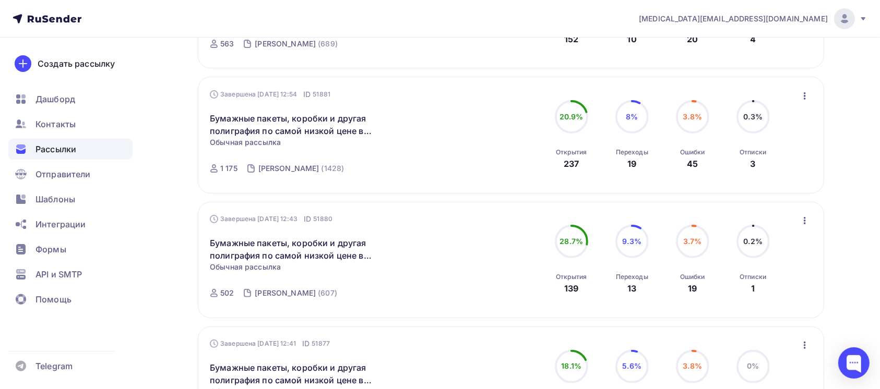
click at [800, 94] on icon "button" at bounding box center [804, 96] width 13 height 13
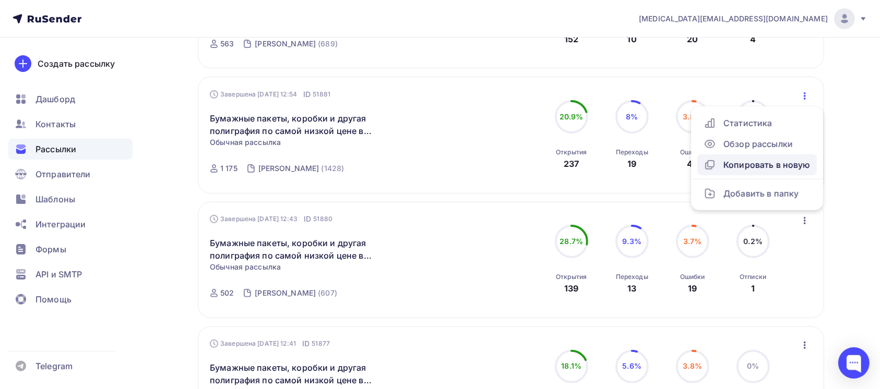
click at [765, 163] on div "Копировать в новую" at bounding box center [756, 165] width 107 height 13
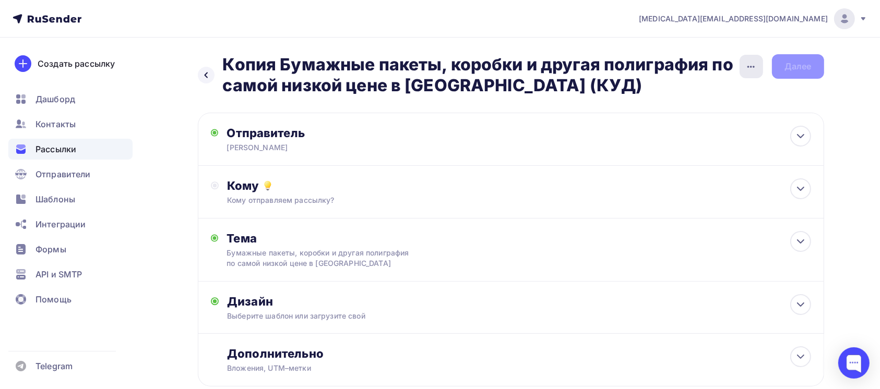
click at [743, 61] on div "button" at bounding box center [750, 66] width 23 height 23
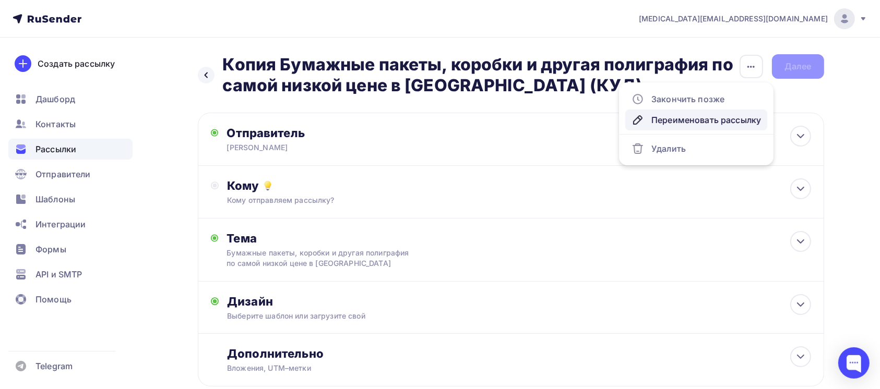
click at [720, 122] on div "Переименовать рассылку" at bounding box center [695, 120] width 129 height 13
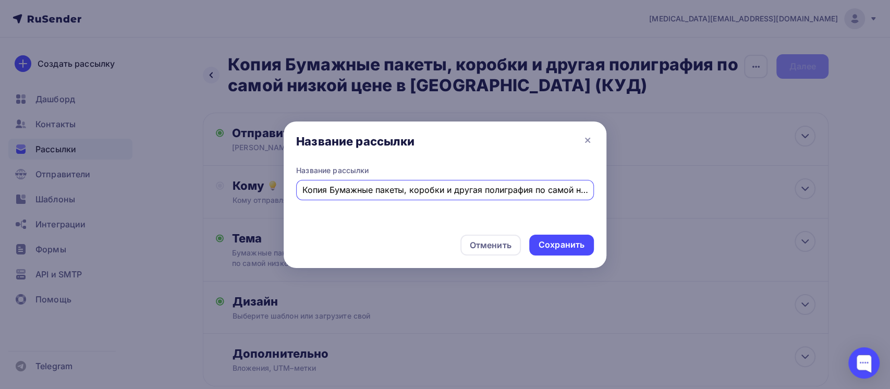
drag, startPoint x: 571, startPoint y: 195, endPoint x: 71, endPoint y: 90, distance: 510.6
click at [71, 90] on div "Название рассылки Название рассылки Копия Бумажные пакеты, коробки и другая пол…" at bounding box center [445, 194] width 890 height 389
drag, startPoint x: 392, startPoint y: 190, endPoint x: 235, endPoint y: 151, distance: 162.5
click at [235, 151] on div "Название рассылки Название рассылки низкой цене в России (КУД) Отменить Сохрани…" at bounding box center [445, 194] width 890 height 389
paste input "Печатаем до 15 сентября по себестоимости листовки, буклеты, брошюры, календари …"
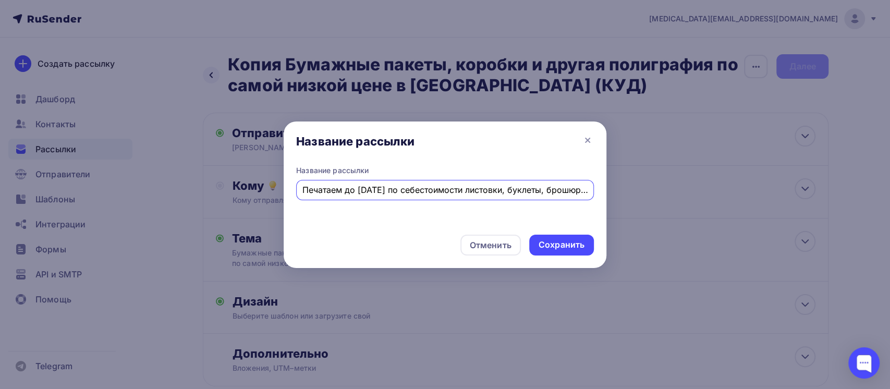
scroll to position [0, 175]
type input "Печатаем до 15 сентября по себестоимости листовки, буклеты, брошюры, календари …"
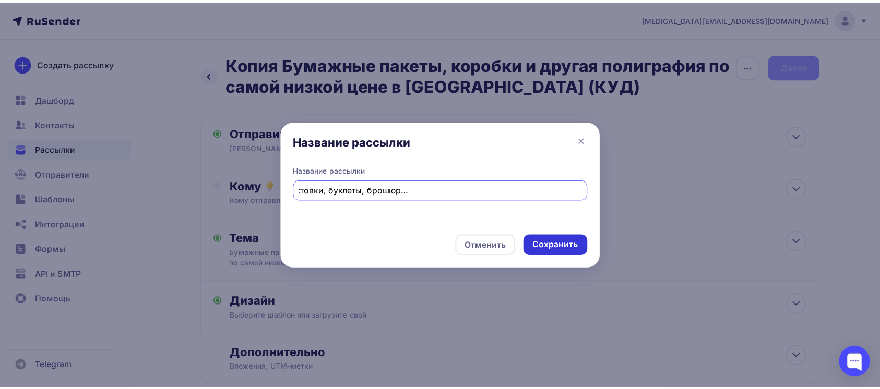
scroll to position [0, 0]
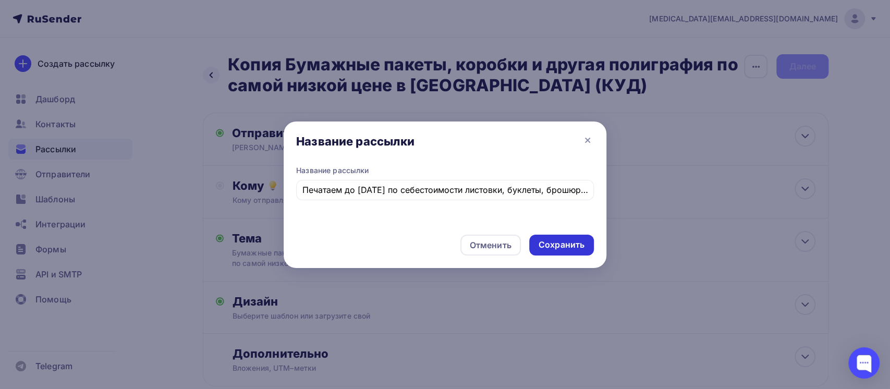
click at [553, 244] on div "Сохранить" at bounding box center [562, 245] width 46 height 12
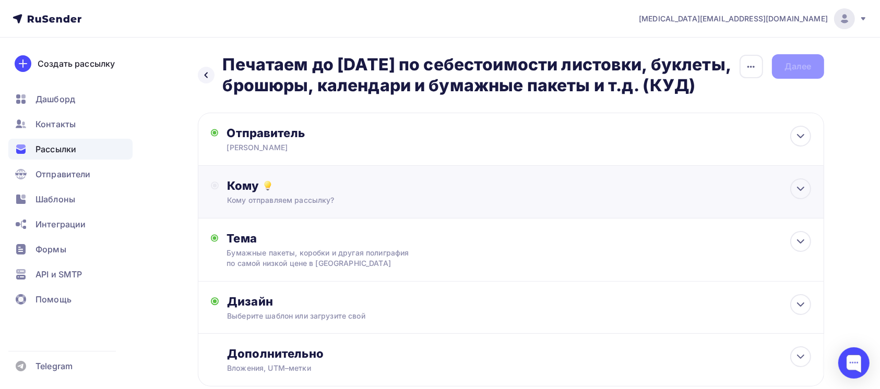
click at [488, 206] on div "Кому отправляем рассылку?" at bounding box center [489, 200] width 525 height 10
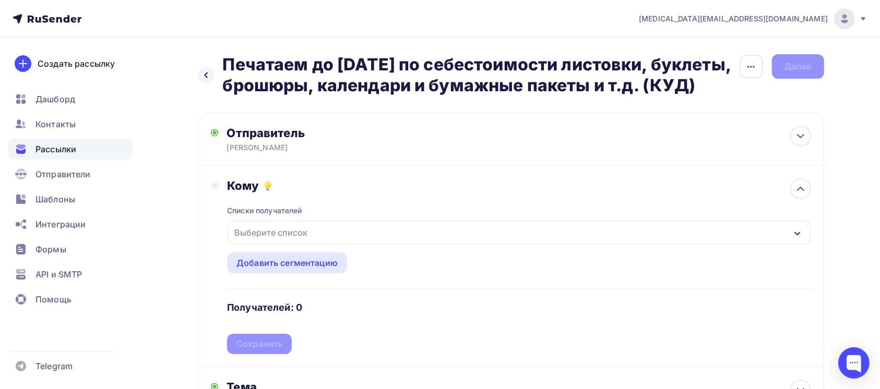
click at [357, 245] on div "Выберите список" at bounding box center [518, 233] width 582 height 24
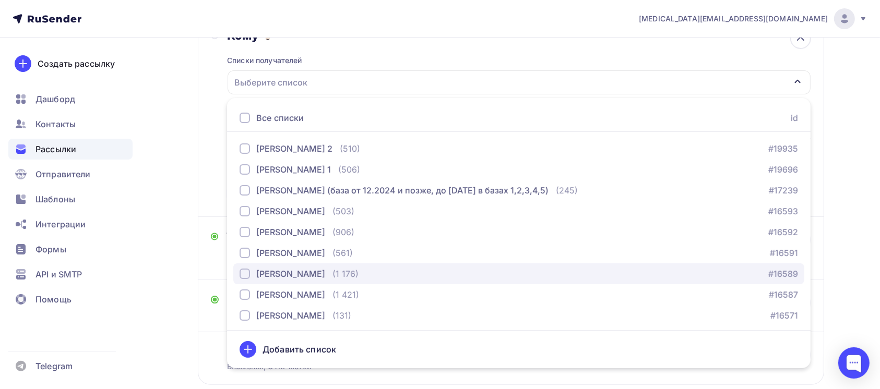
scroll to position [64, 0]
click at [332, 279] on div "(1 176)" at bounding box center [345, 272] width 26 height 13
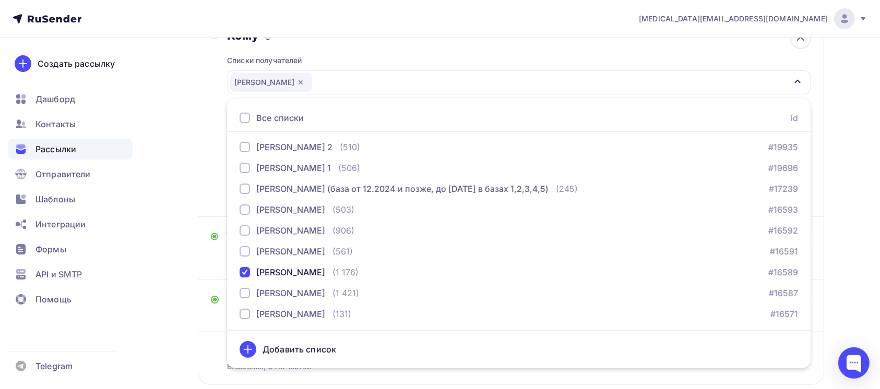
click at [198, 157] on div "Кому Списки получателей Кулагина Все списки id Новосёлова 5 (465) #19938 Новосё…" at bounding box center [511, 116] width 626 height 201
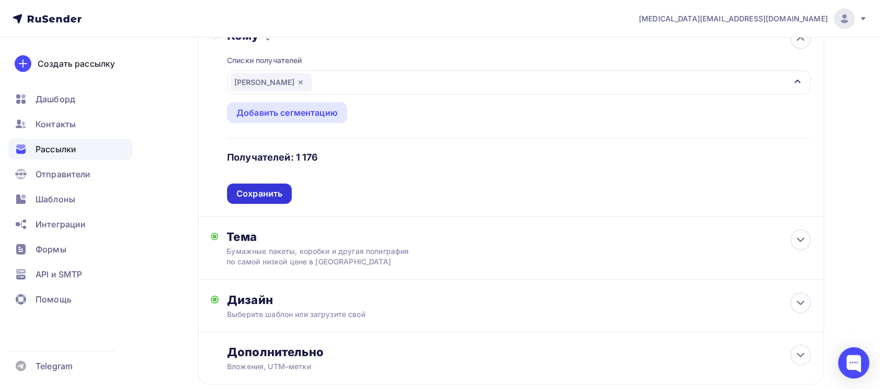
click at [263, 200] on div "Сохранить" at bounding box center [259, 194] width 46 height 12
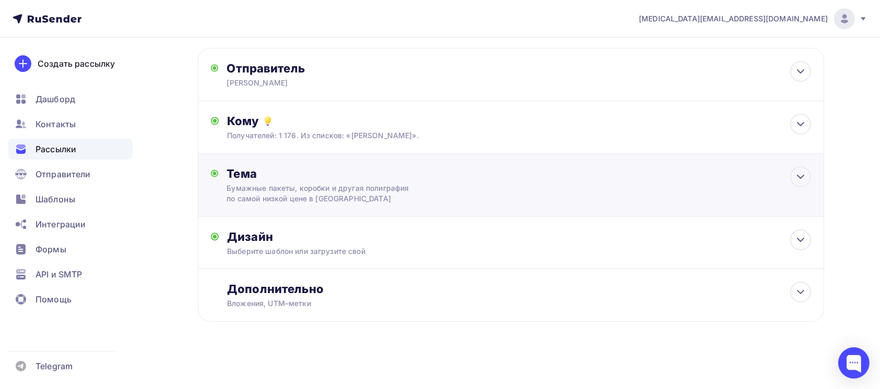
click at [388, 183] on div "Бумажные пакеты, коробки и другая полиграфия по самой низкой цене в России" at bounding box center [319, 193] width 186 height 21
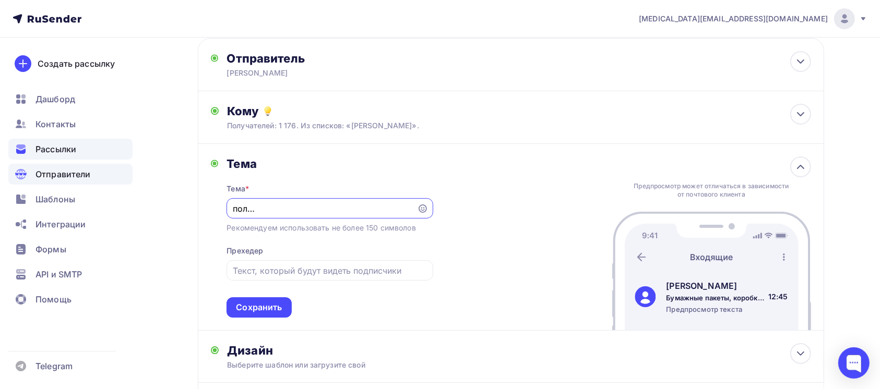
scroll to position [0, 0]
drag, startPoint x: 409, startPoint y: 230, endPoint x: 84, endPoint y: 180, distance: 328.7
click at [84, 180] on div "nikita@avroraprint.ru Аккаунт Тарифы Выйти Создать рассылку Дашборд Контакты Ра…" at bounding box center [440, 213] width 880 height 577
paste input "Печатаем до 15 сентября по себестоимости листовки, буклеты, брошюры, календари …"
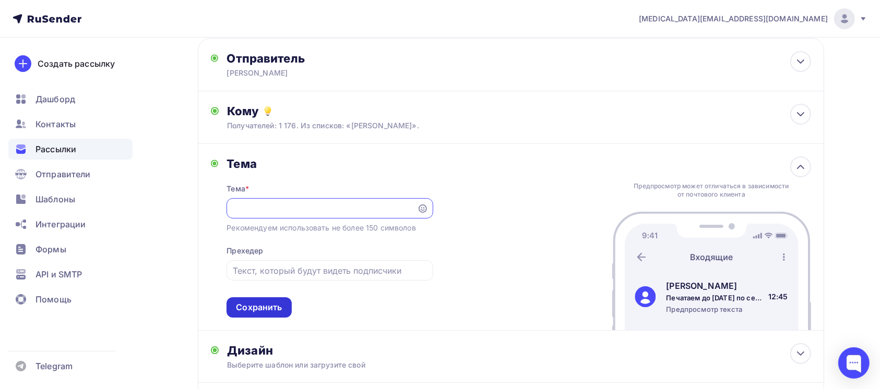
type input "Печатаем до 15 сентября по себестоимости листовки, буклеты, брошюры, календари …"
click at [278, 314] on div "Сохранить" at bounding box center [259, 308] width 46 height 12
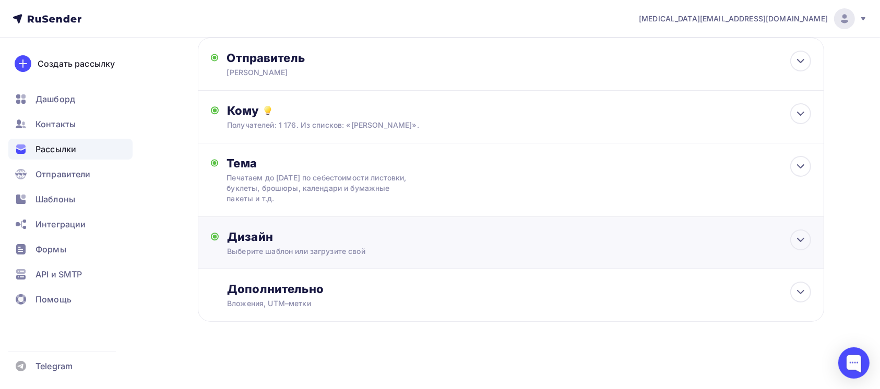
scroll to position [96, 0]
click at [402, 256] on div "Выберите шаблон или загрузите свой" at bounding box center [489, 251] width 525 height 10
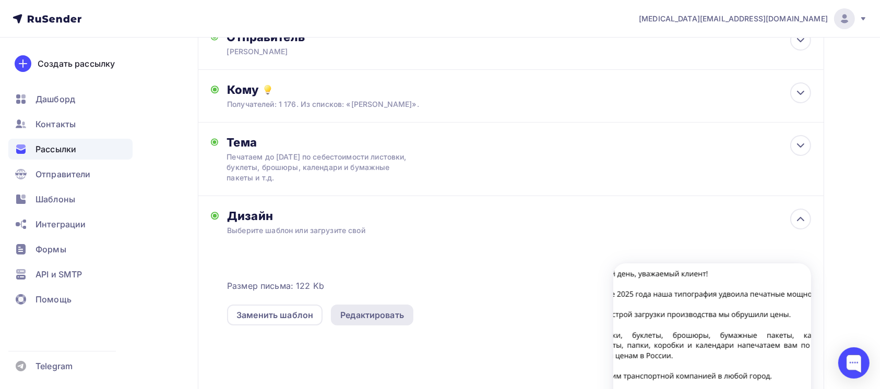
click at [367, 321] on div "Редактировать" at bounding box center [372, 315] width 64 height 13
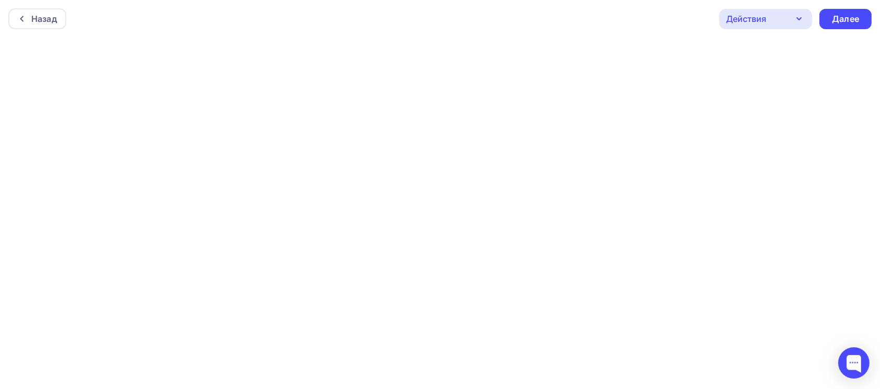
click at [791, 17] on div "Действия" at bounding box center [765, 19] width 93 height 20
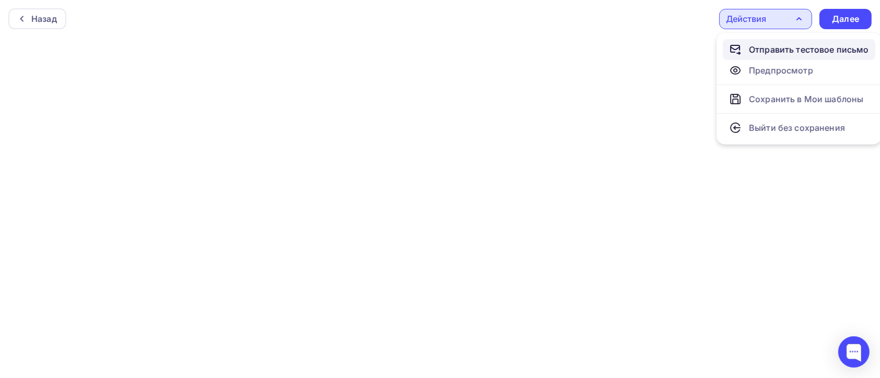
click at [805, 52] on div "Отправить тестовое письмо" at bounding box center [809, 49] width 120 height 13
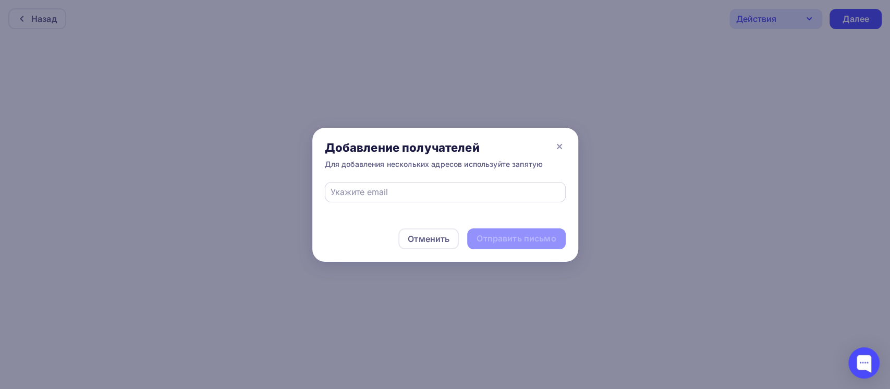
click at [468, 185] on div at bounding box center [445, 192] width 241 height 20
click at [413, 196] on input "text" at bounding box center [445, 192] width 229 height 13
type input "nikstep@list.ru"
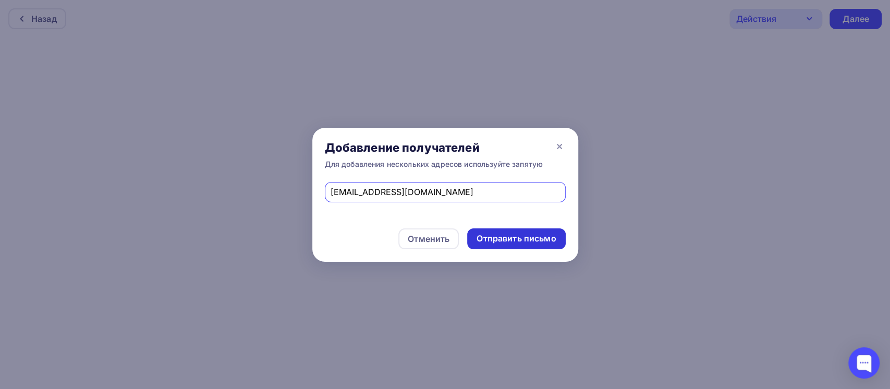
click at [516, 232] on div "Отправить письмо" at bounding box center [516, 238] width 98 height 21
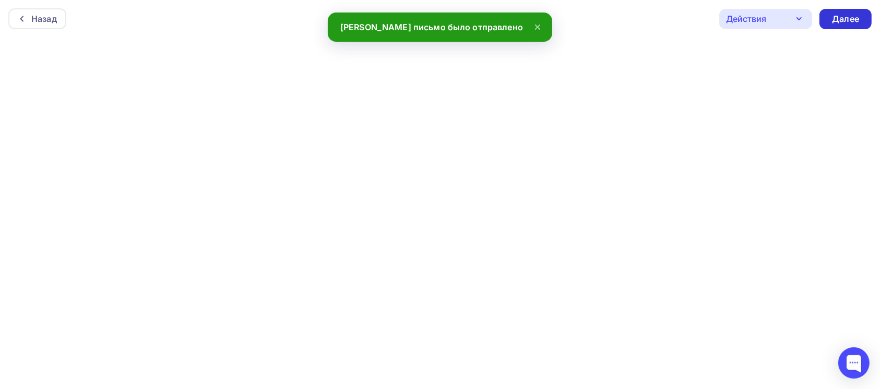
click at [857, 20] on div "Далее" at bounding box center [845, 19] width 27 height 12
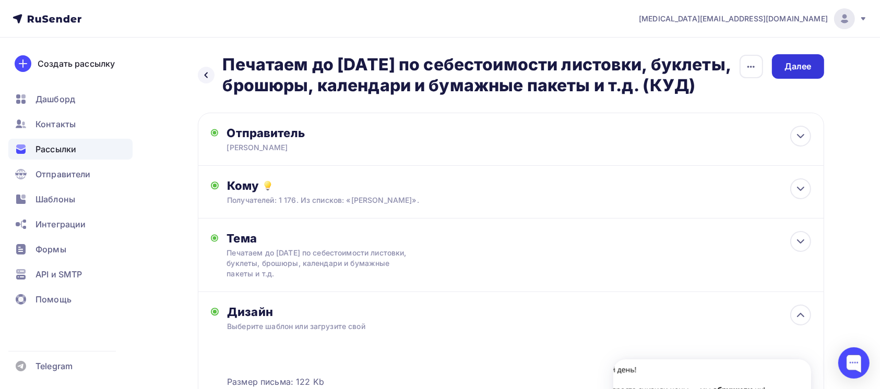
click at [801, 68] on div "Далее" at bounding box center [797, 67] width 27 height 12
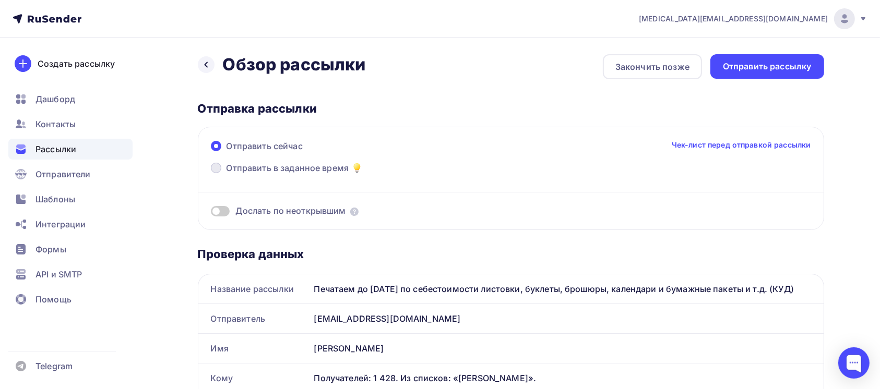
click at [284, 165] on span "Отправить в заданное время" at bounding box center [287, 168] width 123 height 13
click at [226, 174] on input "Отправить в заданное время" at bounding box center [226, 174] width 0 height 0
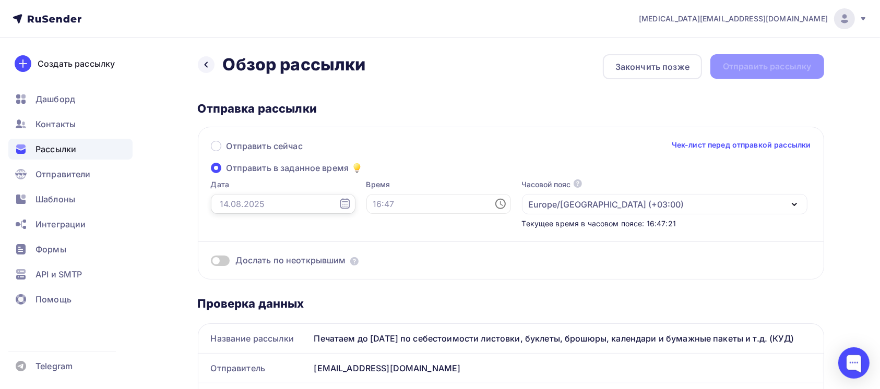
click at [288, 200] on input "text" at bounding box center [283, 204] width 145 height 20
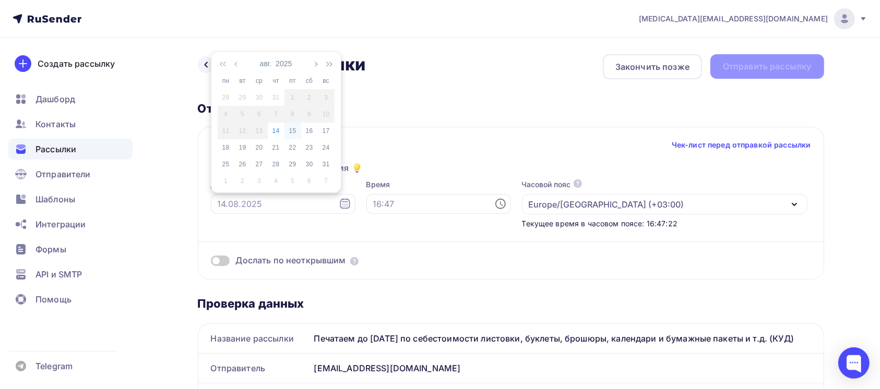
click at [295, 132] on div "15" at bounding box center [292, 130] width 17 height 9
type input "15.08.2025"
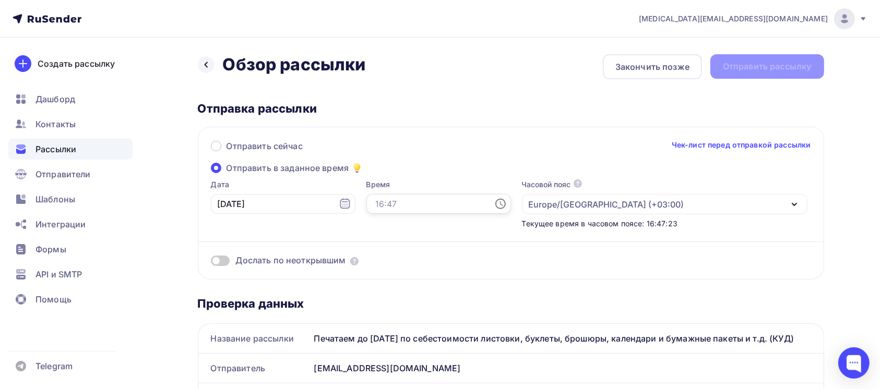
click at [404, 198] on input "text" at bounding box center [438, 204] width 145 height 20
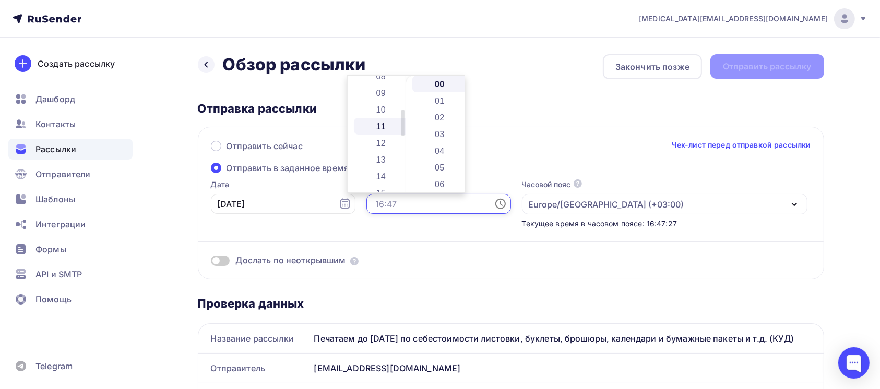
scroll to position [139, 0]
click at [384, 114] on li "10" at bounding box center [382, 112] width 56 height 17
type input "10:00"
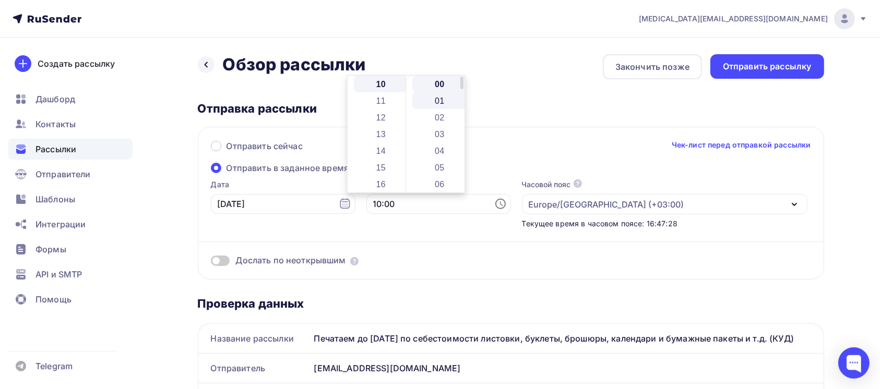
scroll to position [167, 0]
click at [441, 87] on li "00" at bounding box center [440, 84] width 56 height 17
click at [504, 133] on div "Отправить сейчас Чек-лист перед отправкой рассылки Отправить в заданное время Д…" at bounding box center [511, 203] width 626 height 153
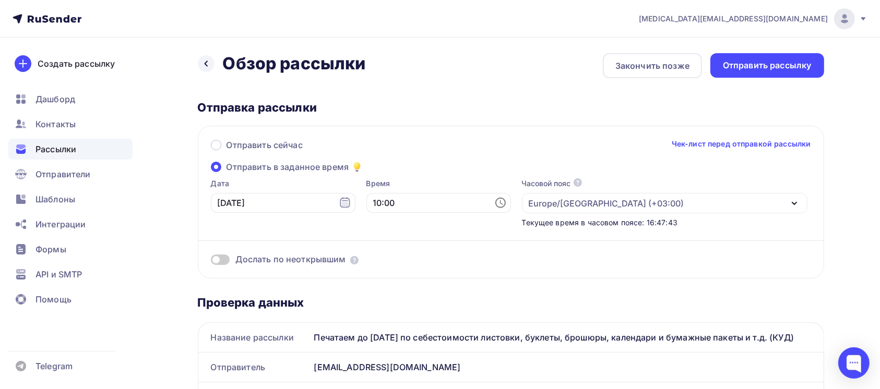
scroll to position [0, 0]
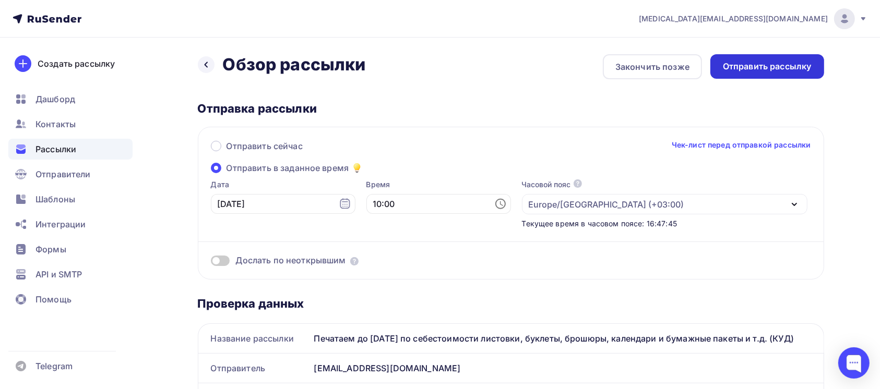
click at [764, 62] on div "Отправить рассылку" at bounding box center [767, 67] width 89 height 12
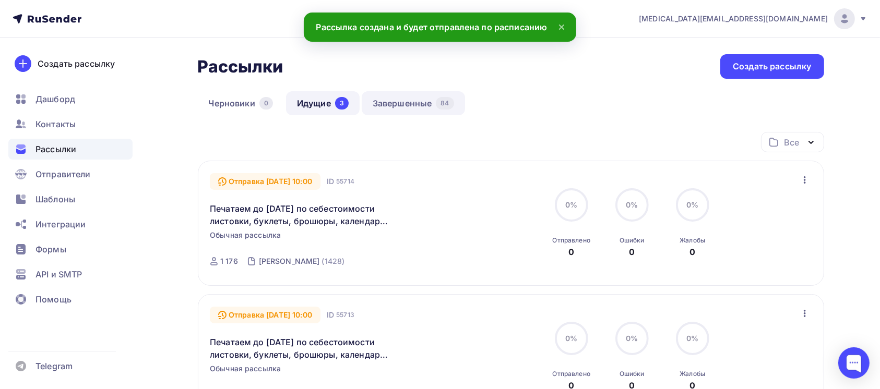
click at [392, 112] on link "Завершенные 84" at bounding box center [413, 103] width 103 height 24
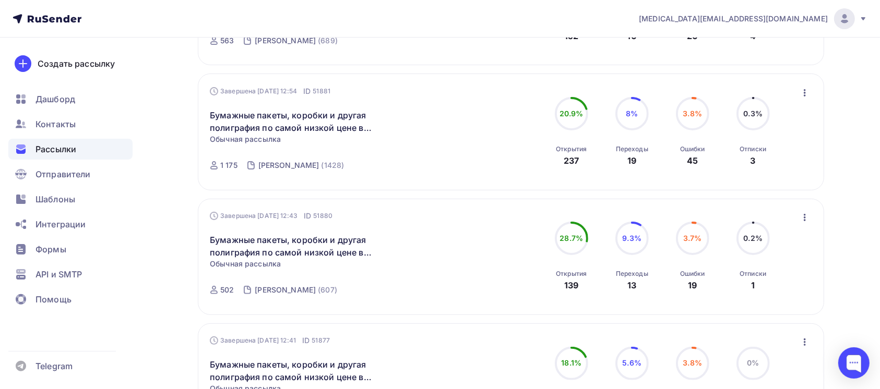
scroll to position [54, 0]
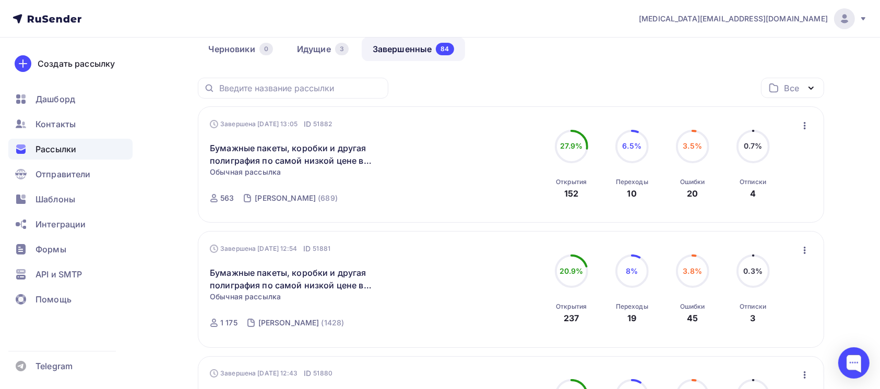
click at [801, 127] on icon "button" at bounding box center [804, 125] width 13 height 13
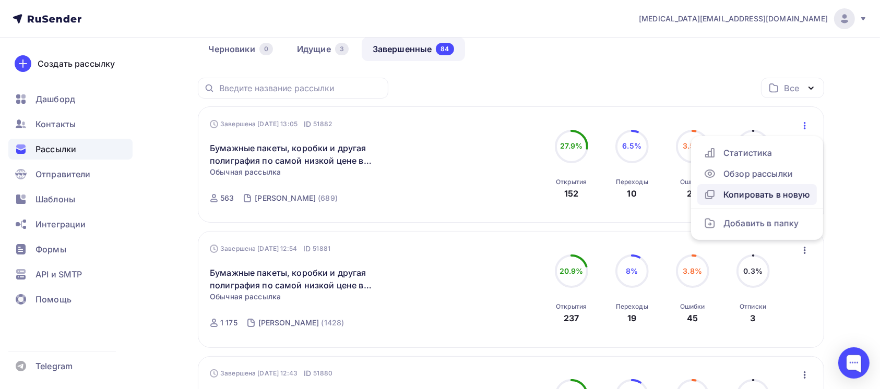
click at [788, 188] on div "Копировать в новую" at bounding box center [756, 194] width 107 height 13
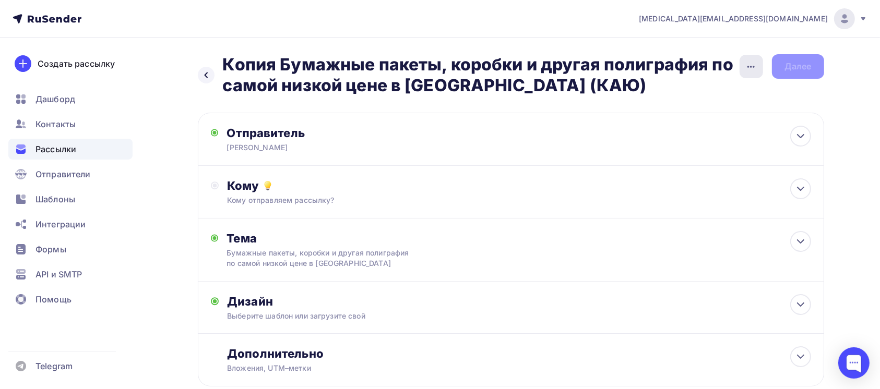
click at [755, 63] on icon "button" at bounding box center [750, 67] width 13 height 13
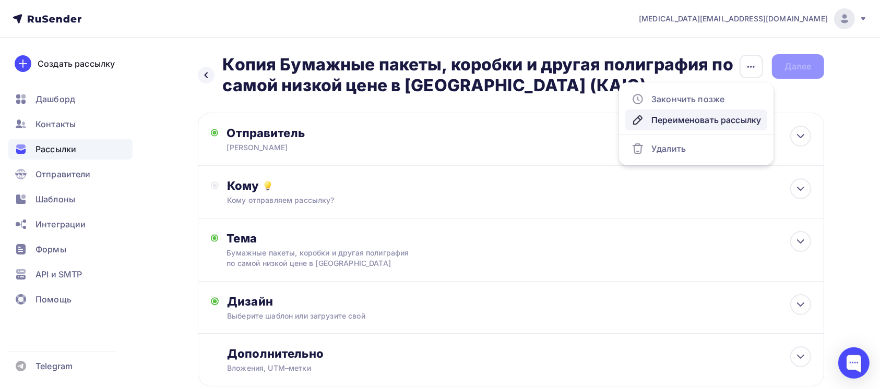
click at [718, 125] on div "Переименовать рассылку" at bounding box center [695, 120] width 129 height 13
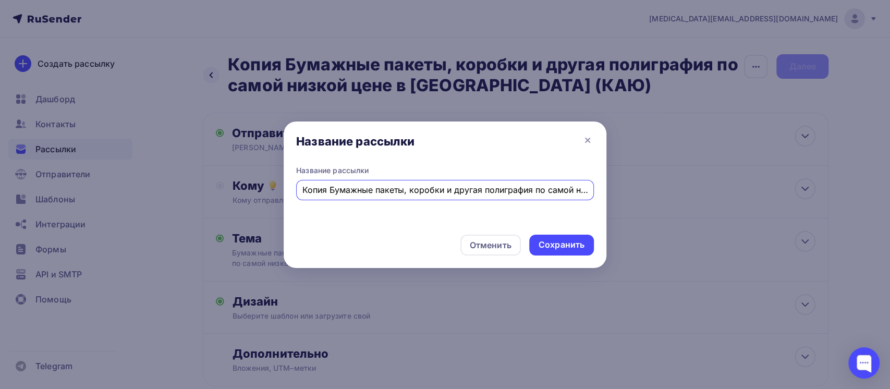
scroll to position [0, 103]
click at [561, 190] on input "Копия Бумажные пакеты, коробки и другая полиграфия по самой низкой цене в Росси…" at bounding box center [446, 190] width 286 height 13
drag, startPoint x: 560, startPoint y: 190, endPoint x: 79, endPoint y: 123, distance: 485.7
click at [79, 123] on div "Название рассылки Название рассылки Копия Бумажные пакеты, коробки и другая пол…" at bounding box center [445, 194] width 890 height 389
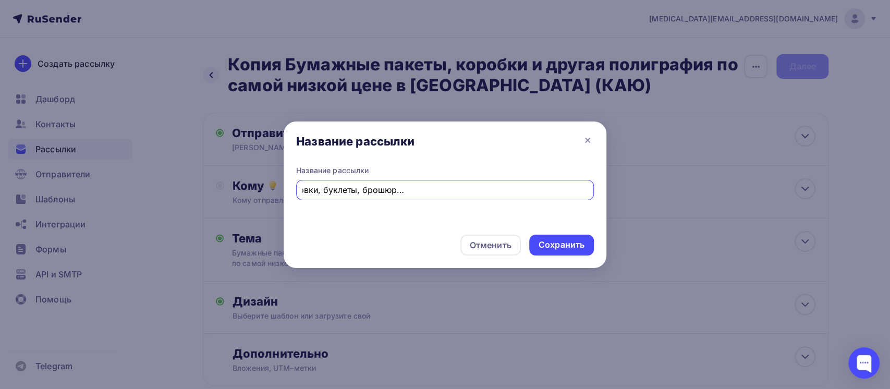
drag, startPoint x: 547, startPoint y: 187, endPoint x: 580, endPoint y: 194, distance: 33.5
click at [609, 193] on div "Название рассылки Название рассылки Печатаем до 15 сентября по себестоимости ли…" at bounding box center [445, 194] width 890 height 389
click at [578, 194] on input "Печатаем до 15 сентября по себестоимости листовки, буклеты, брошюры, календари …" at bounding box center [446, 190] width 286 height 13
type input "Печатаем до 15 сентября по себестоимости листовки, буклеты, брошюры, календари …"
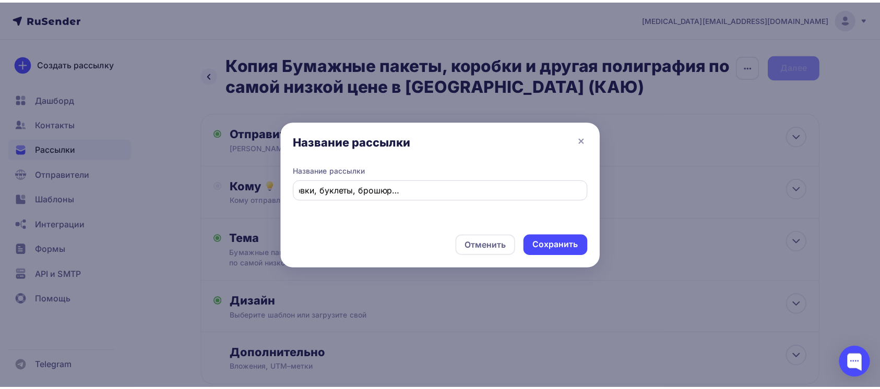
scroll to position [0, 0]
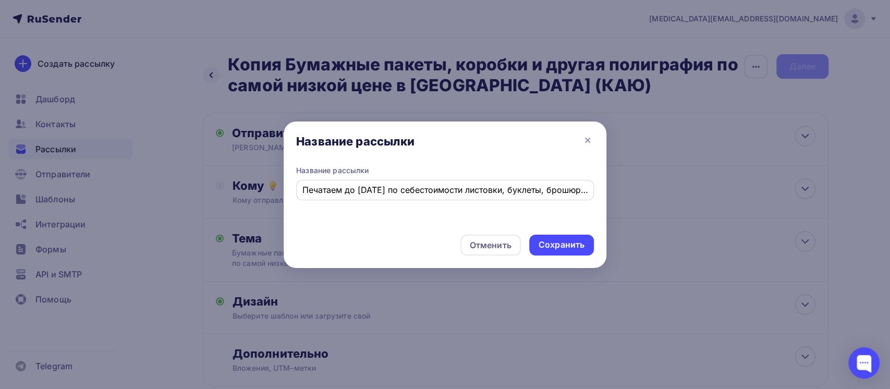
click at [589, 190] on div "Печатаем до 15 сентября по себестоимости листовки, буклеты, брошюры, календари …" at bounding box center [445, 190] width 298 height 20
click at [558, 253] on div "Сохранить" at bounding box center [561, 245] width 65 height 21
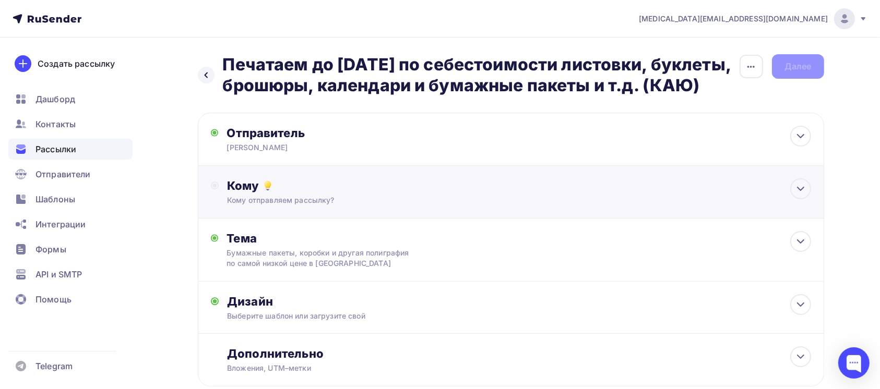
click at [543, 193] on div "Кому" at bounding box center [518, 185] width 583 height 15
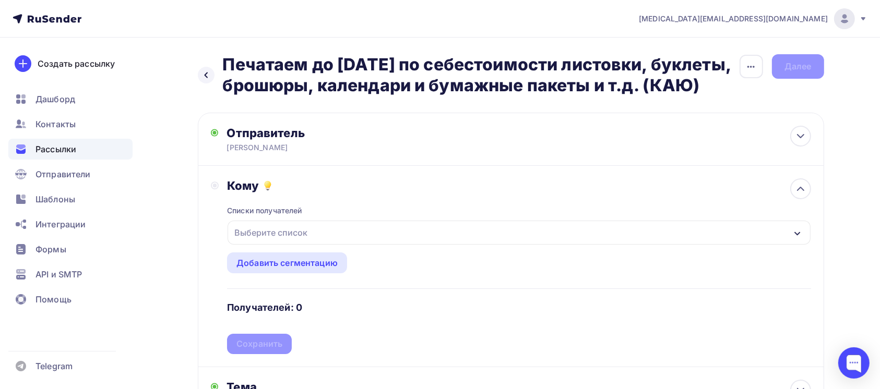
click at [451, 245] on div "Выберите список" at bounding box center [518, 233] width 582 height 24
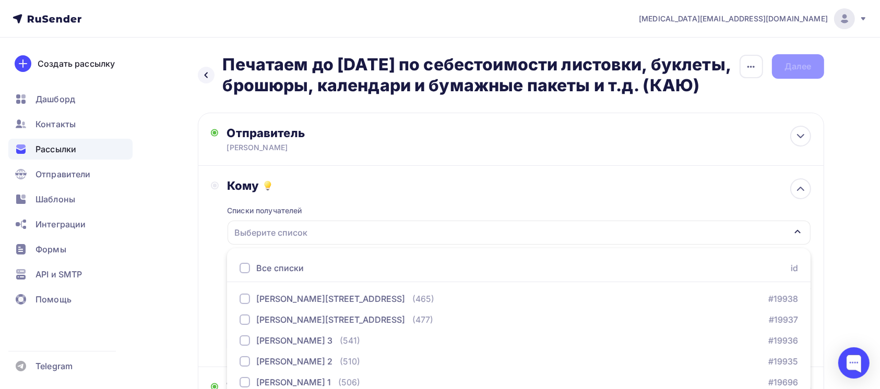
scroll to position [150, 0]
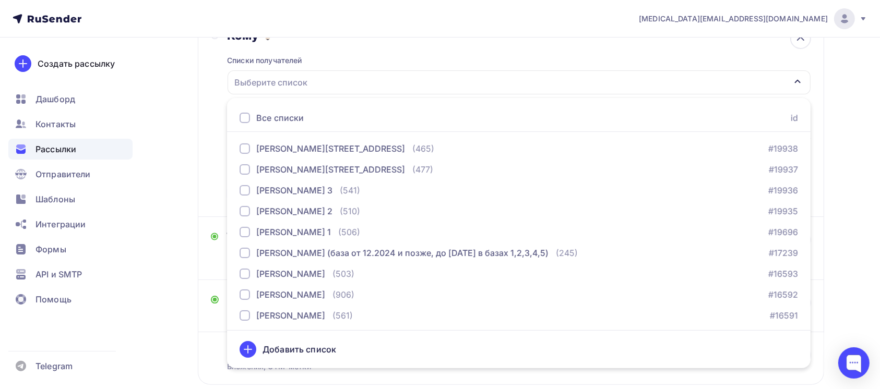
click at [362, 130] on div "Все списки id" at bounding box center [518, 118] width 583 height 28
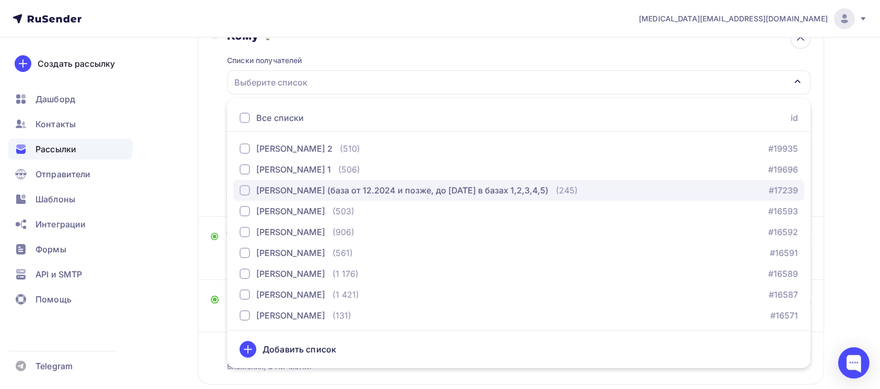
scroll to position [64, 0]
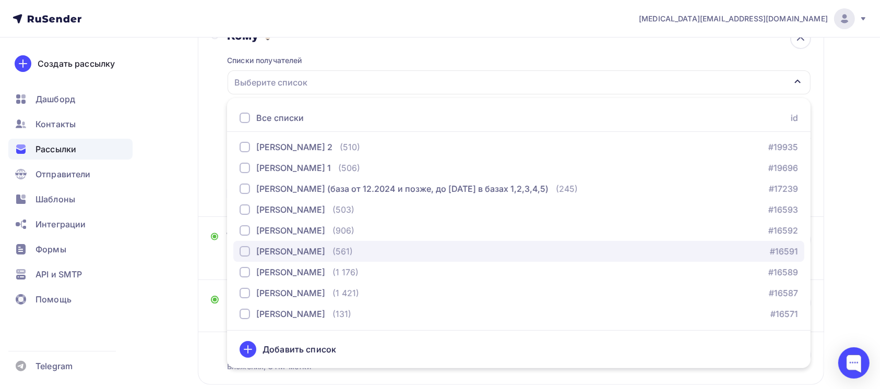
click at [285, 258] on div "[PERSON_NAME]" at bounding box center [290, 251] width 69 height 13
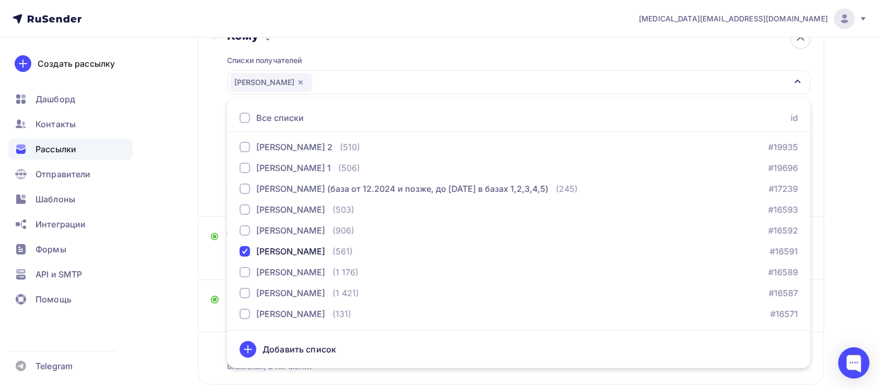
click at [856, 212] on div "Назад Печатаем до 15 сентября по себестоимости листовки, буклеты, брошюры, кале…" at bounding box center [440, 169] width 855 height 565
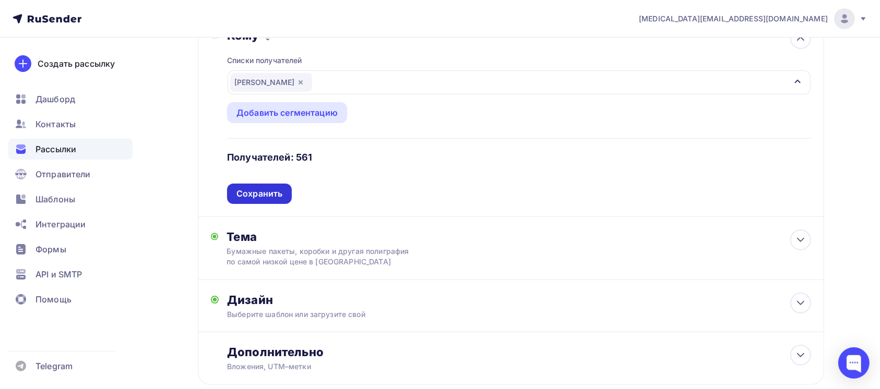
click at [266, 200] on div "Сохранить" at bounding box center [259, 194] width 46 height 12
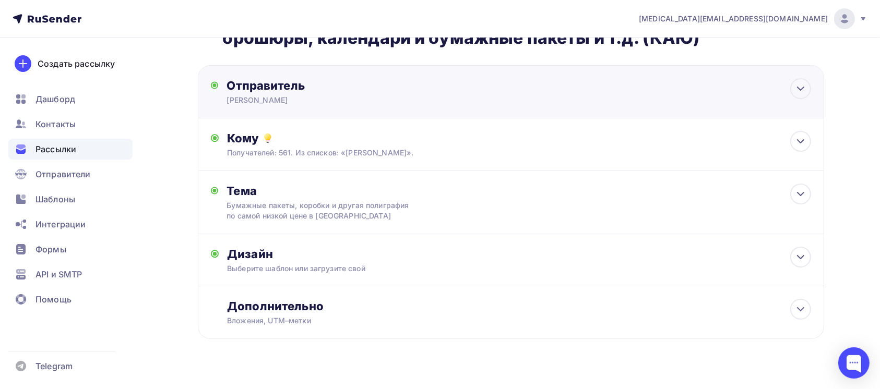
scroll to position [16, 0]
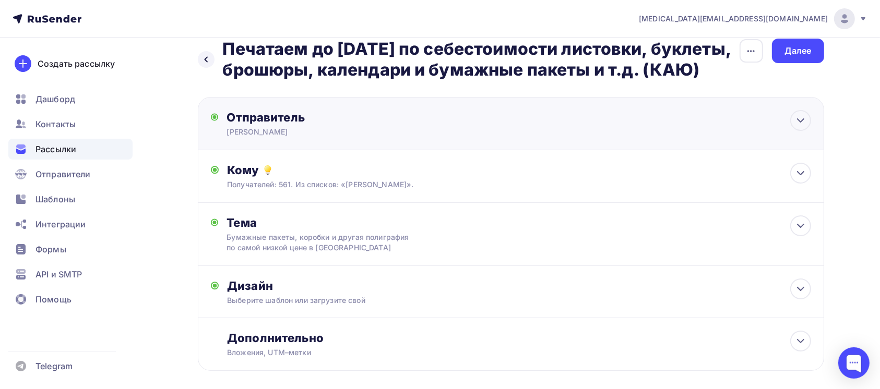
click at [350, 125] on div "Отправитель" at bounding box center [339, 117] width 226 height 15
type input "Юлия Канцурова"
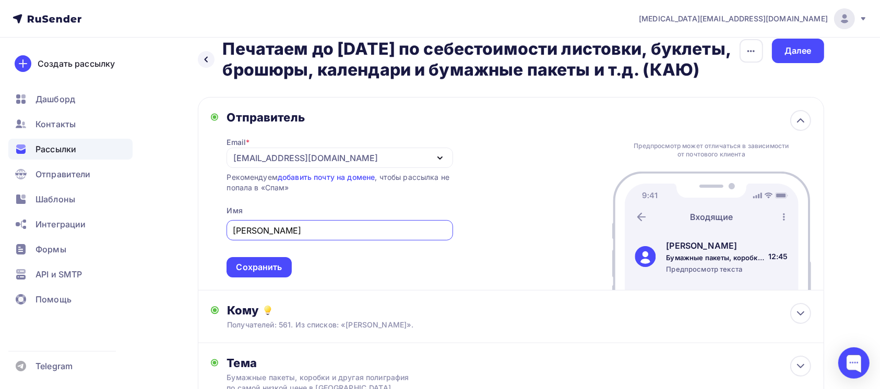
scroll to position [0, 0]
click at [276, 273] on div "Сохранить" at bounding box center [259, 267] width 46 height 12
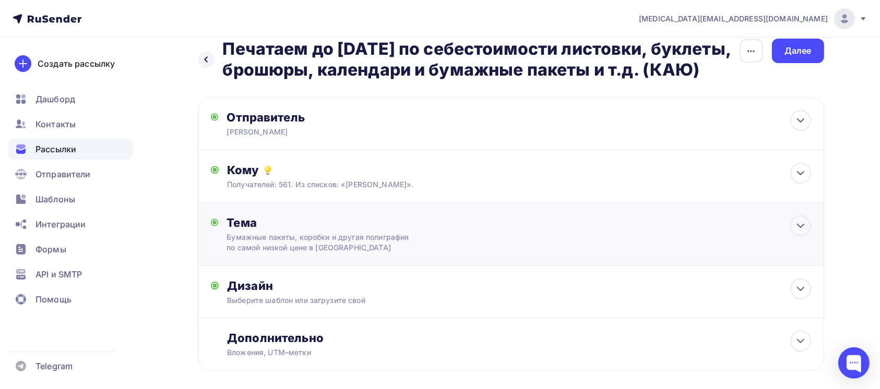
click at [298, 253] on div "Бумажные пакеты, коробки и другая полиграфия по самой низкой цене в России" at bounding box center [319, 242] width 186 height 21
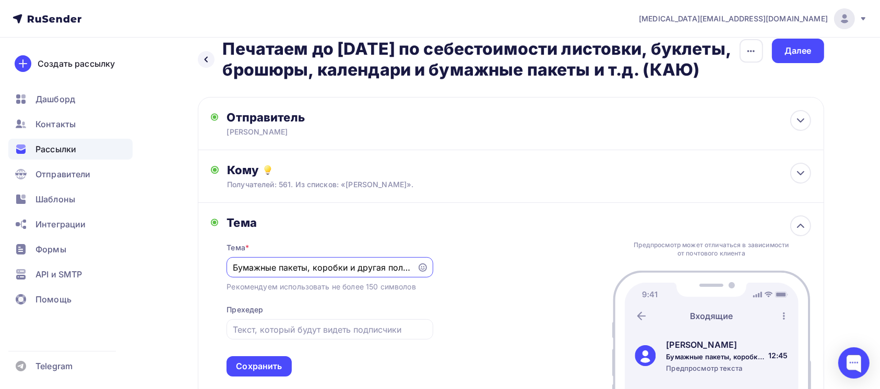
drag, startPoint x: 408, startPoint y: 292, endPoint x: 147, endPoint y: 255, distance: 263.4
click at [147, 255] on div "Назад Печатаем до 15 сентября по себестоимости листовки, буклеты, брошюры, кале…" at bounding box center [440, 292] width 855 height 540
type input "и"
click at [246, 278] on div "и" at bounding box center [329, 267] width 206 height 20
click at [248, 274] on input "и" at bounding box center [322, 267] width 178 height 13
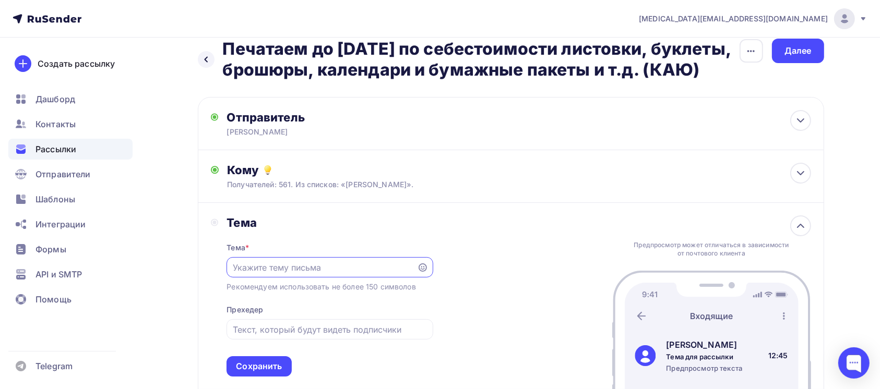
paste input "Печатаем до 15 сентября по себестоимости листовки, буклеты, брошюры, календари …"
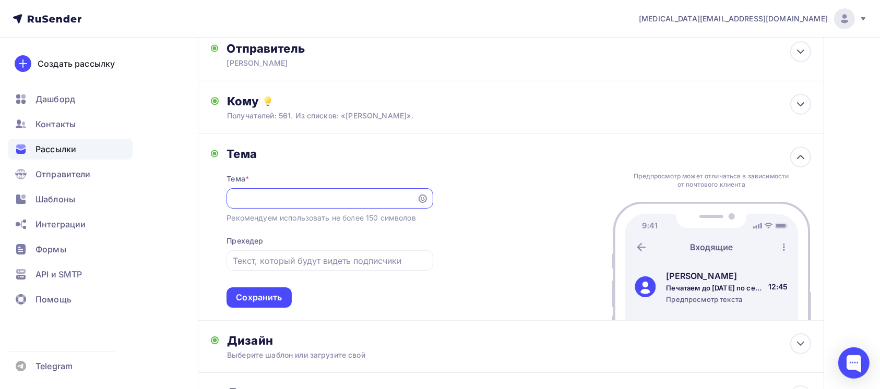
scroll to position [85, 0]
type input "Печатаем до 15 сентября по себестоимости листовки, буклеты, брошюры, календари …"
click at [246, 303] on div "Сохранить" at bounding box center [259, 297] width 46 height 12
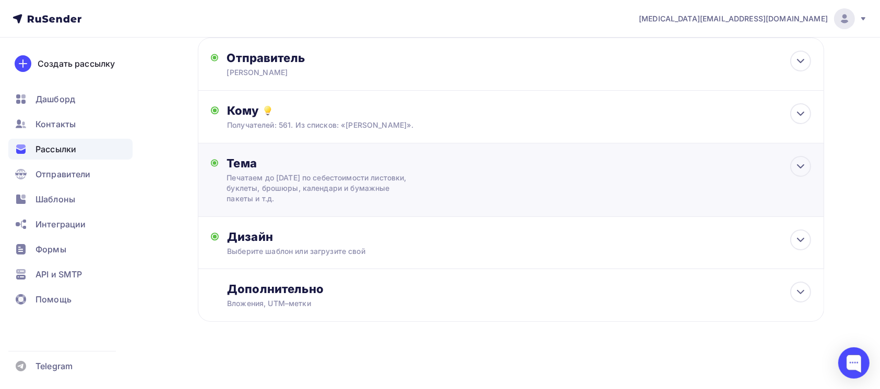
scroll to position [96, 0]
click at [638, 231] on div "Дизайн" at bounding box center [518, 237] width 583 height 15
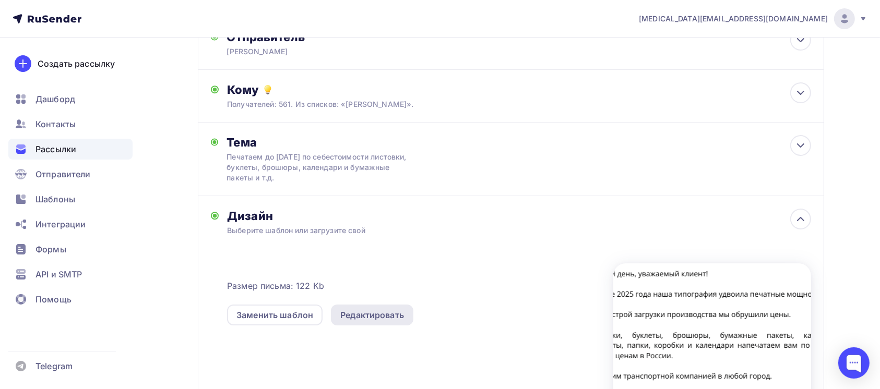
click at [336, 326] on div "Редактировать" at bounding box center [372, 315] width 82 height 21
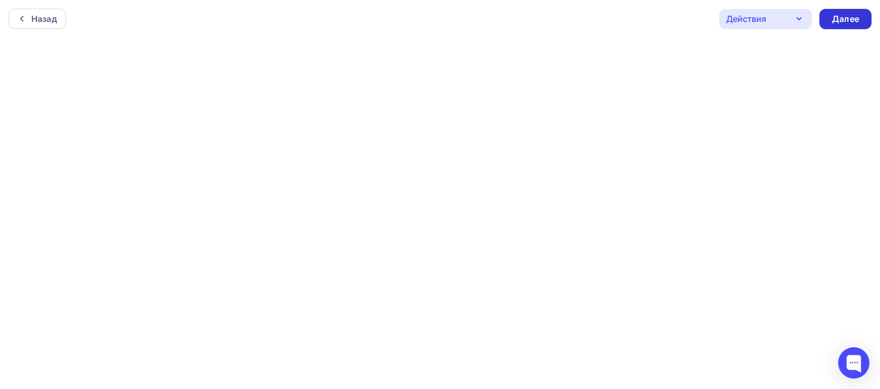
click at [860, 19] on div "Далее" at bounding box center [845, 19] width 52 height 20
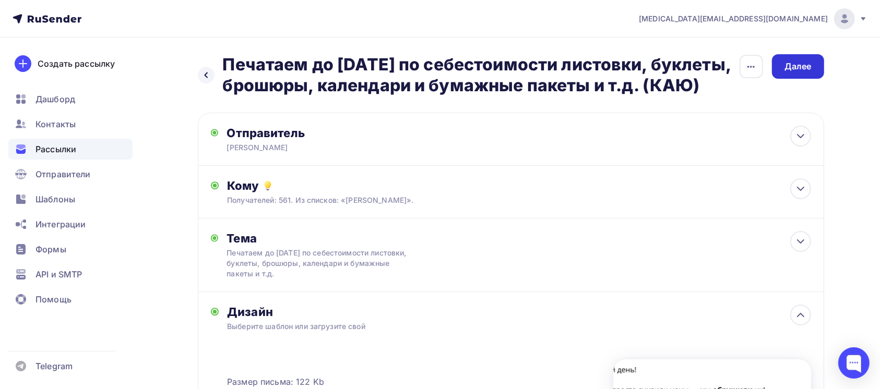
click at [796, 68] on div "Далее" at bounding box center [797, 67] width 27 height 12
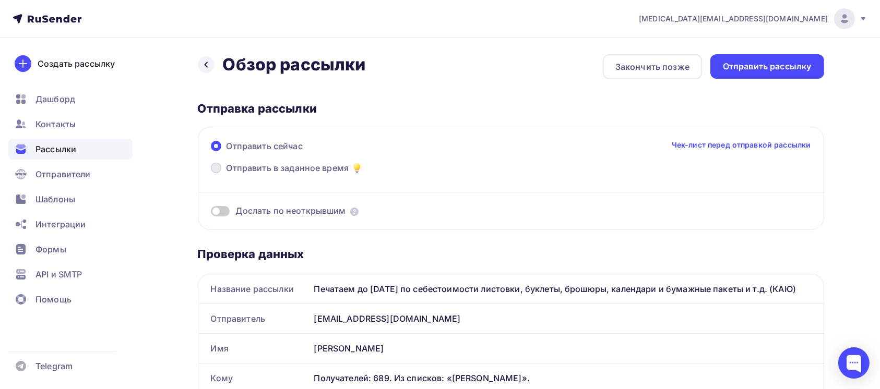
click at [291, 168] on span "Отправить в заданное время" at bounding box center [287, 168] width 123 height 13
click at [226, 174] on input "Отправить в заданное время" at bounding box center [226, 174] width 0 height 0
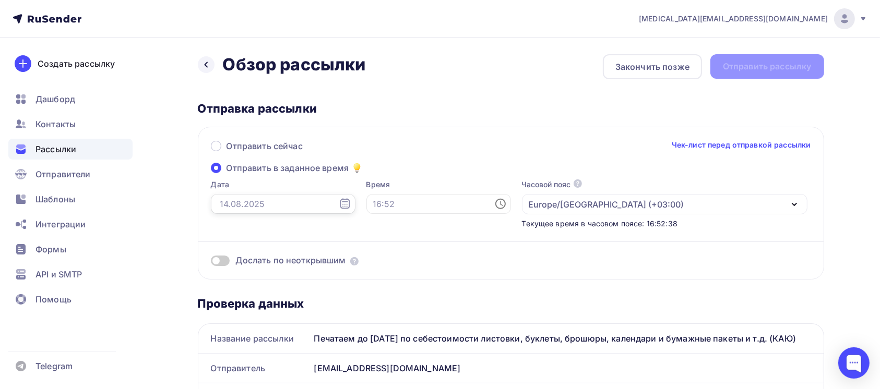
click at [247, 196] on input "text" at bounding box center [283, 204] width 145 height 20
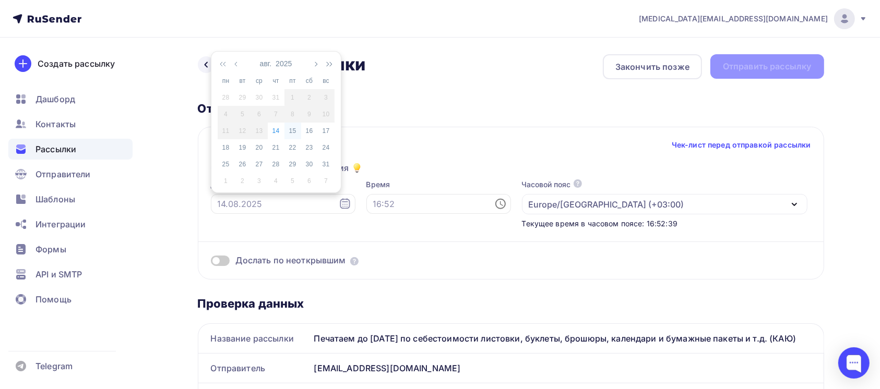
click at [293, 134] on div "15" at bounding box center [292, 130] width 17 height 9
type input "15.08.2025"
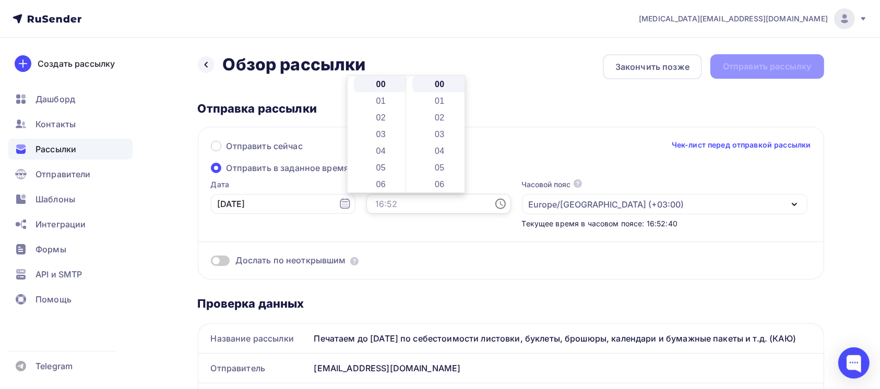
click at [383, 213] on input "text" at bounding box center [438, 204] width 145 height 20
click at [377, 115] on li "10" at bounding box center [382, 112] width 56 height 17
type input "10:00"
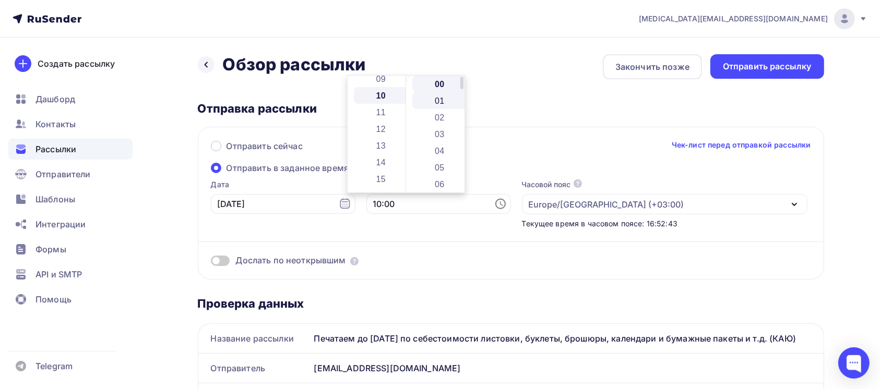
scroll to position [167, 0]
click at [430, 85] on li "00" at bounding box center [440, 84] width 56 height 17
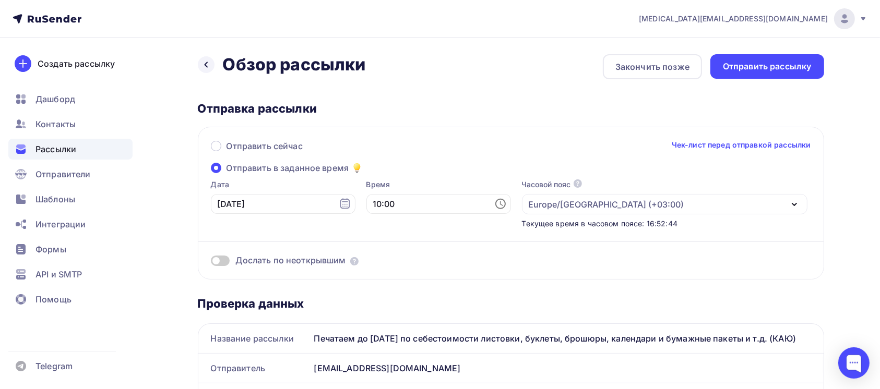
click at [480, 155] on div "Отправить сейчас Чек-лист перед отправкой рассылки" at bounding box center [511, 151] width 600 height 22
click at [760, 66] on div "Отправить рассылку" at bounding box center [767, 67] width 89 height 12
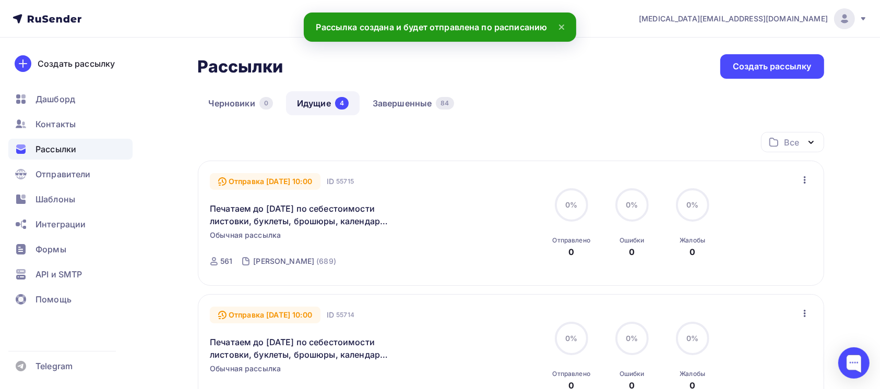
click at [567, 30] on icon at bounding box center [561, 27] width 13 height 13
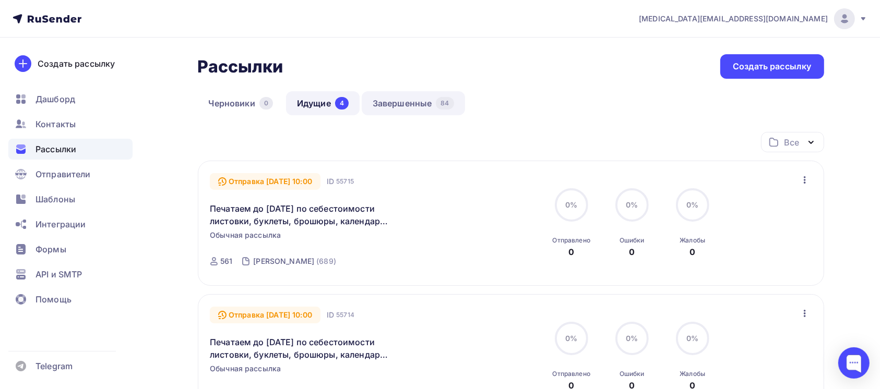
click at [395, 111] on link "Завершенные 84" at bounding box center [413, 103] width 103 height 24
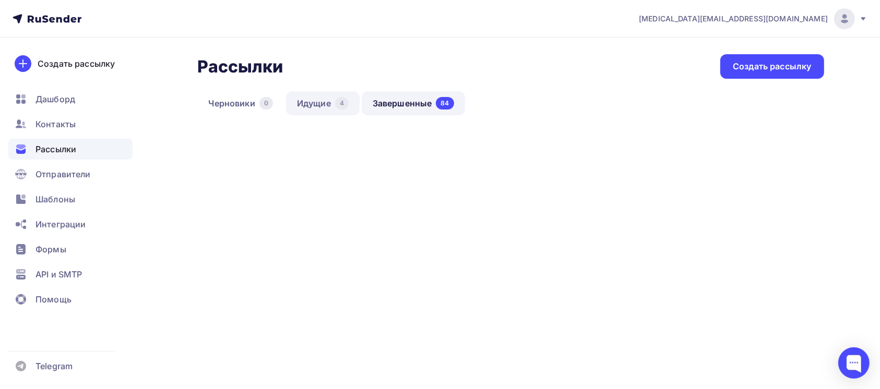
click at [341, 97] on div "4" at bounding box center [342, 103] width 14 height 13
click at [400, 94] on link "Завершенные 84" at bounding box center [413, 103] width 103 height 24
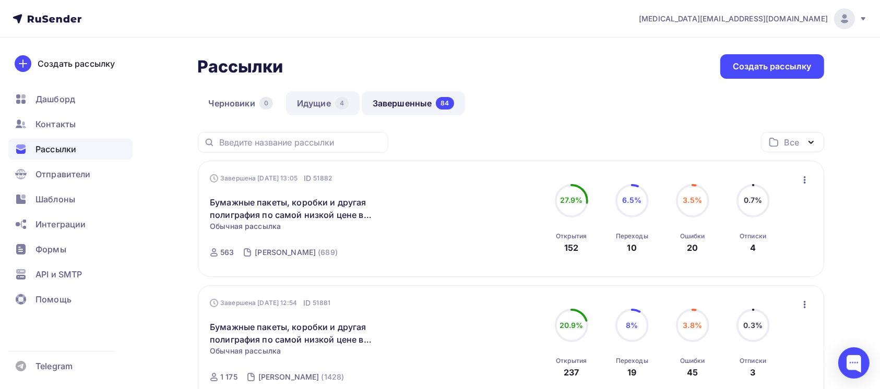
click at [336, 96] on link "Идущие 4" at bounding box center [323, 103] width 74 height 24
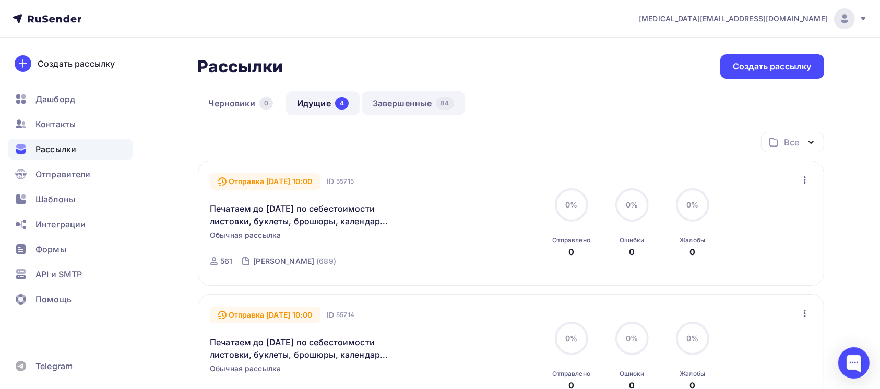
drag, startPoint x: 414, startPoint y: 80, endPoint x: 438, endPoint y: 112, distance: 39.9
click at [437, 104] on div "84" at bounding box center [445, 103] width 18 height 13
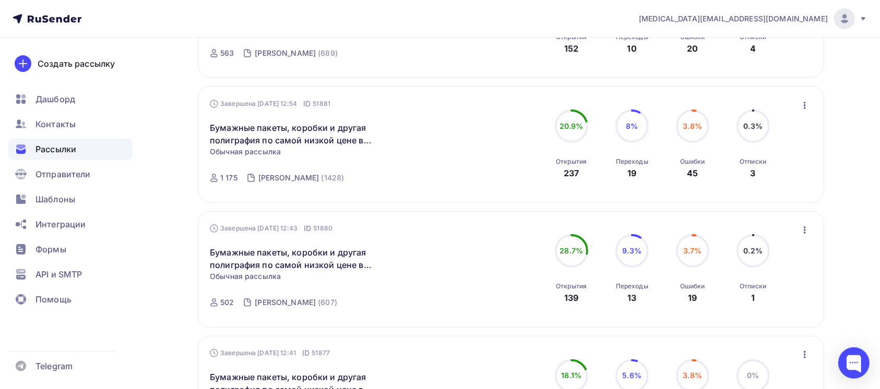
scroll to position [278, 0]
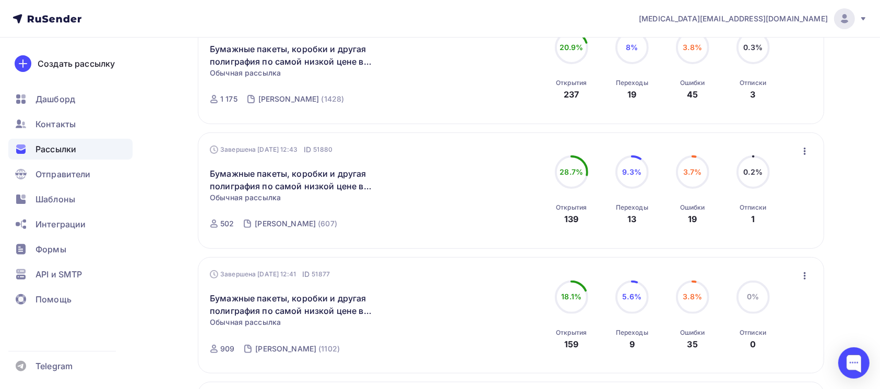
click at [801, 143] on div "Завершена 10.07.2025, 12:43 ID 51880 Бумажные пакеты, коробки и другая полиграф…" at bounding box center [511, 191] width 626 height 116
click at [802, 153] on icon "button" at bounding box center [804, 151] width 13 height 13
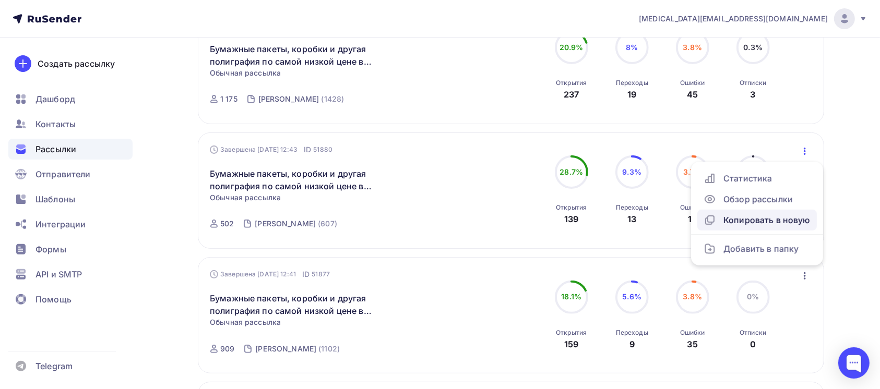
click at [778, 225] on div "Копировать в новую" at bounding box center [756, 220] width 107 height 13
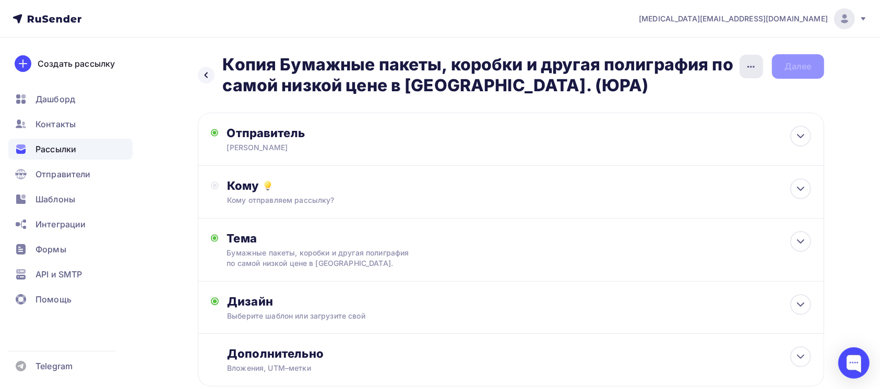
click at [753, 69] on icon "button" at bounding box center [750, 67] width 13 height 13
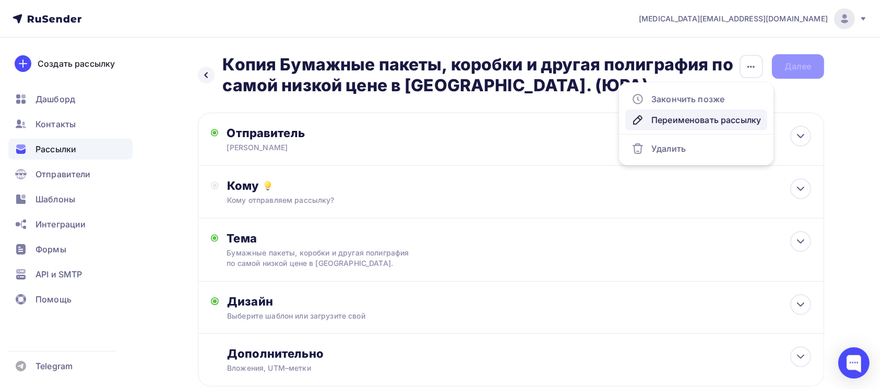
click at [731, 120] on div "Переименовать рассылку" at bounding box center [695, 120] width 129 height 13
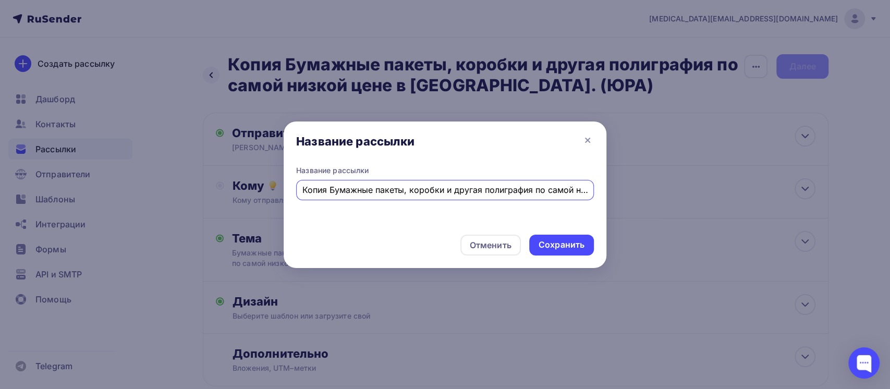
drag, startPoint x: 560, startPoint y: 189, endPoint x: 57, endPoint y: 123, distance: 506.6
click at [57, 123] on div "Название рассылки Название рассылки Копия Бумажные пакеты, коробки и другая пол…" at bounding box center [445, 194] width 890 height 389
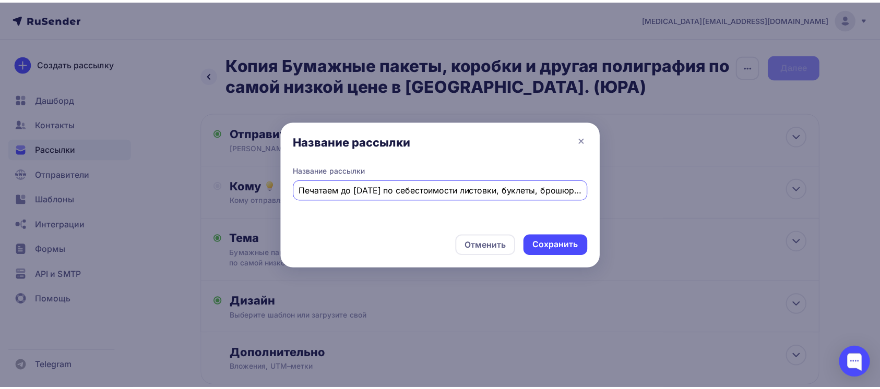
scroll to position [0, 178]
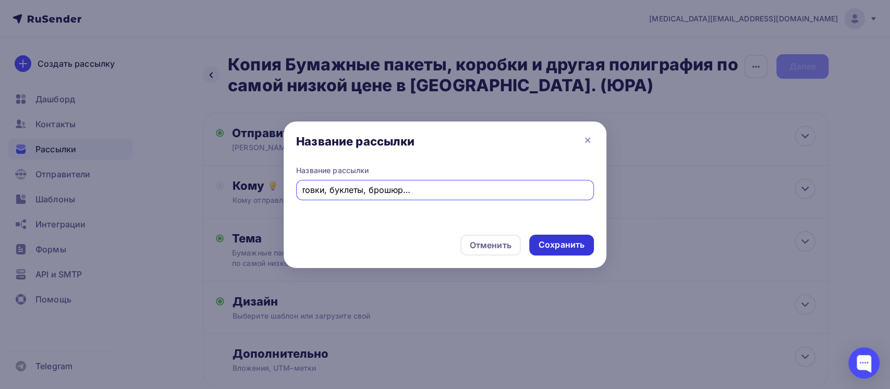
type input "Печатаем до 15 сентября по себестоимости листовки, буклеты, брошюры, календари …"
click at [577, 249] on div "Сохранить" at bounding box center [562, 245] width 46 height 12
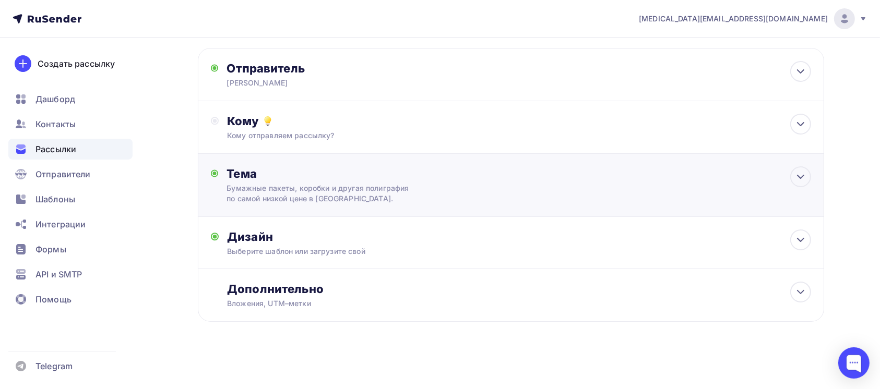
scroll to position [85, 0]
click at [428, 139] on div "Кому отправляем рассылку?" at bounding box center [489, 135] width 525 height 10
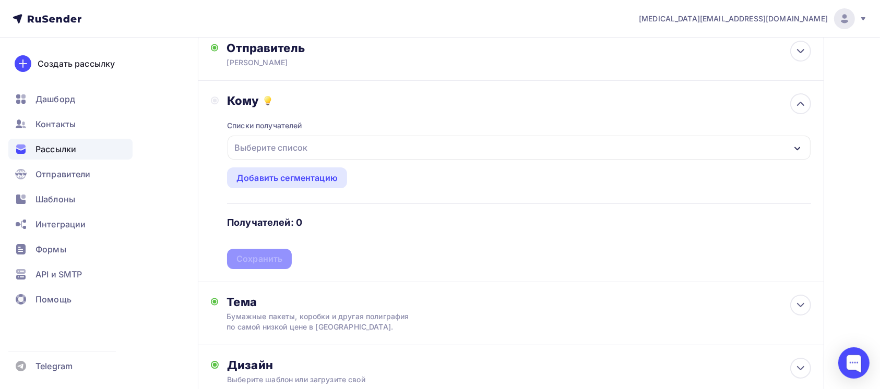
click at [415, 160] on div "Выберите список" at bounding box center [518, 148] width 582 height 24
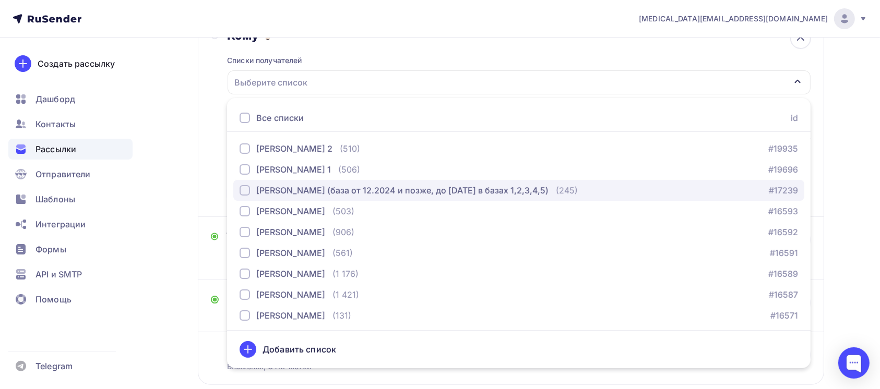
scroll to position [64, 0]
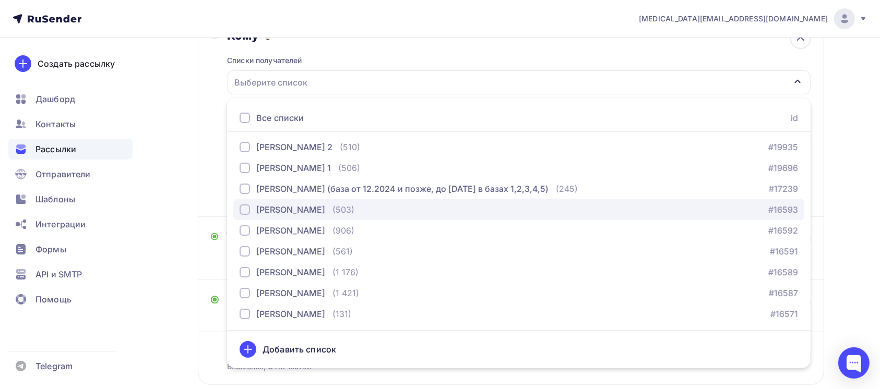
click at [375, 216] on div "Юрченко (503) #16593" at bounding box center [518, 209] width 558 height 13
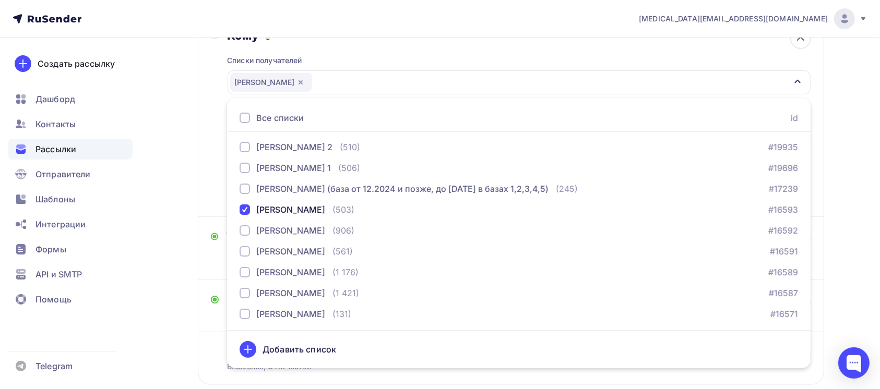
click at [826, 156] on div "Назад Печатаем до 15 сентября по себестоимости листовки, буклеты, брошюры, кале…" at bounding box center [440, 169] width 855 height 565
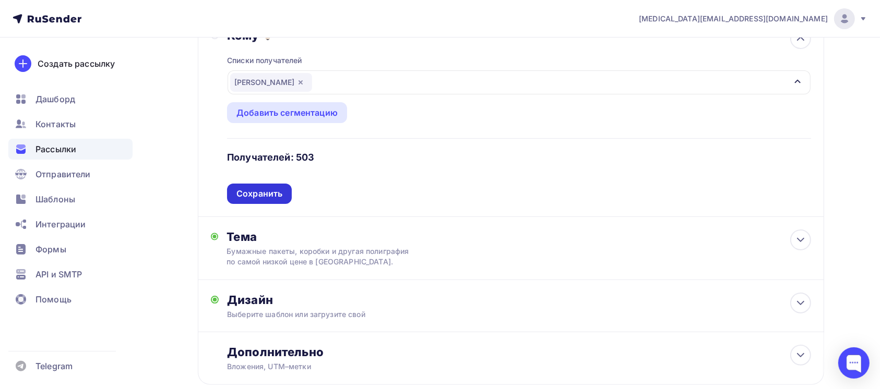
click at [263, 200] on div "Сохранить" at bounding box center [259, 194] width 46 height 12
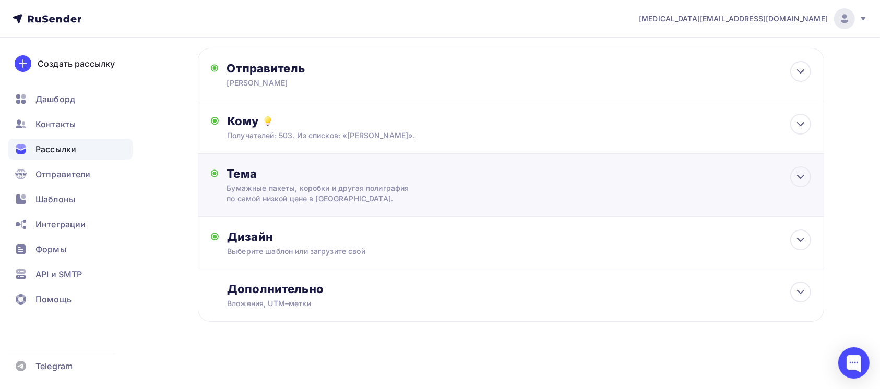
click at [395, 180] on div "Тема" at bounding box center [329, 173] width 206 height 15
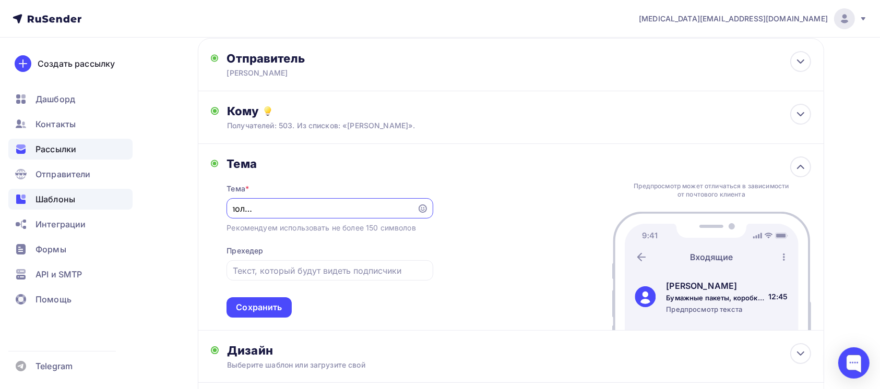
scroll to position [0, 0]
drag, startPoint x: 409, startPoint y: 233, endPoint x: 46, endPoint y: 191, distance: 365.4
click at [46, 191] on div "nikita@avroraprint.ru Аккаунт Тарифы Выйти Создать рассылку Дашборд Контакты Ра…" at bounding box center [440, 213] width 880 height 577
type input "."
click at [260, 219] on div "." at bounding box center [329, 208] width 206 height 20
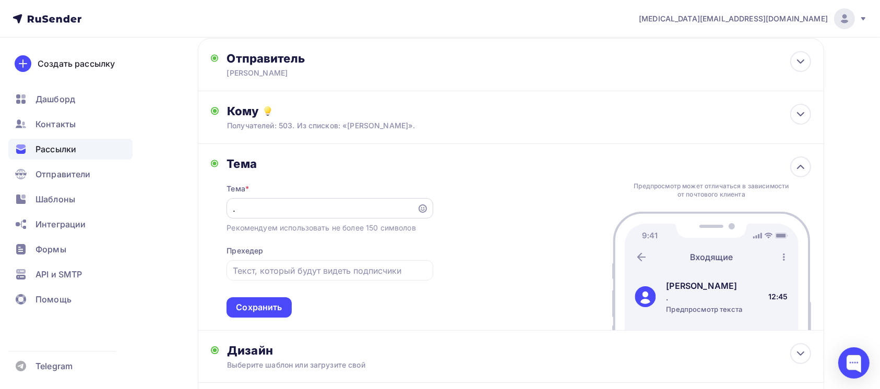
click at [261, 215] on input "." at bounding box center [322, 208] width 178 height 13
paste input "Печатаем до 15 сентября по себестоимости листовки, буклеты, брошюры, календари …"
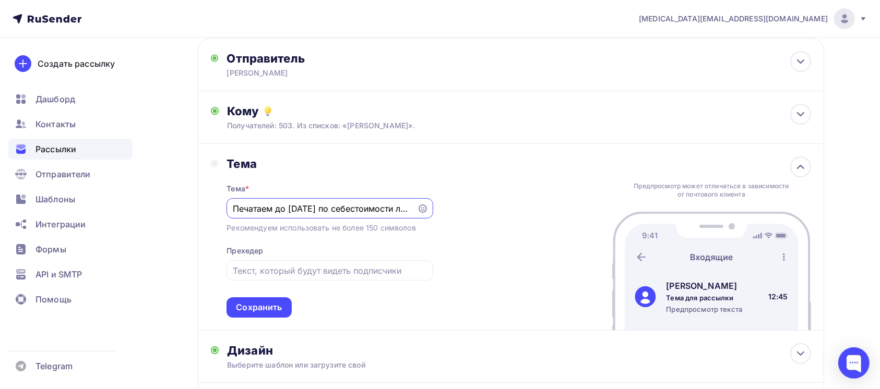
scroll to position [0, 284]
type input "Печатаем до 15 сентября по себестоимости листовки, буклеты, брошюры, календари …"
click at [526, 224] on div "Тема Тема * Печатаем до 15 сентября по себестоимости листовки, буклеты, брошюры…" at bounding box center [511, 237] width 626 height 187
click at [255, 314] on div "Сохранить" at bounding box center [259, 308] width 46 height 12
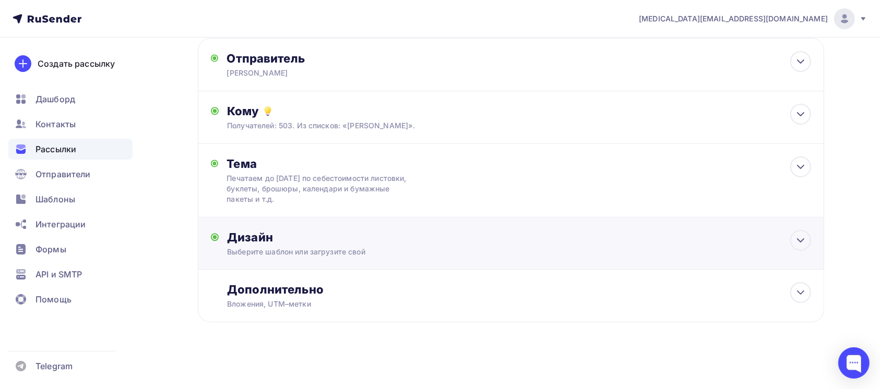
click at [547, 245] on div "Дизайн" at bounding box center [518, 237] width 583 height 15
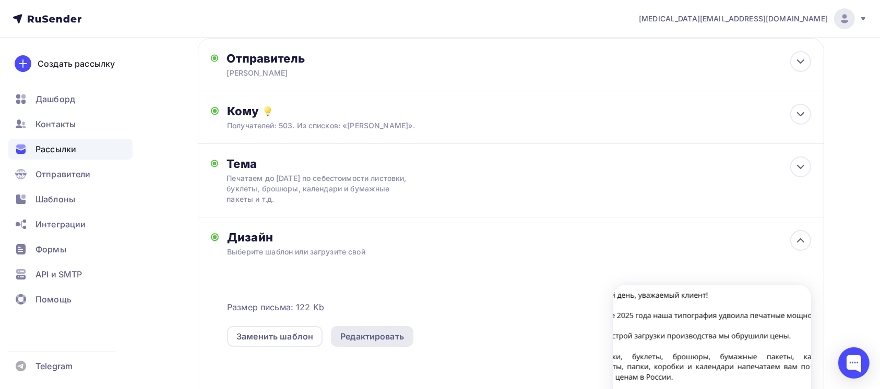
click at [380, 347] on div "Редактировать" at bounding box center [372, 336] width 82 height 21
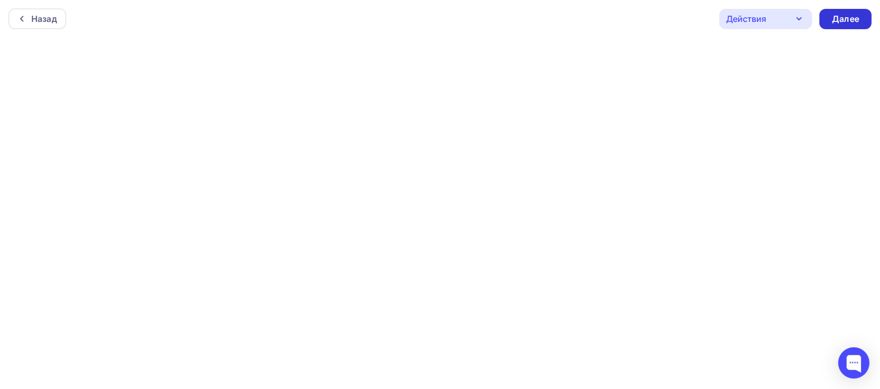
click at [848, 14] on div "Далее" at bounding box center [845, 19] width 27 height 12
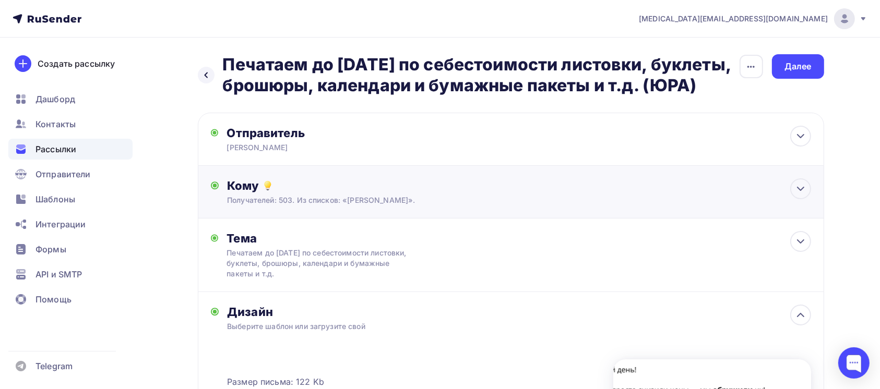
click at [696, 193] on div "Кому" at bounding box center [518, 185] width 583 height 15
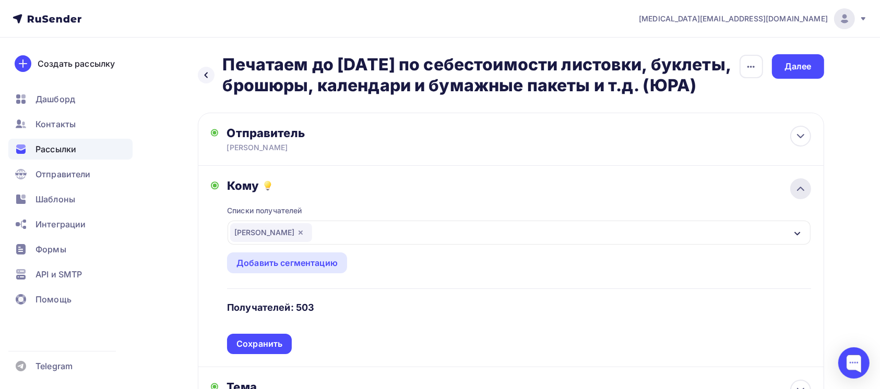
click at [806, 199] on div at bounding box center [800, 188] width 21 height 21
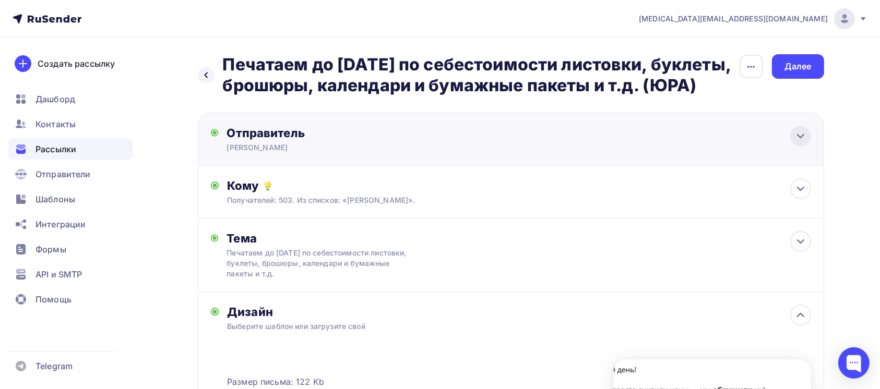
click at [799, 142] on icon at bounding box center [800, 136] width 13 height 13
type input "Анна Юрченко"
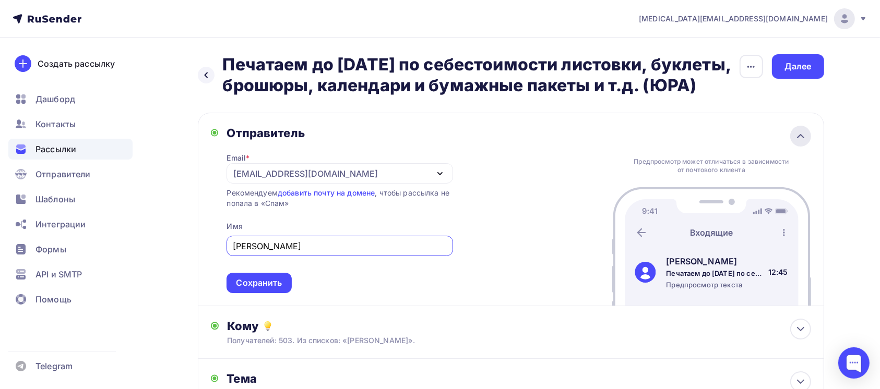
click at [799, 142] on icon at bounding box center [800, 136] width 13 height 13
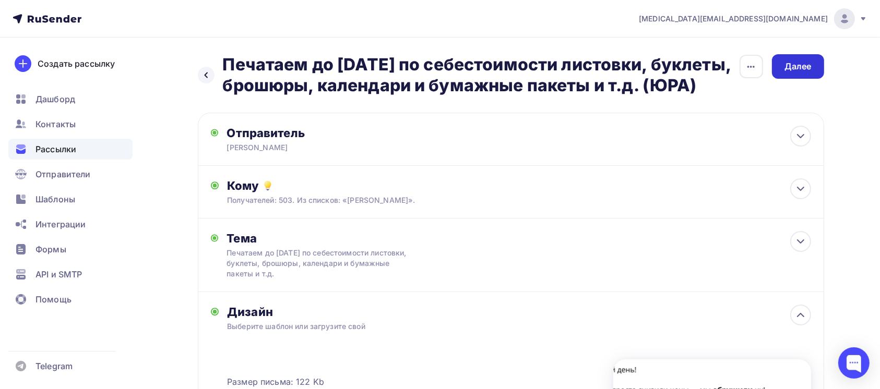
click at [795, 70] on div "Далее" at bounding box center [797, 67] width 27 height 12
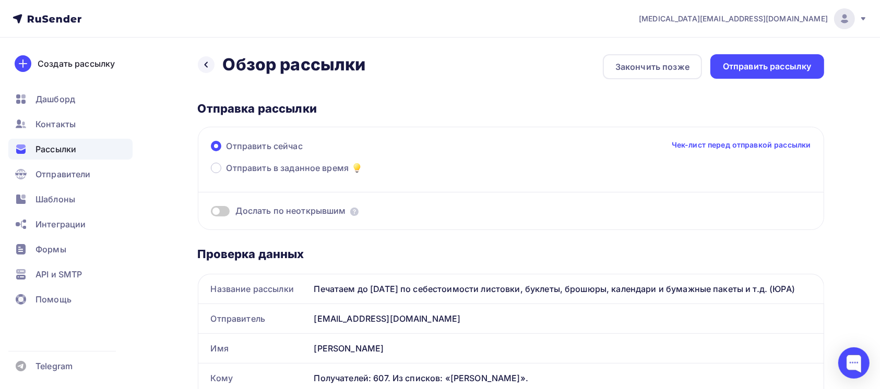
click at [283, 155] on div "Отправить сейчас Чек-лист перед отправкой рассылки" at bounding box center [511, 151] width 600 height 22
click at [292, 170] on span "Отправить в заданное время" at bounding box center [287, 168] width 123 height 13
click at [226, 174] on input "Отправить в заданное время" at bounding box center [226, 174] width 0 height 0
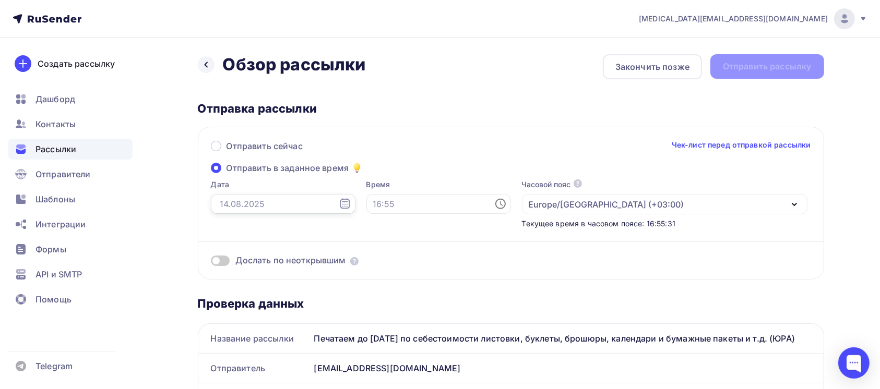
click at [277, 196] on input "text" at bounding box center [283, 204] width 145 height 20
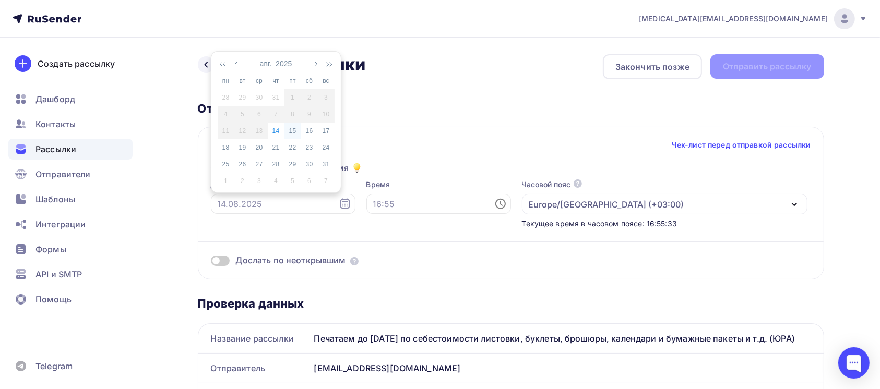
click at [292, 132] on div "15" at bounding box center [292, 130] width 17 height 9
type input "15.08.2025"
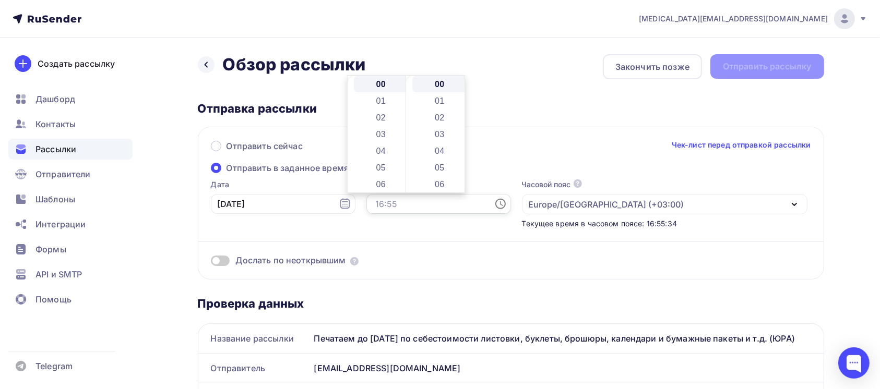
click at [410, 203] on input "text" at bounding box center [438, 204] width 145 height 20
click at [382, 116] on li "10" at bounding box center [382, 112] width 56 height 17
type input "10:00"
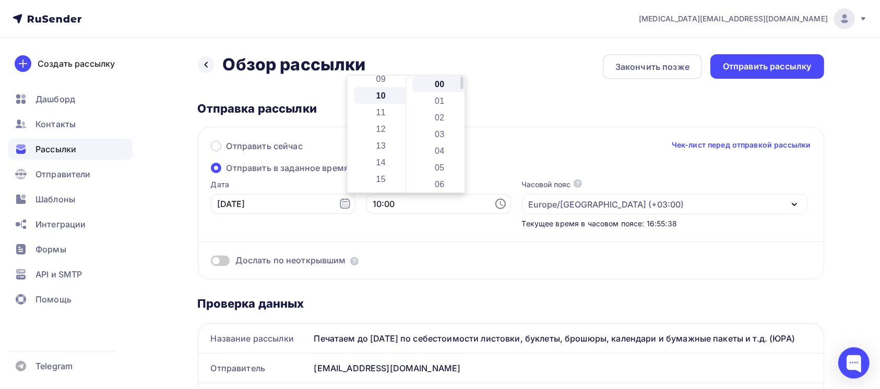
scroll to position [167, 0]
click at [431, 83] on li "00" at bounding box center [440, 84] width 56 height 17
click at [498, 144] on div "Отправить сейчас Чек-лист перед отправкой рассылки" at bounding box center [511, 151] width 600 height 22
click at [441, 166] on div "Отправить сейчас Чек-лист перед отправкой рассылки Отправить в заданное время Д…" at bounding box center [511, 203] width 626 height 153
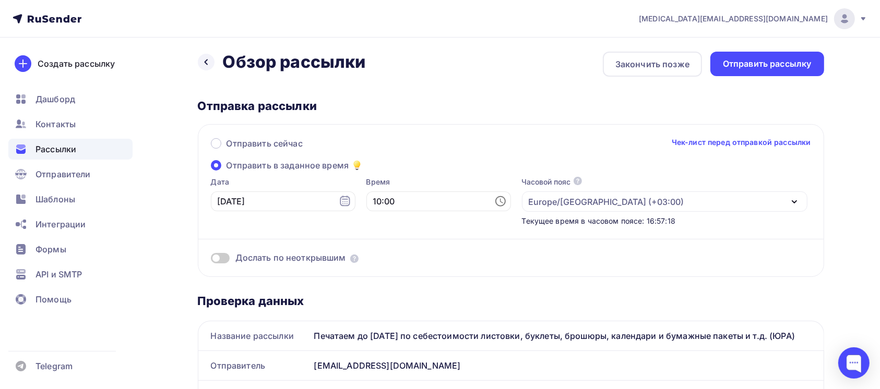
scroll to position [0, 0]
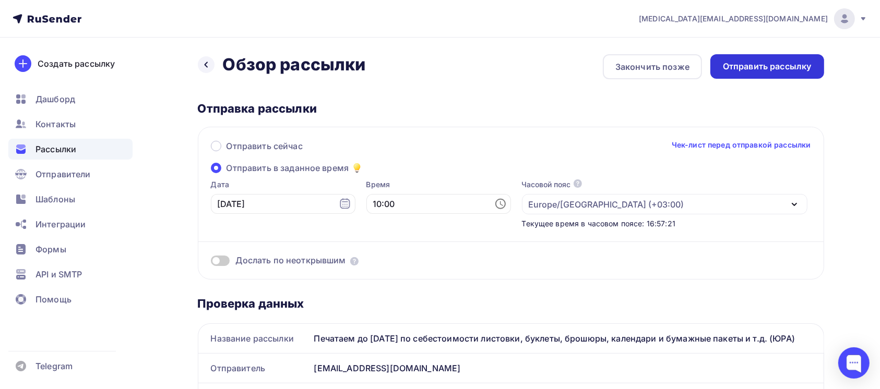
click at [770, 66] on div "Отправить рассылку" at bounding box center [767, 67] width 89 height 12
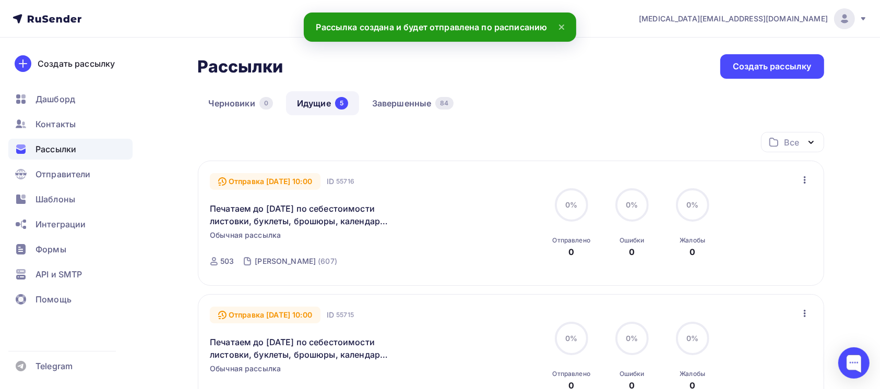
click at [563, 26] on icon at bounding box center [561, 27] width 4 height 4
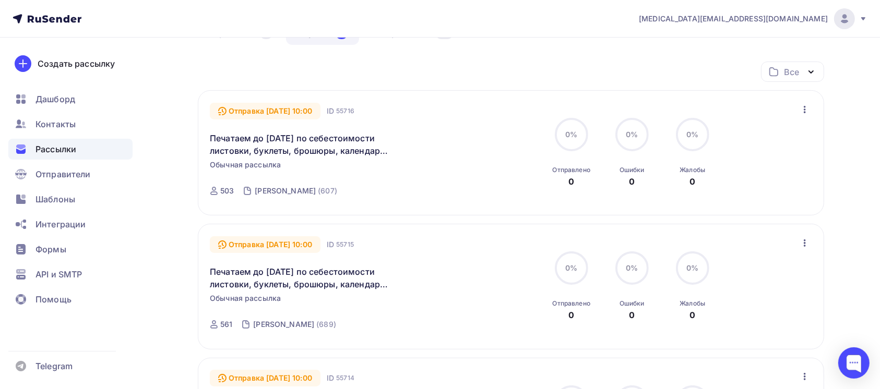
scroll to position [139, 0]
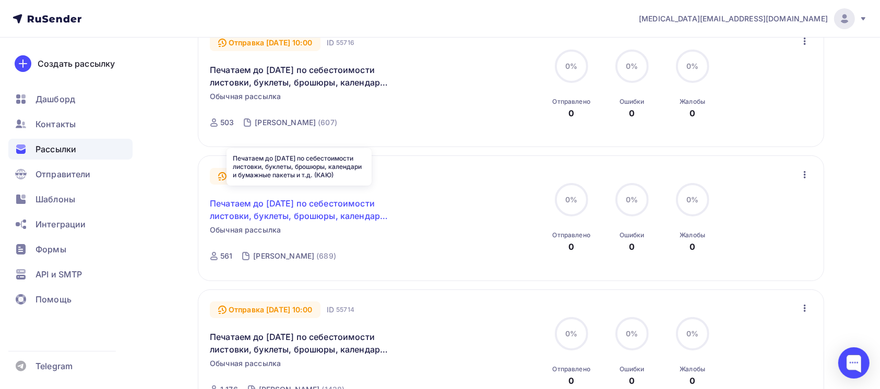
click at [283, 200] on link "Печатаем до 15 сентября по себестоимости листовки, буклеты, брошюры, календари …" at bounding box center [299, 209] width 179 height 25
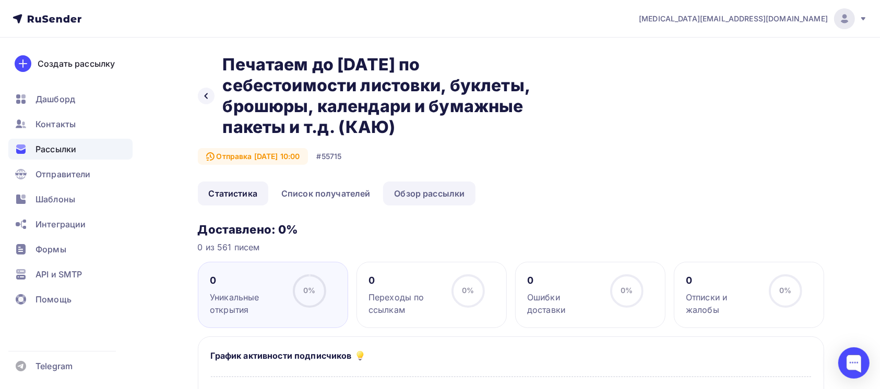
click at [450, 190] on link "Обзор рассылки" at bounding box center [429, 194] width 92 height 24
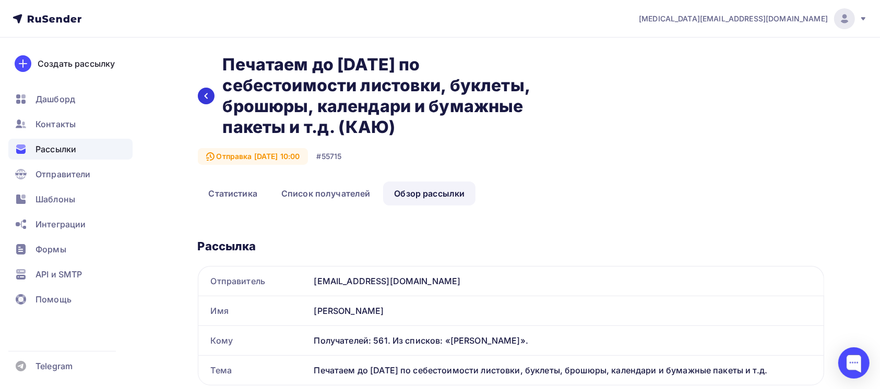
click at [204, 100] on icon at bounding box center [206, 96] width 8 height 8
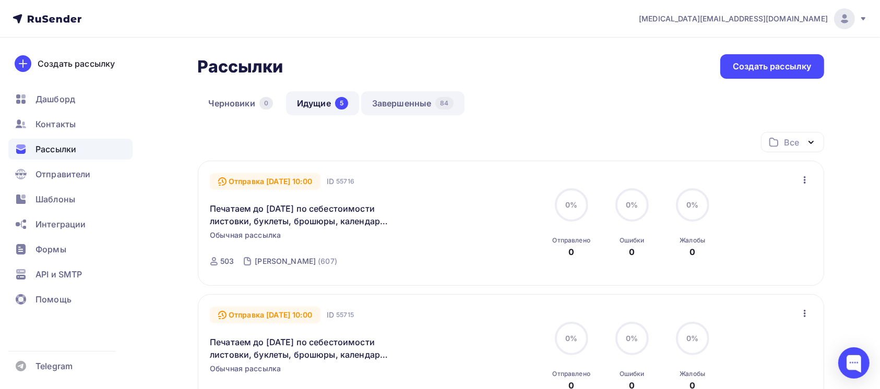
click at [442, 108] on div "84" at bounding box center [444, 103] width 18 height 13
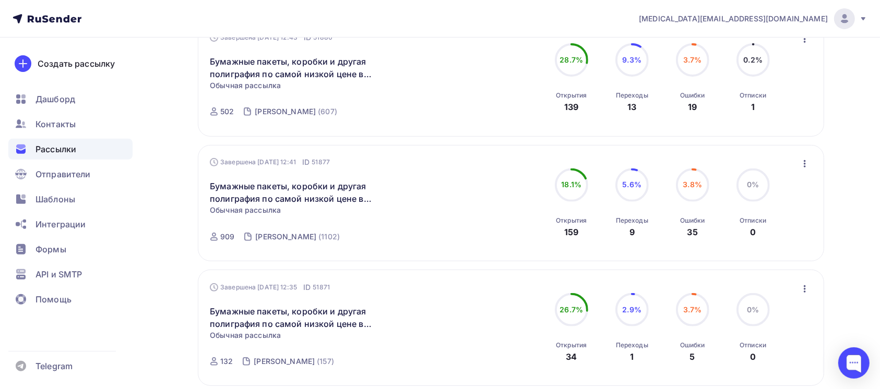
scroll to position [417, 0]
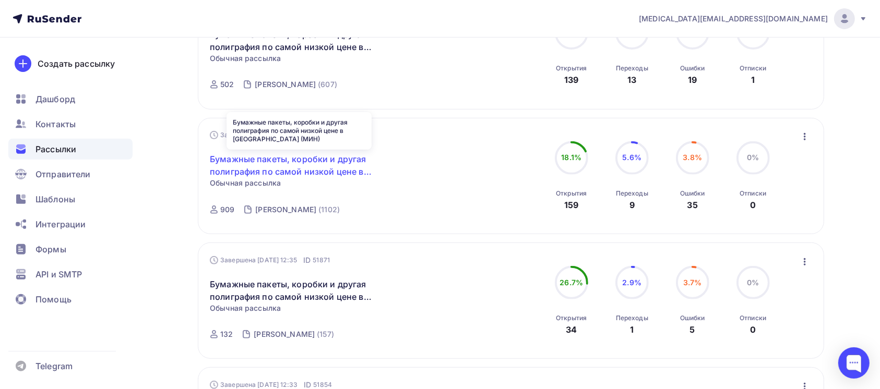
click at [282, 172] on link "Бумажные пакеты, коробки и другая полиграфия по самой низкой цене в [GEOGRAPHIC…" at bounding box center [299, 165] width 179 height 25
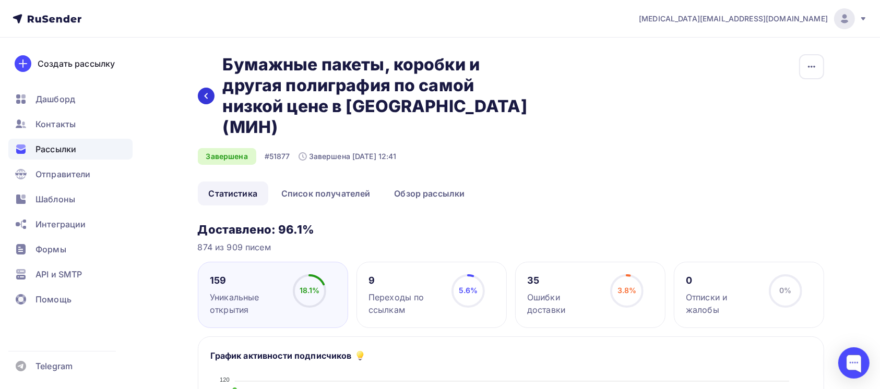
click at [204, 88] on div at bounding box center [206, 96] width 17 height 17
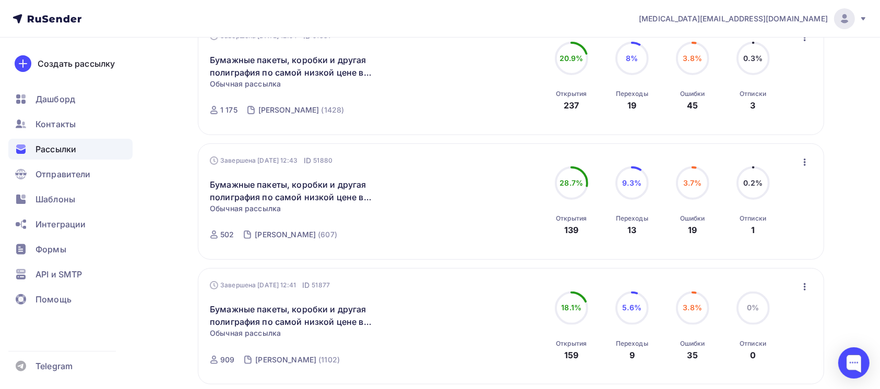
scroll to position [278, 0]
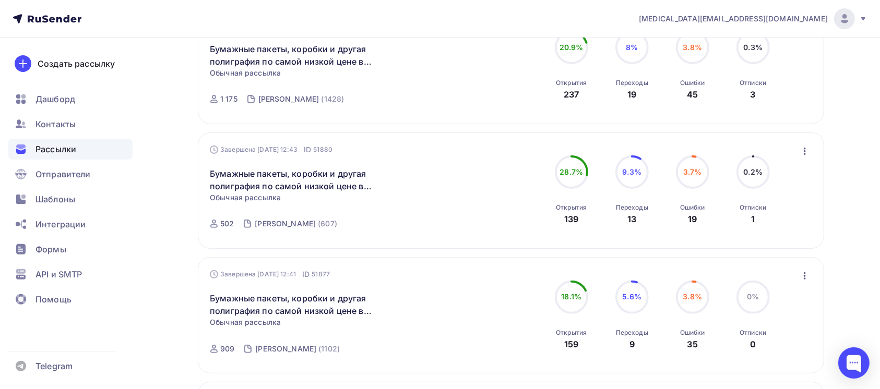
click at [808, 274] on icon "button" at bounding box center [804, 276] width 13 height 13
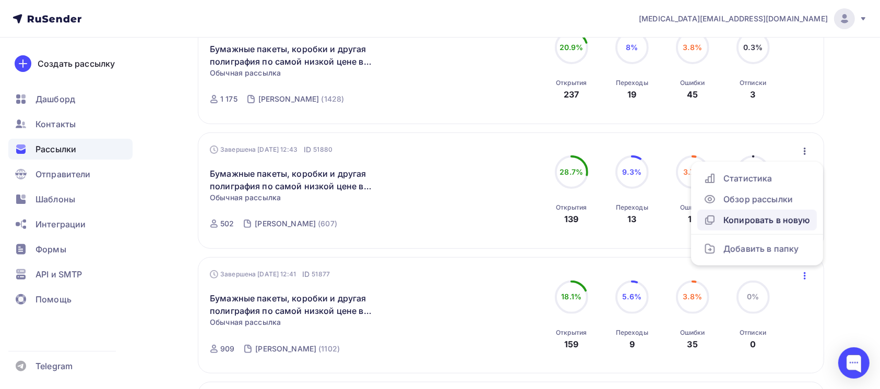
click at [788, 219] on div "Копировать в новую" at bounding box center [756, 220] width 107 height 13
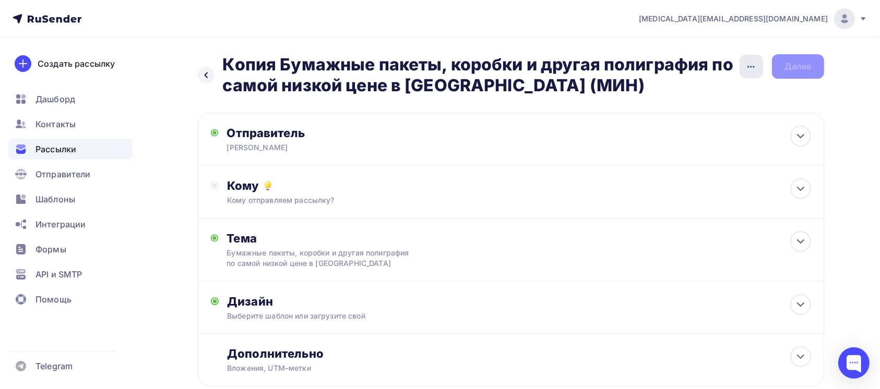
click at [760, 67] on div "button" at bounding box center [750, 66] width 23 height 23
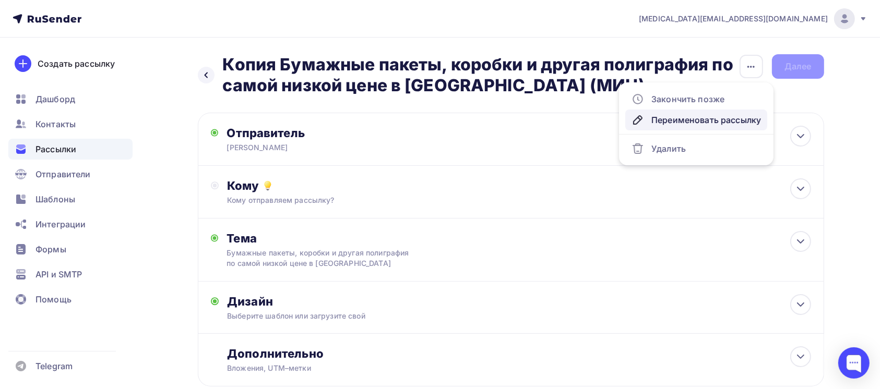
click at [720, 122] on div "Переименовать рассылку" at bounding box center [695, 120] width 129 height 13
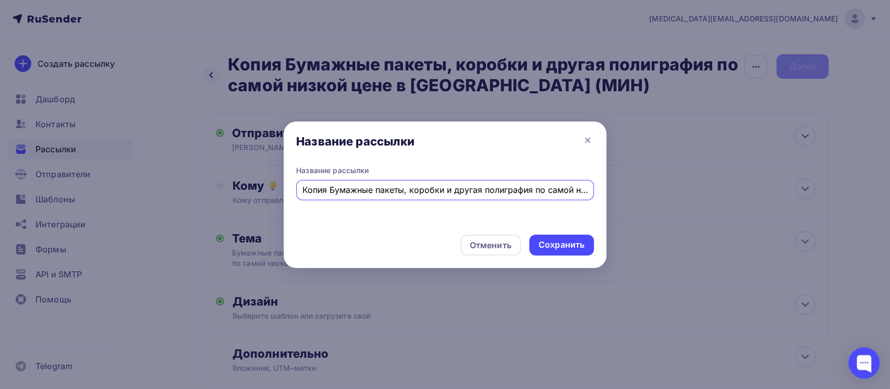
drag, startPoint x: 575, startPoint y: 189, endPoint x: 264, endPoint y: 136, distance: 315.9
click at [264, 136] on div "Название рассылки Название рассылки Копия Бумажные пакеты, коробки и другая пол…" at bounding box center [445, 194] width 890 height 389
drag, startPoint x: 389, startPoint y: 191, endPoint x: 316, endPoint y: 176, distance: 74.5
click at [316, 176] on div "Название рассылки низкой цене в России (МИН)" at bounding box center [445, 182] width 298 height 35
paste input "Печатаем до 15 сентября по себестоимости листовки, буклеты, брошюры, календари …"
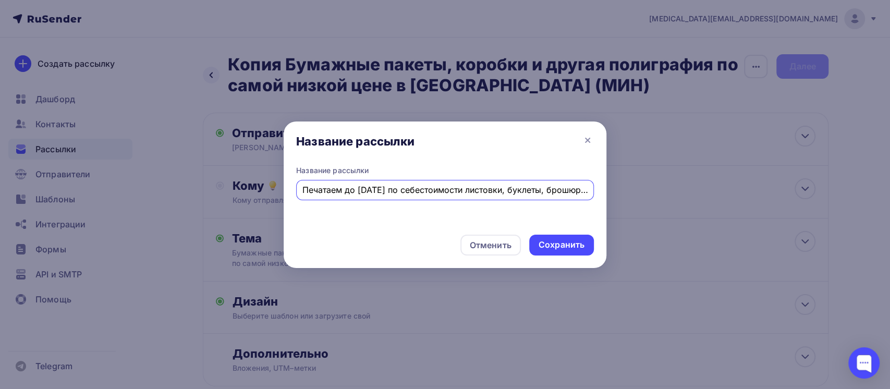
scroll to position [0, 178]
type input "Печатаем до 15 сентября по себестоимости листовки, буклеты, брошюры, календари …"
click at [566, 244] on div "Сохранить" at bounding box center [562, 245] width 46 height 12
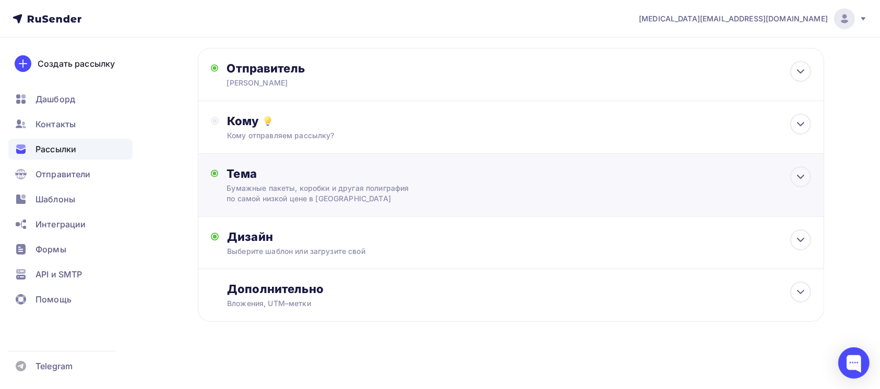
scroll to position [69, 0]
click at [722, 128] on div "Кому" at bounding box center [518, 121] width 583 height 15
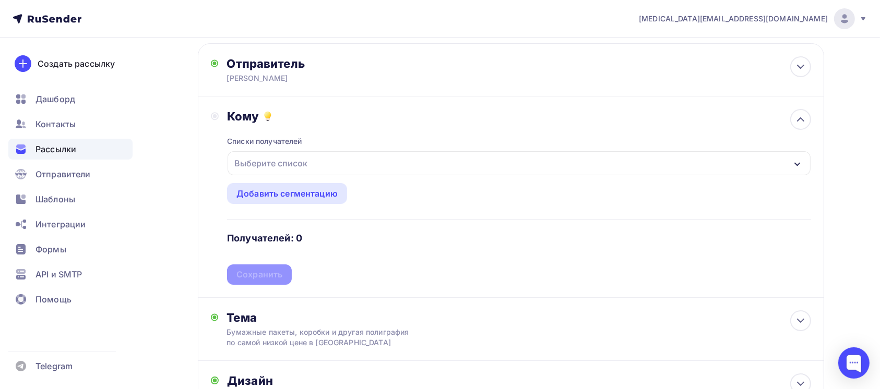
click at [375, 168] on div "Списки получателей Выберите список Все списки id Новосёлова 5 (465) #19938 Ново…" at bounding box center [518, 204] width 583 height 161
click at [372, 175] on div "Выберите список" at bounding box center [518, 163] width 582 height 24
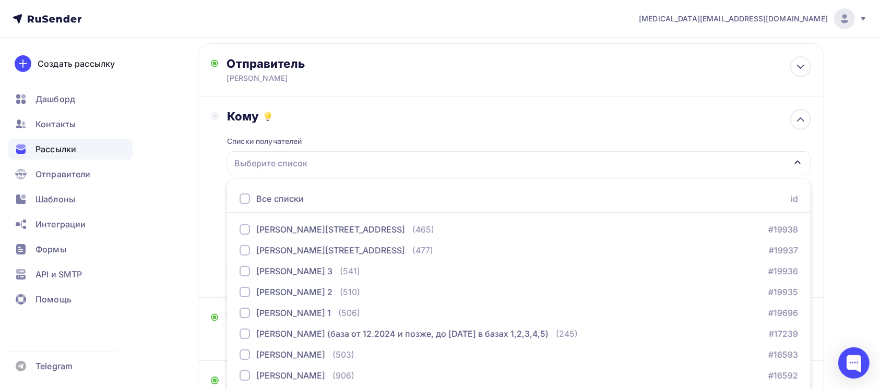
scroll to position [150, 0]
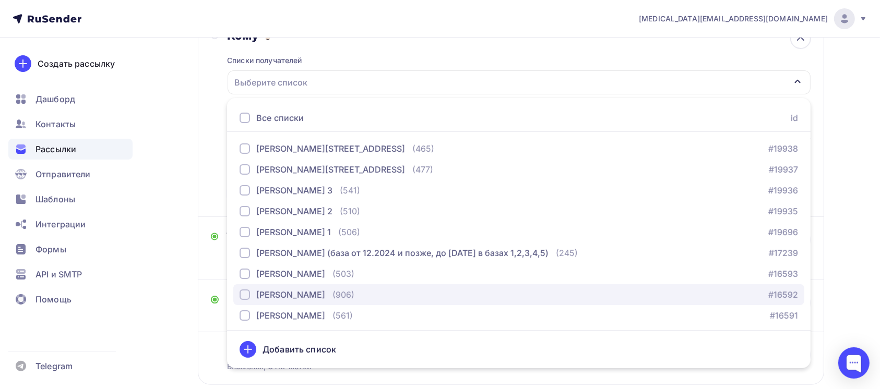
click at [361, 301] on div "Миронова (906) #16592" at bounding box center [518, 294] width 558 height 13
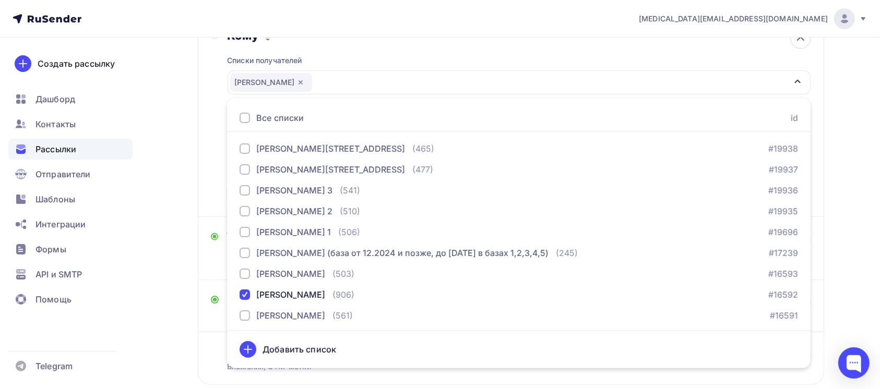
click at [182, 153] on div "Назад Печатаем до 15 сентября по себестоимости листовки, буклеты, брошюры, кале…" at bounding box center [440, 169] width 855 height 565
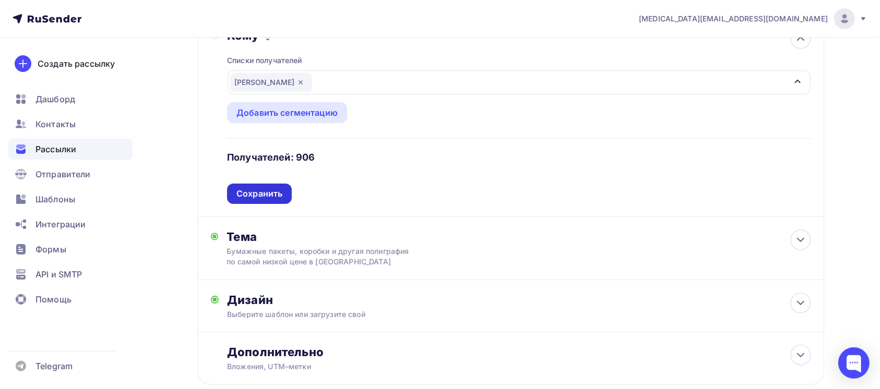
click at [275, 200] on div "Сохранить" at bounding box center [259, 194] width 46 height 12
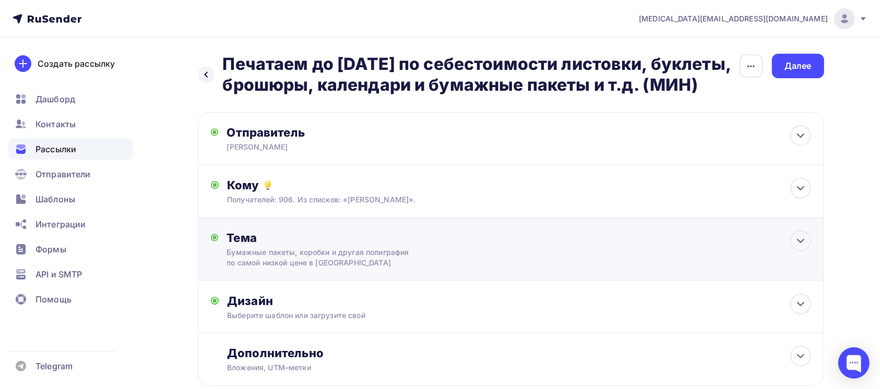
scroll to position [0, 0]
click at [415, 269] on div "Тема Бумажные пакеты, коробки и другая полиграфия по самой низкой цене в России…" at bounding box center [329, 250] width 206 height 38
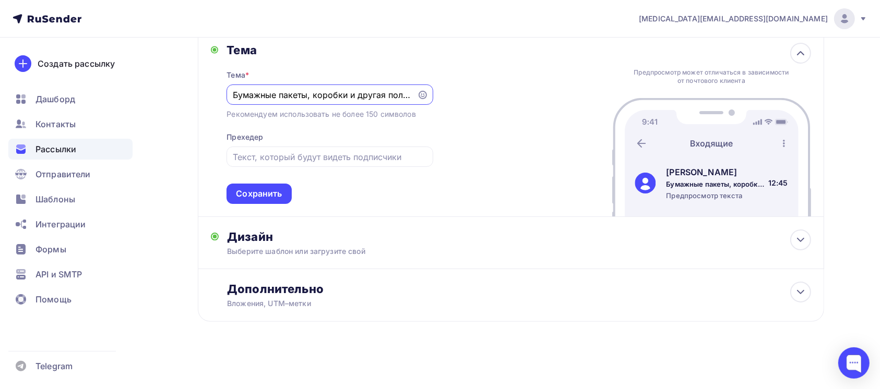
drag, startPoint x: 409, startPoint y: 96, endPoint x: 0, endPoint y: 57, distance: 410.8
click at [0, 57] on div "nikita@avroraprint.ru Аккаунт Тарифы Выйти Создать рассылку Дашборд Контакты Ра…" at bounding box center [440, 100] width 880 height 577
paste input "Печатаем до 15 сентября по себестоимости листовки, буклеты, брошюры, календари …"
type input "Печатаем до 15 сентября по себестоимости листовки, буклеты, брошюры, календари …"
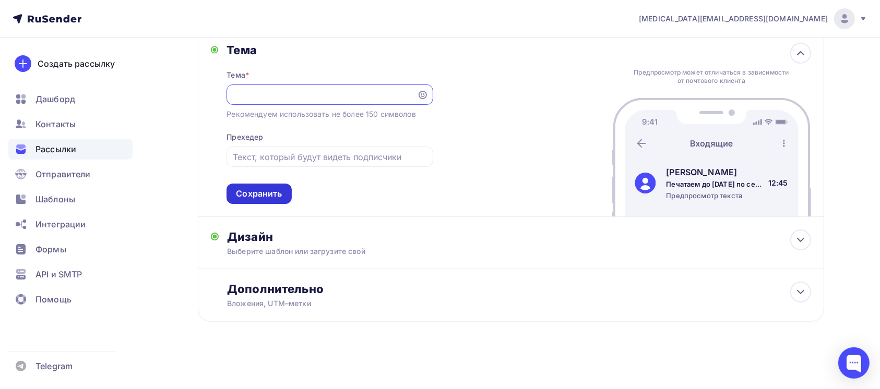
drag, startPoint x: 250, startPoint y: 206, endPoint x: 254, endPoint y: 191, distance: 14.7
click at [255, 192] on div "Тема Тема * Печатаем до 15 сентября по себестоимости листовки, буклеты, брошюры…" at bounding box center [511, 123] width 626 height 187
click at [254, 191] on div "Сохранить" at bounding box center [259, 194] width 46 height 12
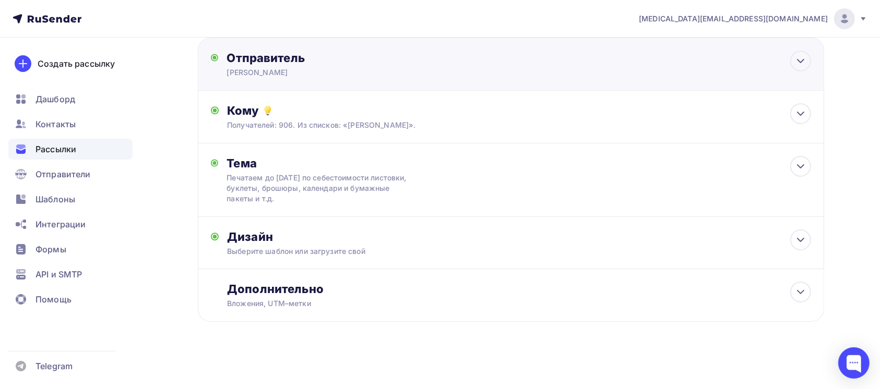
scroll to position [96, 0]
click at [552, 246] on div "Выберите шаблон или загрузите свой" at bounding box center [489, 251] width 525 height 10
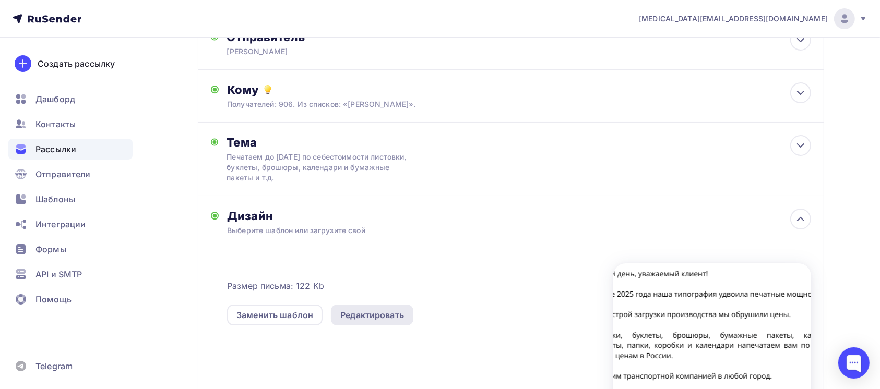
click at [355, 326] on div "Редактировать" at bounding box center [372, 315] width 82 height 21
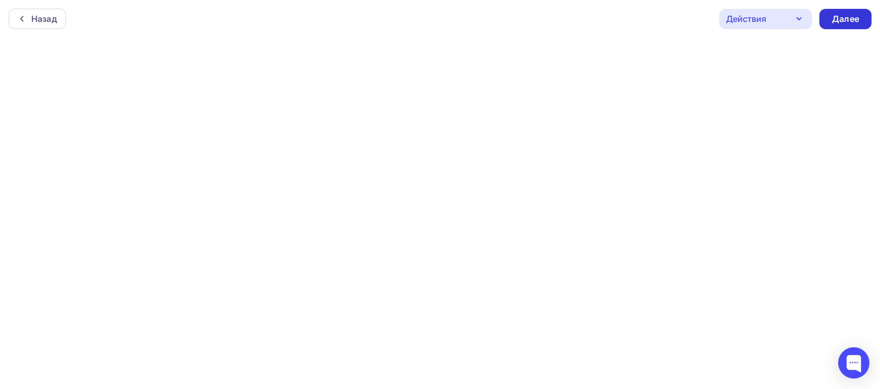
click at [848, 16] on div "Далее" at bounding box center [845, 19] width 27 height 12
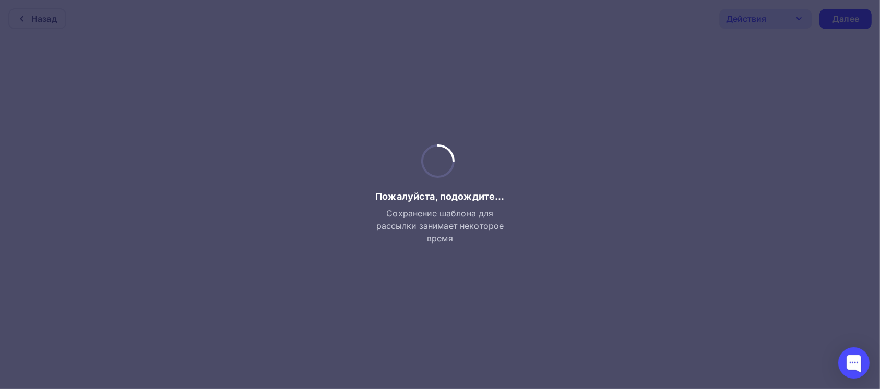
scroll to position [3, 0]
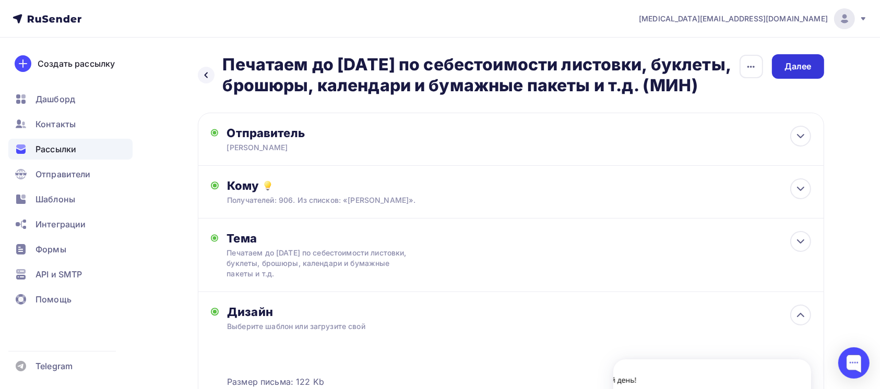
click at [797, 67] on div "Далее" at bounding box center [797, 67] width 27 height 12
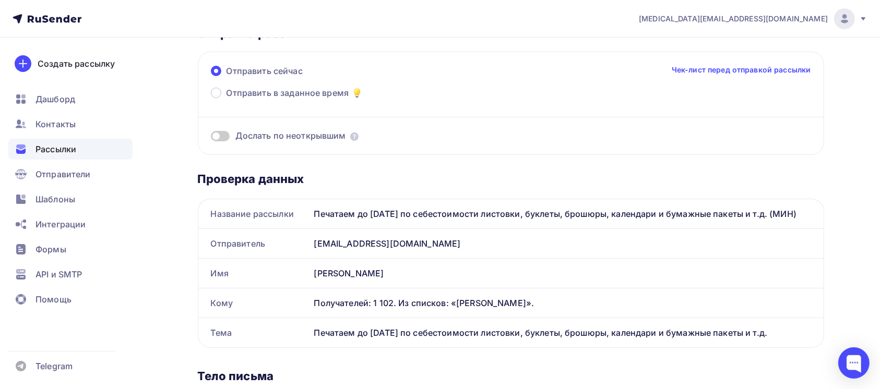
scroll to position [69, 0]
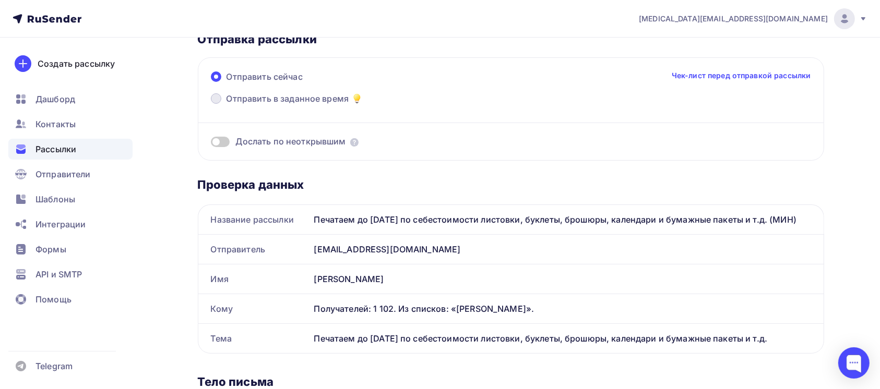
click at [279, 94] on span "Отправить в заданное время" at bounding box center [287, 98] width 123 height 13
click at [226, 105] on input "Отправить в заданное время" at bounding box center [226, 105] width 0 height 0
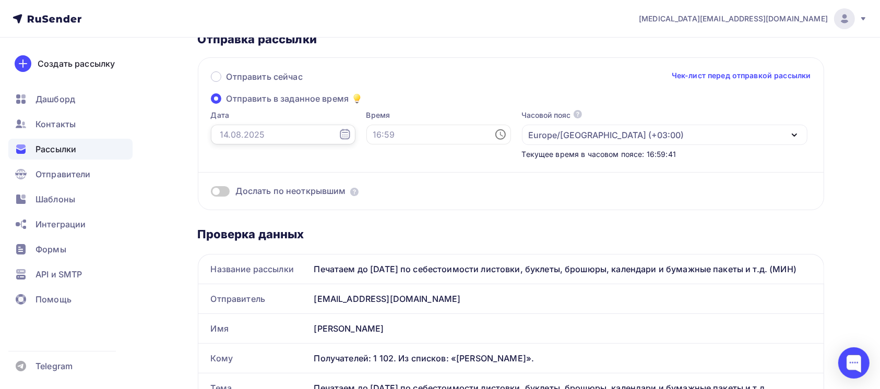
click at [271, 135] on input "text" at bounding box center [283, 135] width 145 height 20
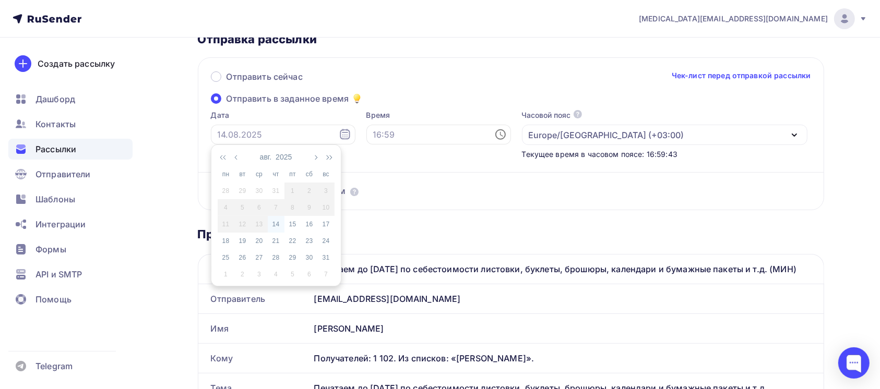
click at [282, 225] on div "14" at bounding box center [276, 224] width 17 height 9
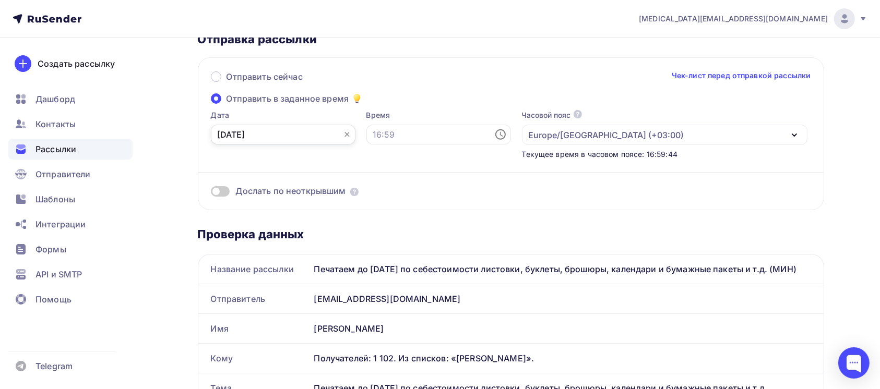
click at [293, 132] on input "14.08.2025" at bounding box center [283, 135] width 145 height 20
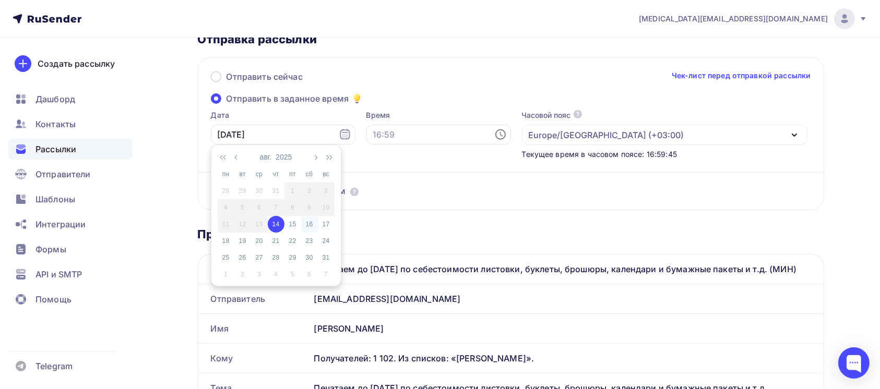
click at [301, 222] on div "16" at bounding box center [309, 224] width 17 height 9
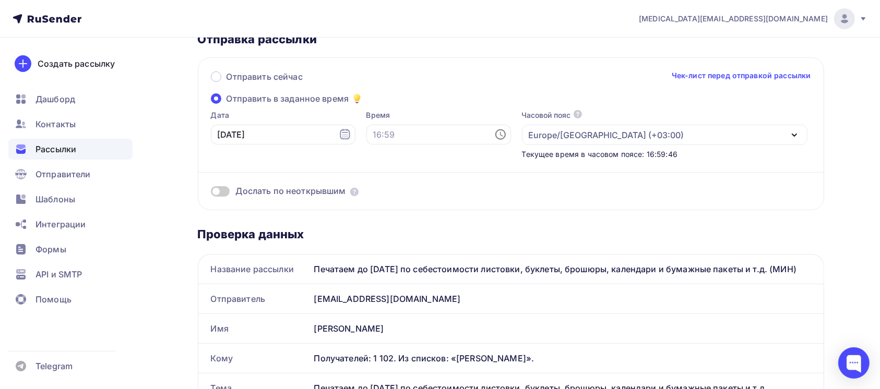
click at [259, 117] on label "Дата" at bounding box center [283, 115] width 145 height 10
click at [264, 147] on div "Дата 16.08.2025" at bounding box center [283, 135] width 145 height 50
click at [258, 134] on input "16.08.2025" at bounding box center [283, 135] width 145 height 20
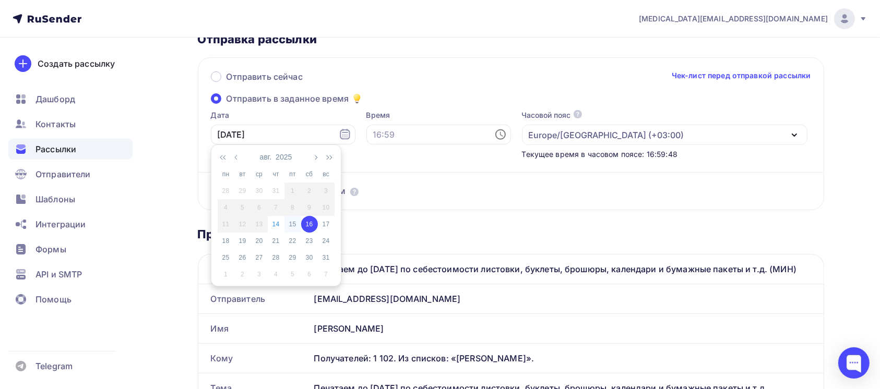
click at [292, 221] on div "15" at bounding box center [292, 224] width 17 height 9
type input "15.08.2025"
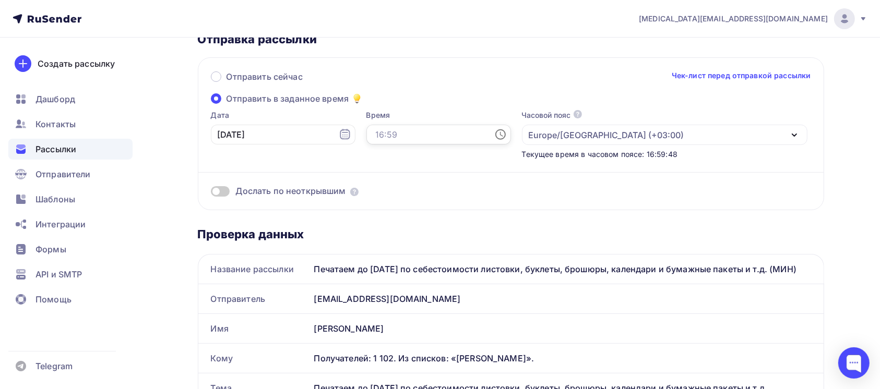
click at [366, 135] on input "text" at bounding box center [438, 135] width 145 height 20
click at [382, 184] on li "10" at bounding box center [382, 181] width 56 height 17
type input "10:00"
click at [454, 99] on div "Отправить сейчас Чек-лист перед отправкой рассылки Отправить в заданное время Д…" at bounding box center [511, 133] width 626 height 153
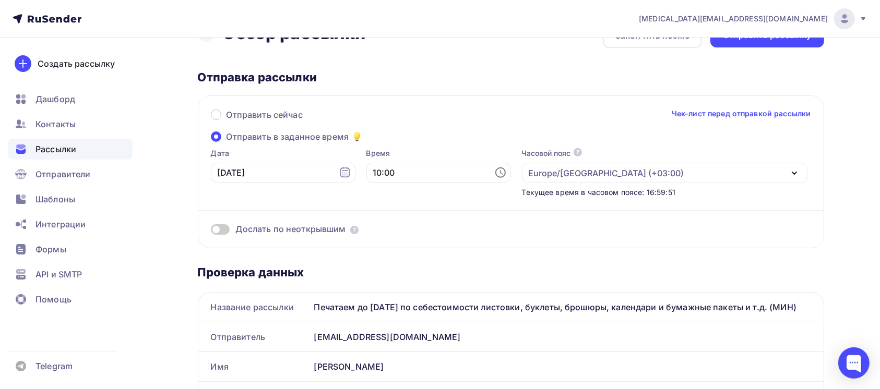
scroll to position [0, 0]
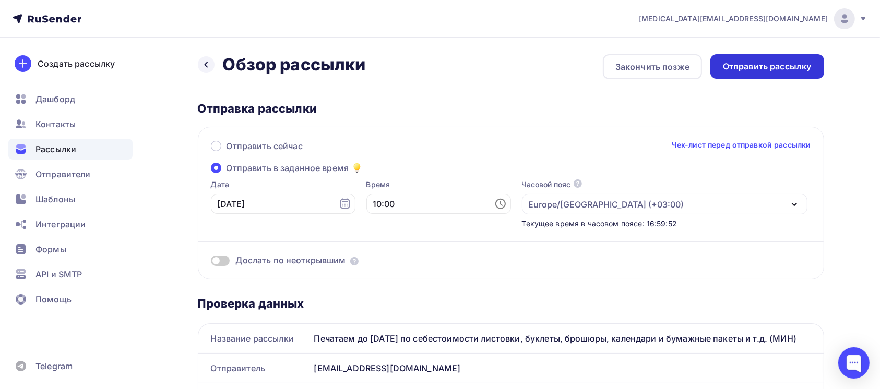
click at [797, 74] on div "Отправить рассылку" at bounding box center [767, 66] width 114 height 25
